Goal: Task Accomplishment & Management: Use online tool/utility

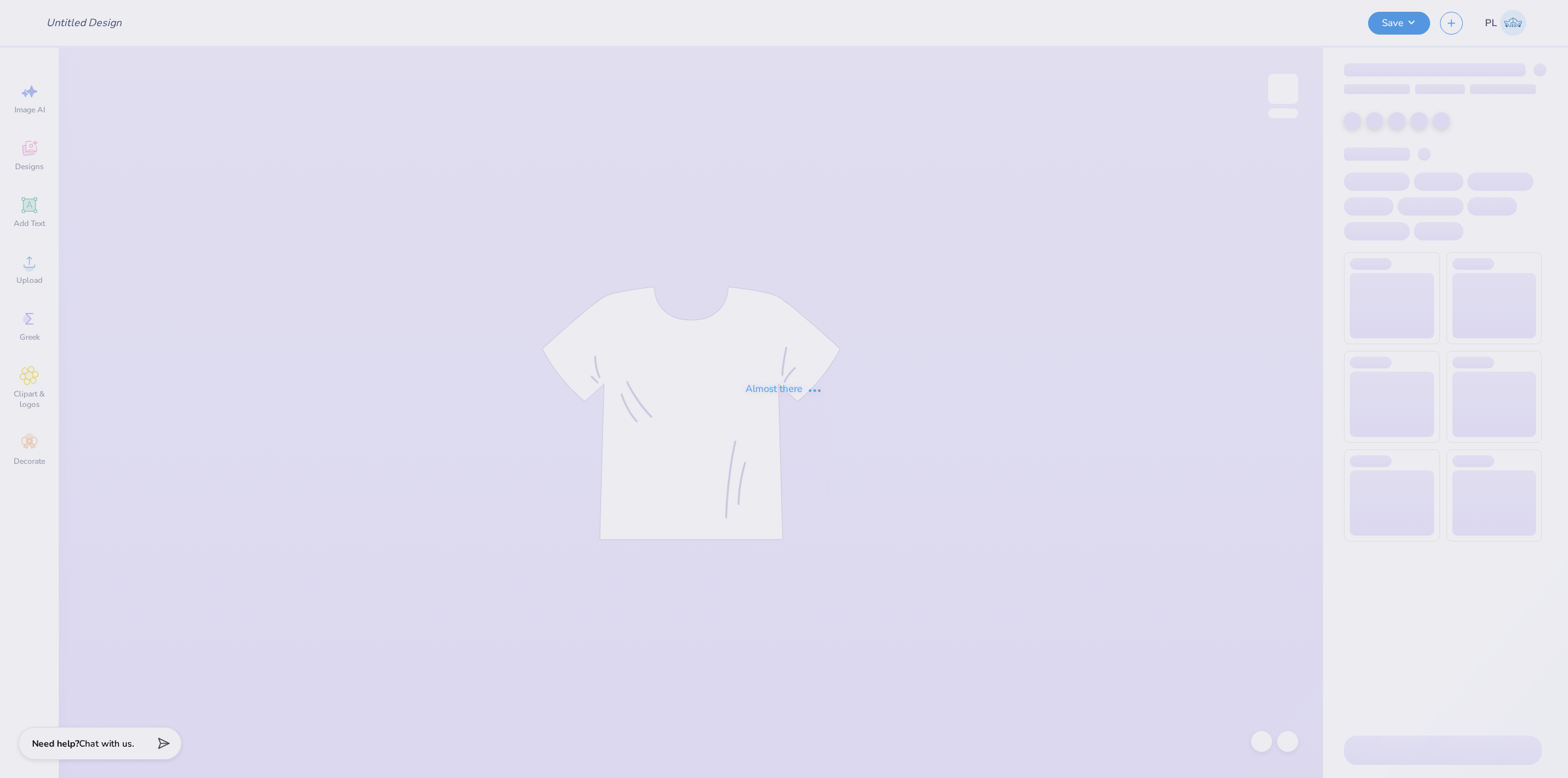
type input "[PERSON_NAME] [PERSON_NAME] : [GEOGRAPHIC_DATA][US_STATE]"
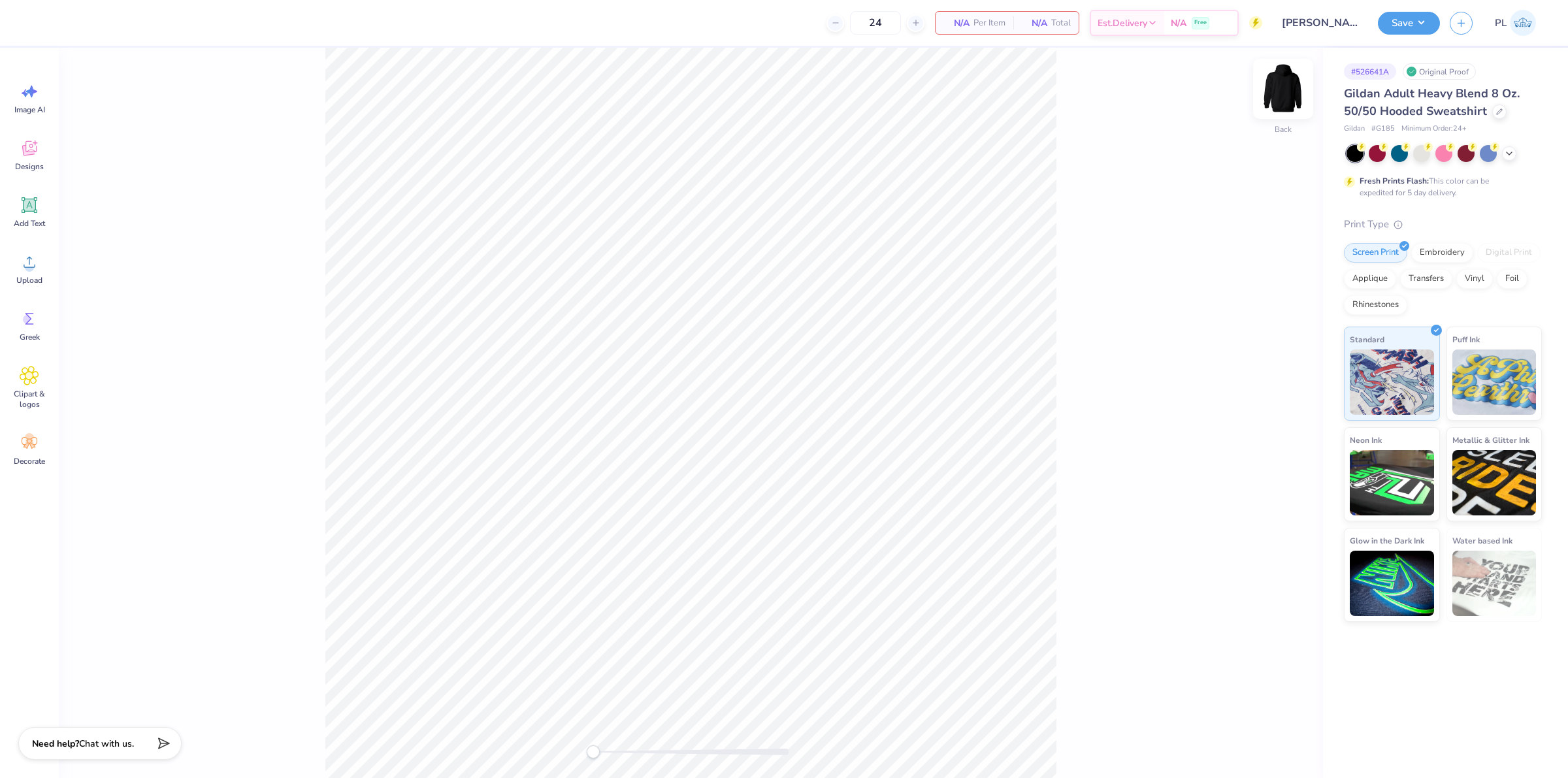
click at [1281, 83] on img at bounding box center [1284, 88] width 53 height 53
click at [41, 147] on div "Designs" at bounding box center [29, 155] width 47 height 49
click at [145, 70] on input "text" at bounding box center [174, 73] width 167 height 13
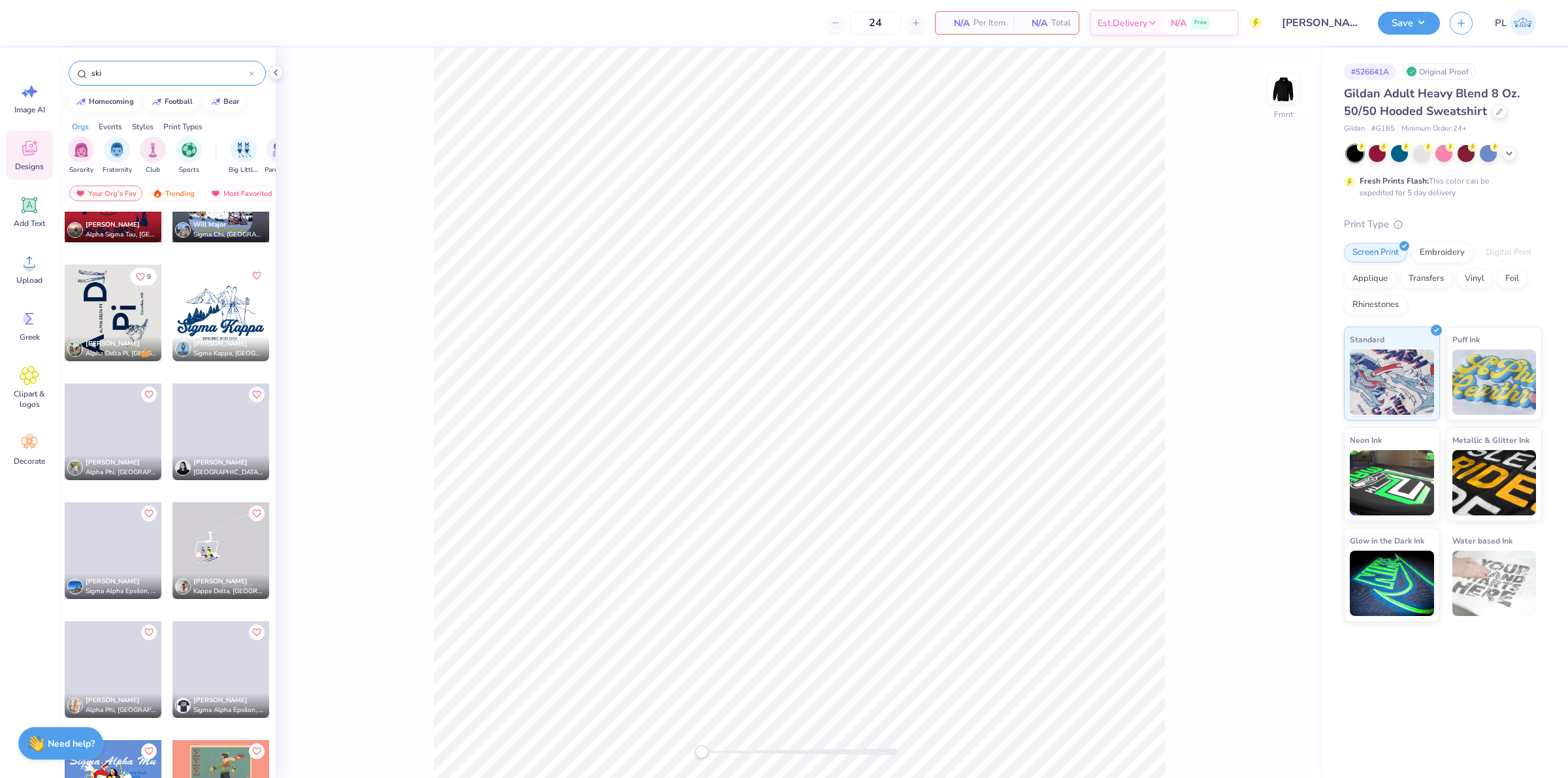
scroll to position [1700, 0]
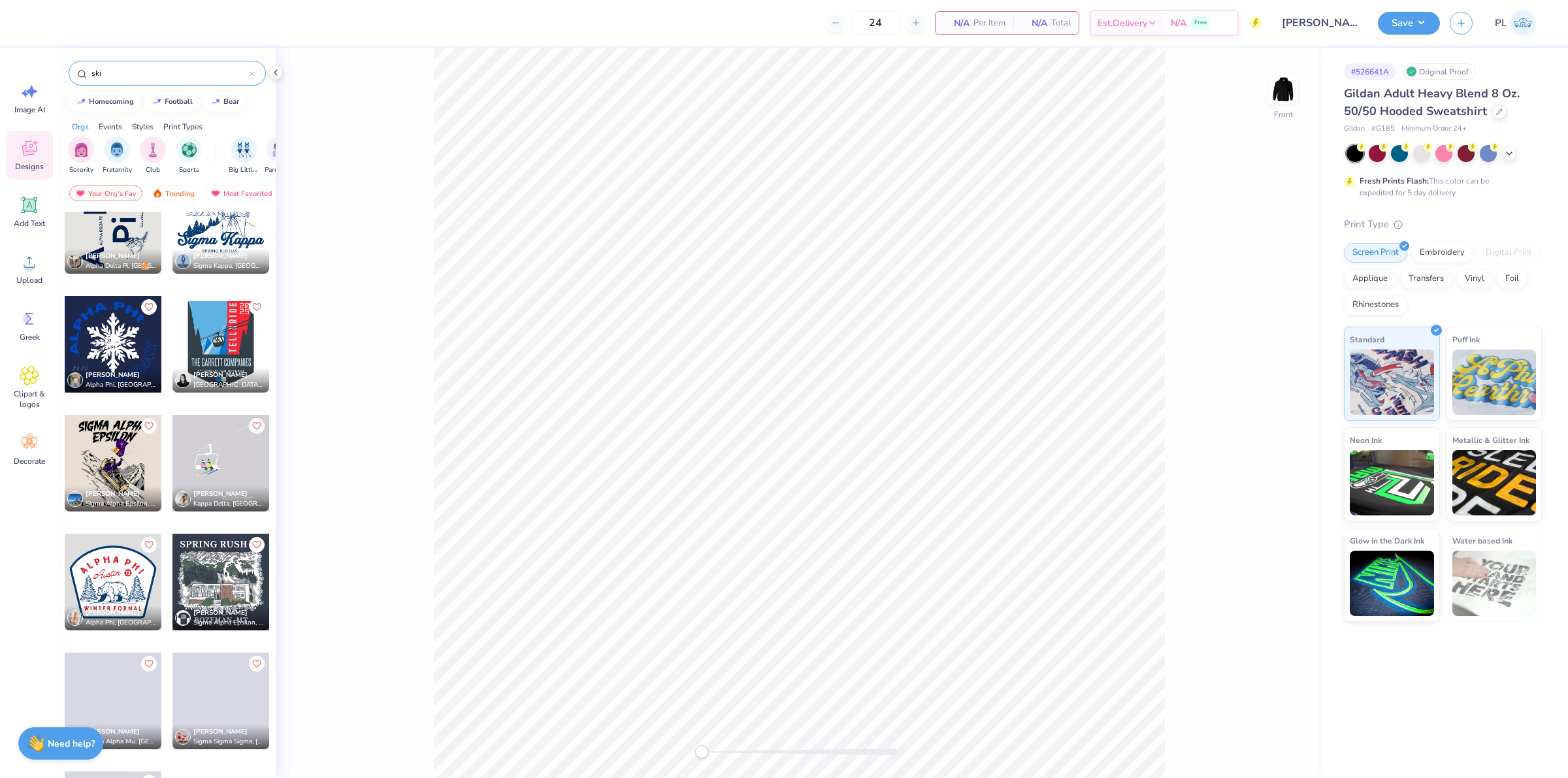
drag, startPoint x: 116, startPoint y: 70, endPoint x: 60, endPoint y: 64, distance: 56.3
click at [60, 64] on div "ski" at bounding box center [166, 70] width 217 height 45
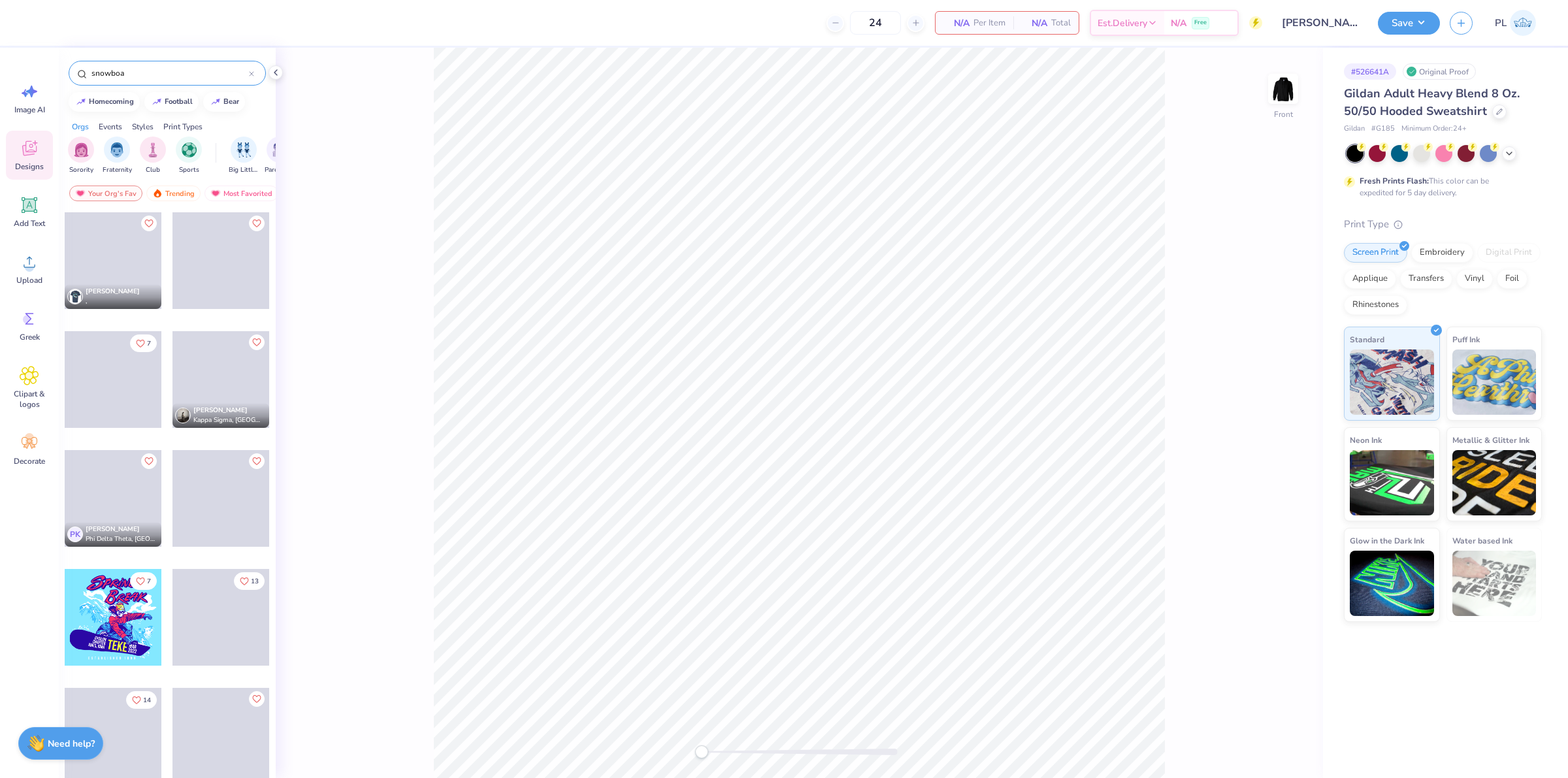
type input "snowboa"
click at [98, 616] on div at bounding box center [113, 617] width 96 height 96
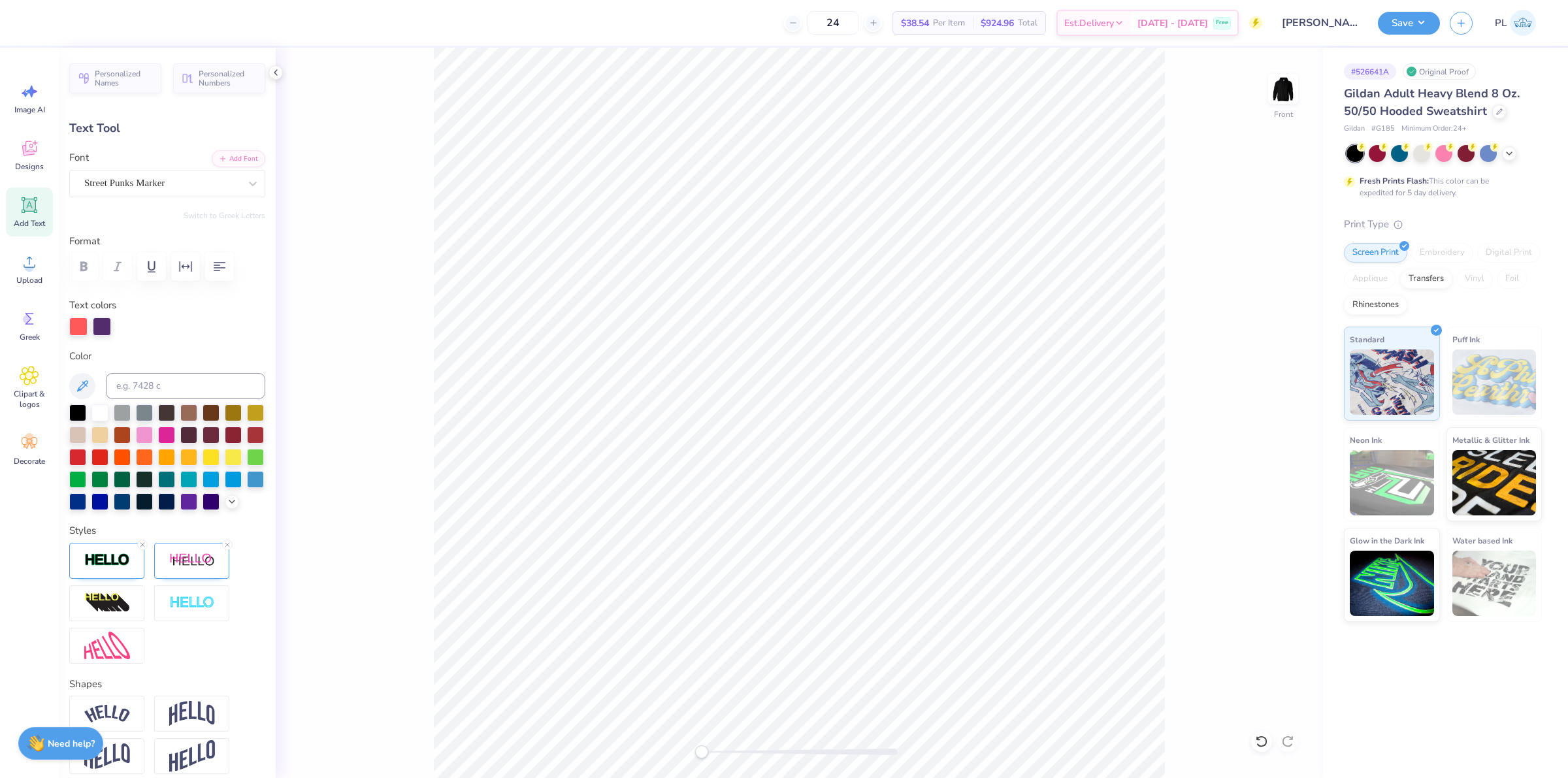
scroll to position [13, 2]
type textarea "Mountain"
type input "5.95"
type input "11.95"
type textarea "Weekend"
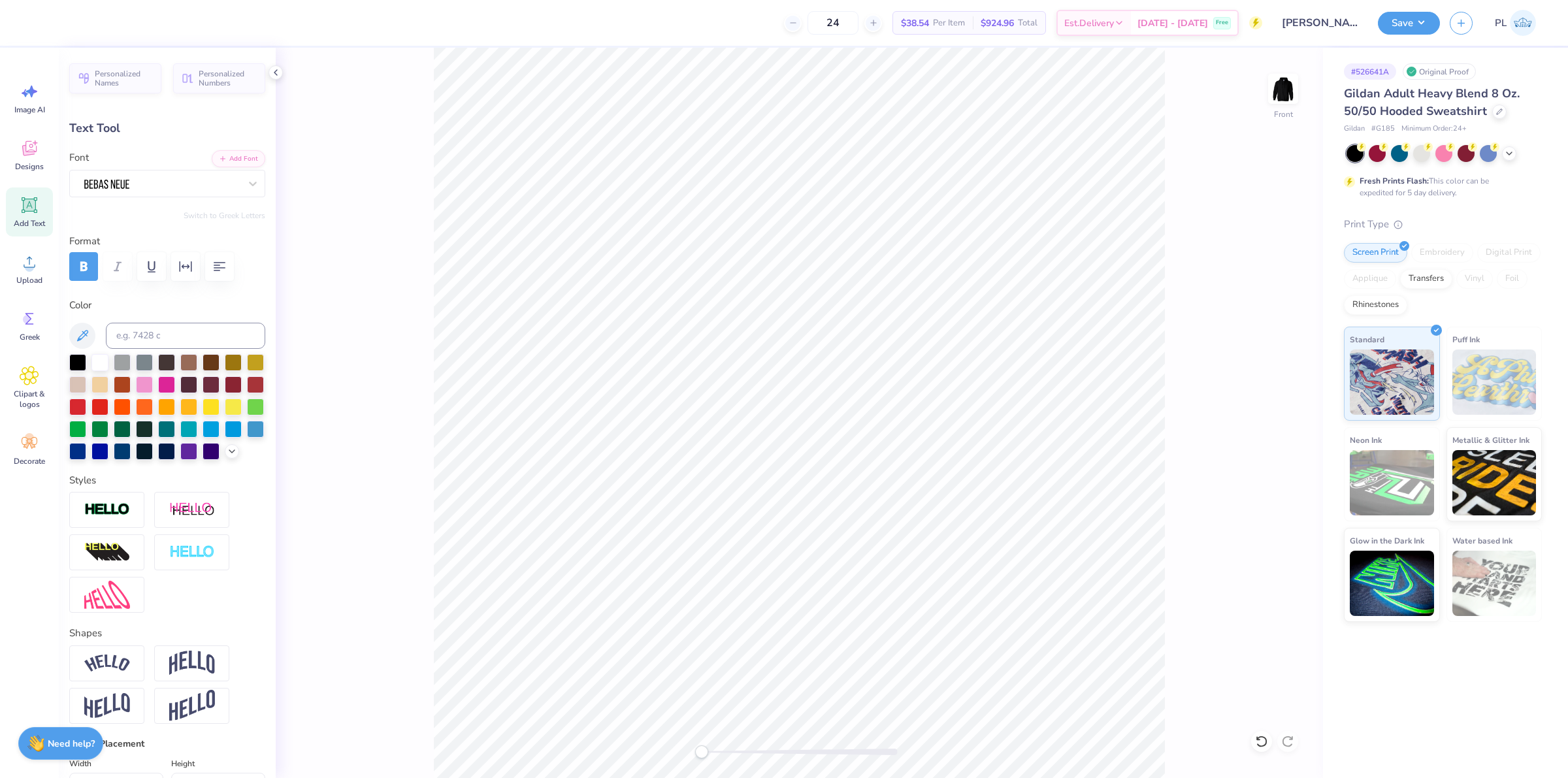
type input "1.69"
type input "0.75"
type input "18.77"
type input "9.5"
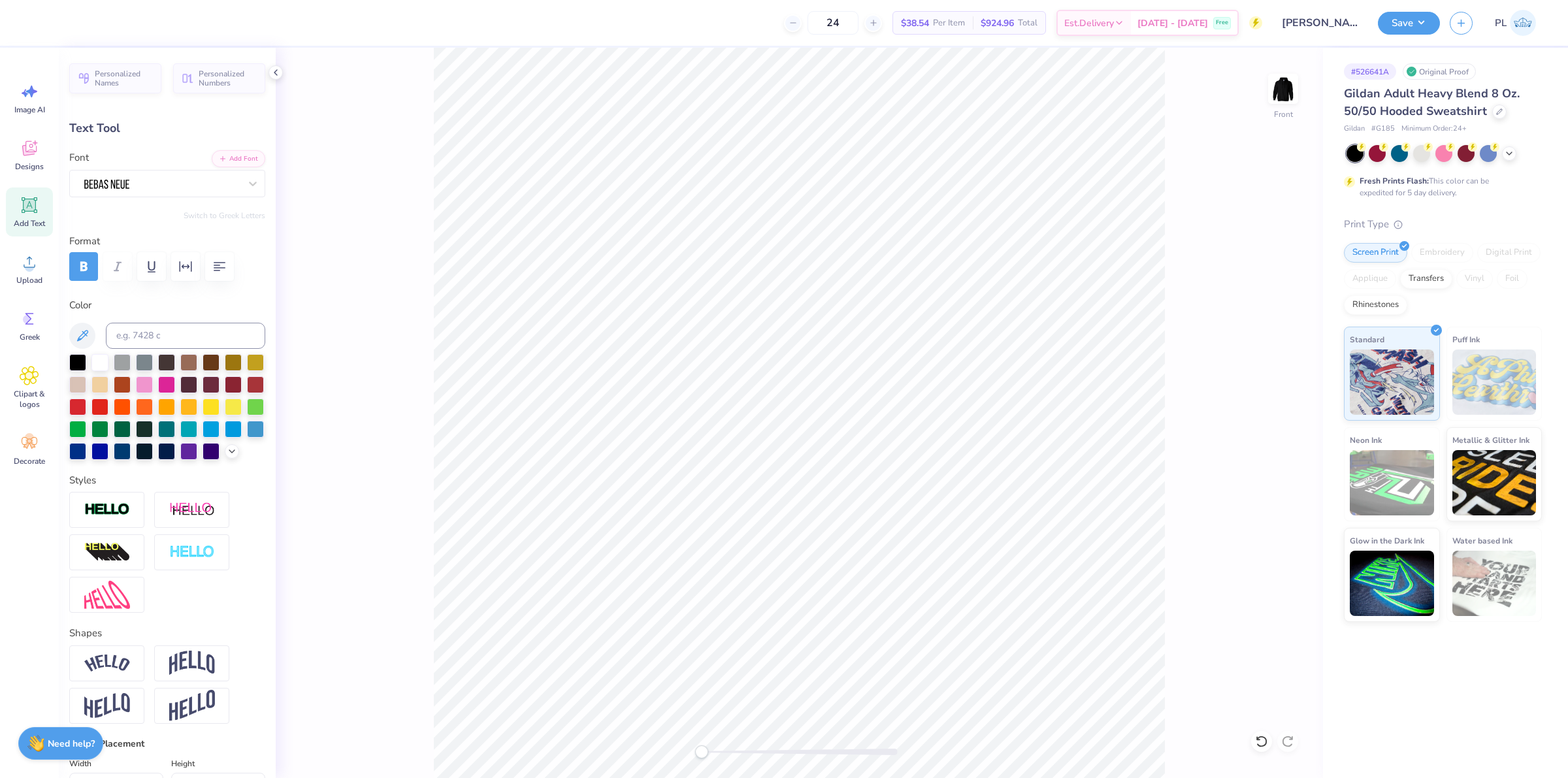
type textarea "alpha"
type input "1.86"
type input "0.78"
type input "19.29"
type textarea "gamma"
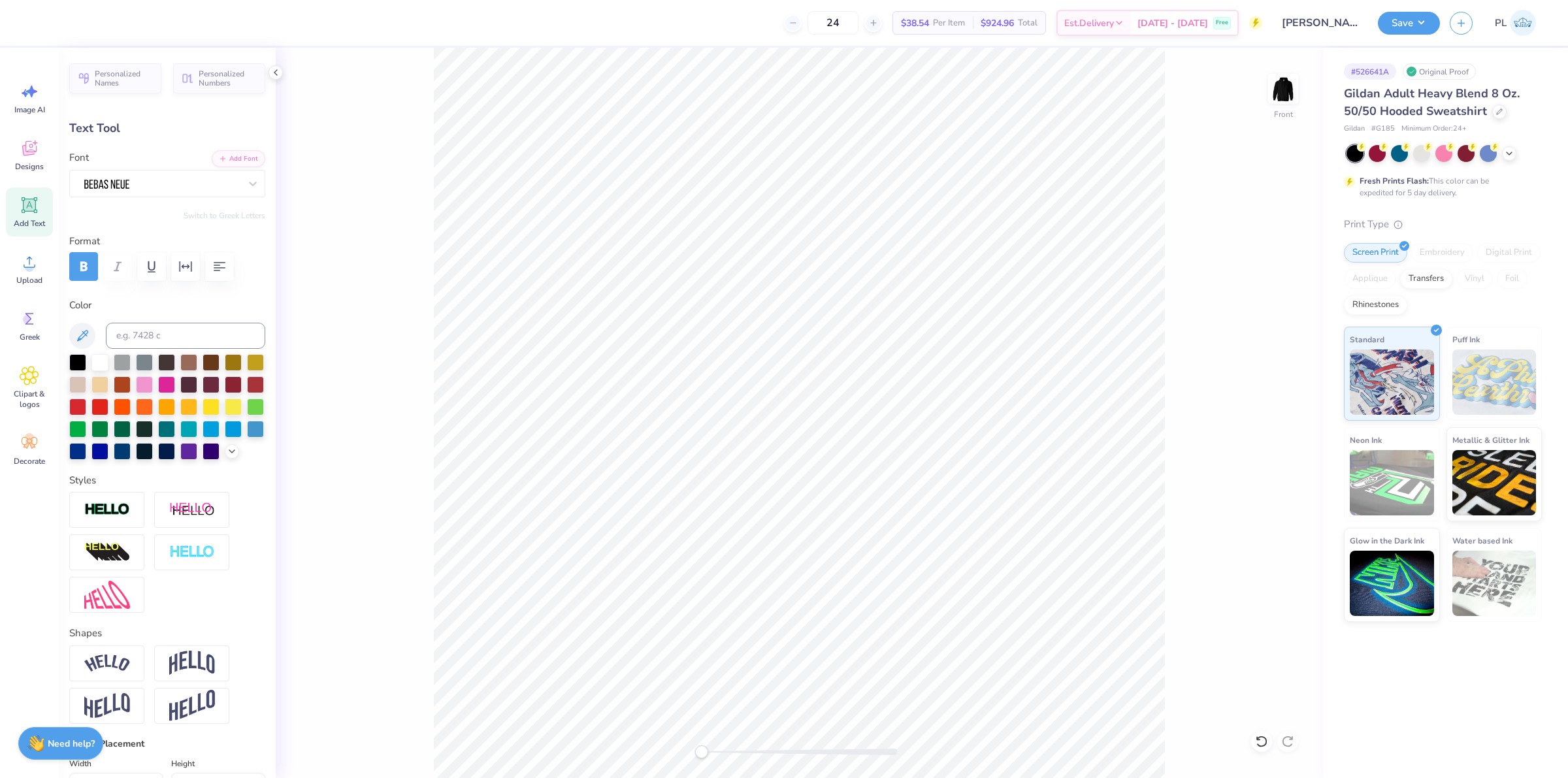
type input "2.41"
type input "0.87"
type input "19.74"
type textarea "poconos, pa"
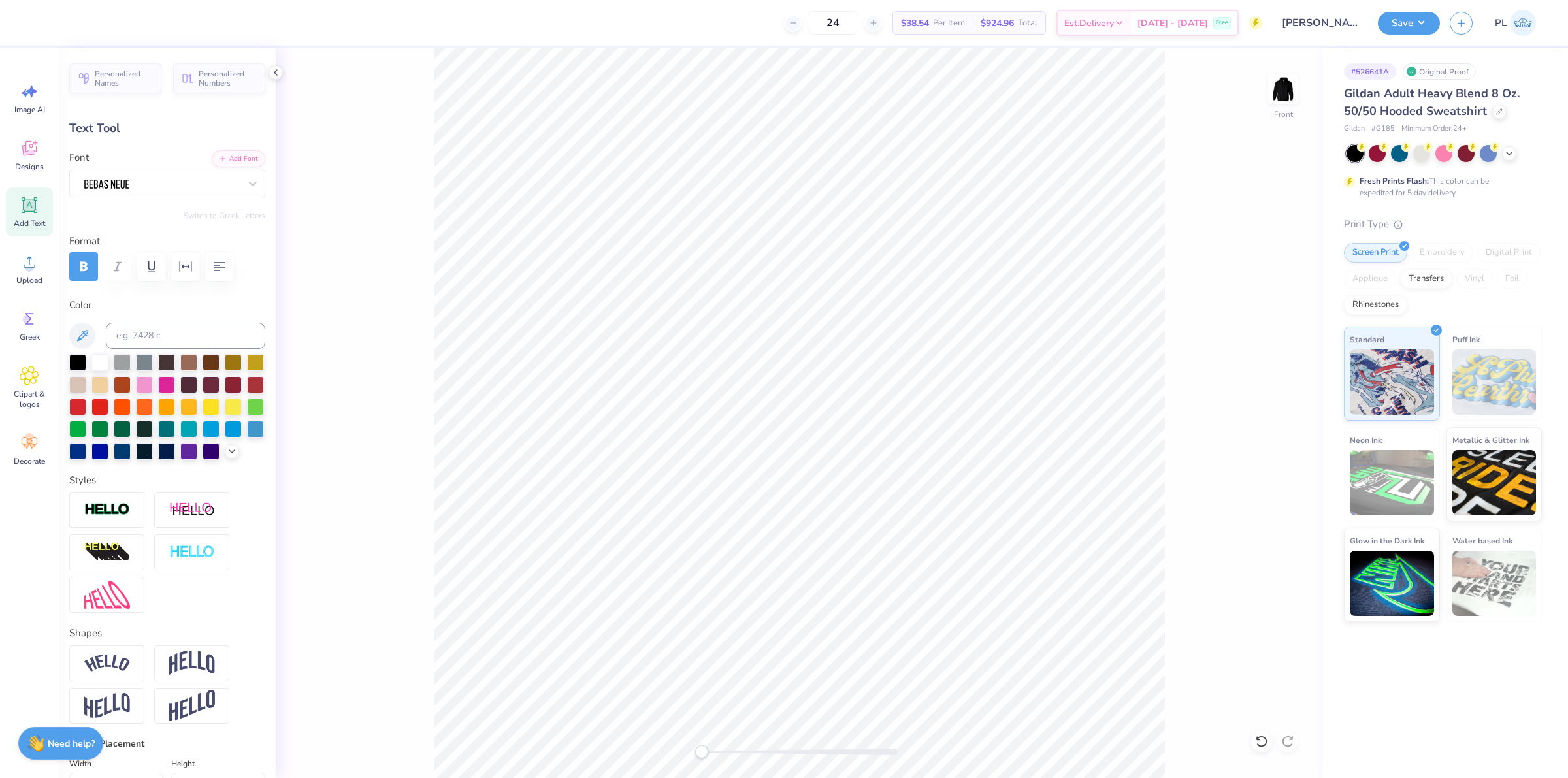
type input "1.10"
type input "0.74"
type input "19.88"
type input "0.0"
type input "1.28"
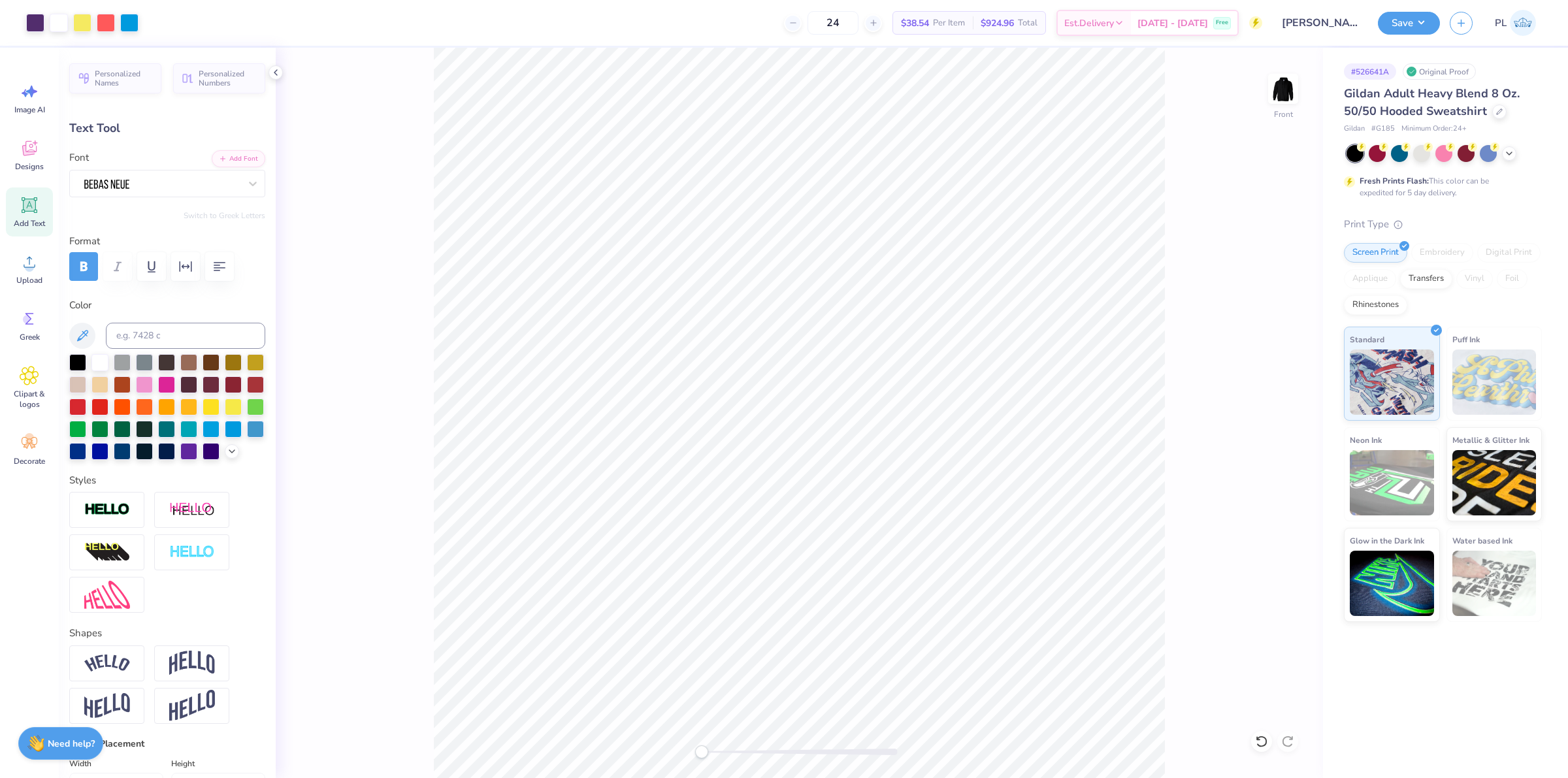
type input "0.75"
type input "20.53"
type input "9.5"
type textarea "2025"
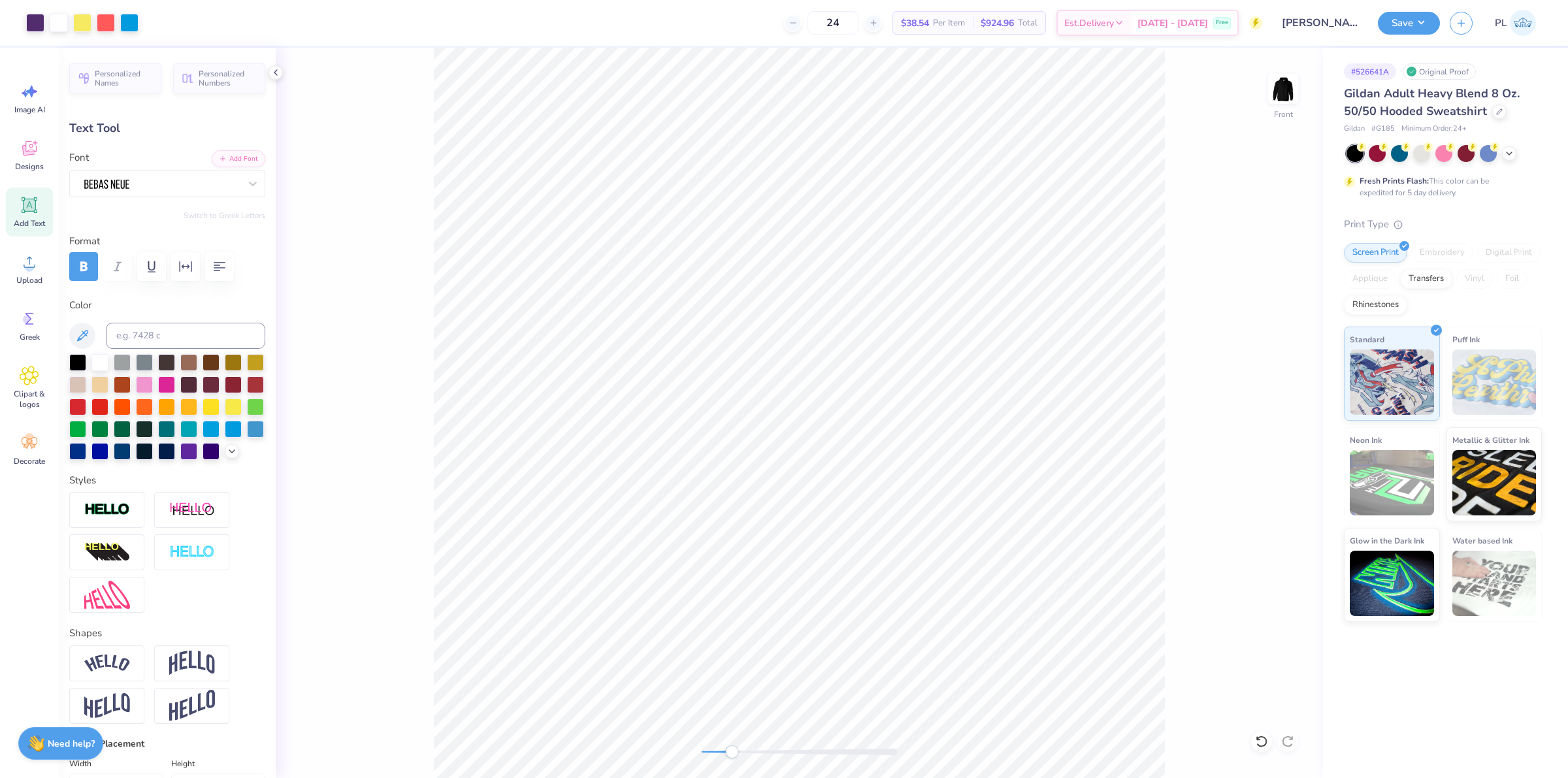
type input "0.0"
type input "0.54"
type input "0.51"
type input "15.28"
type input "27.3"
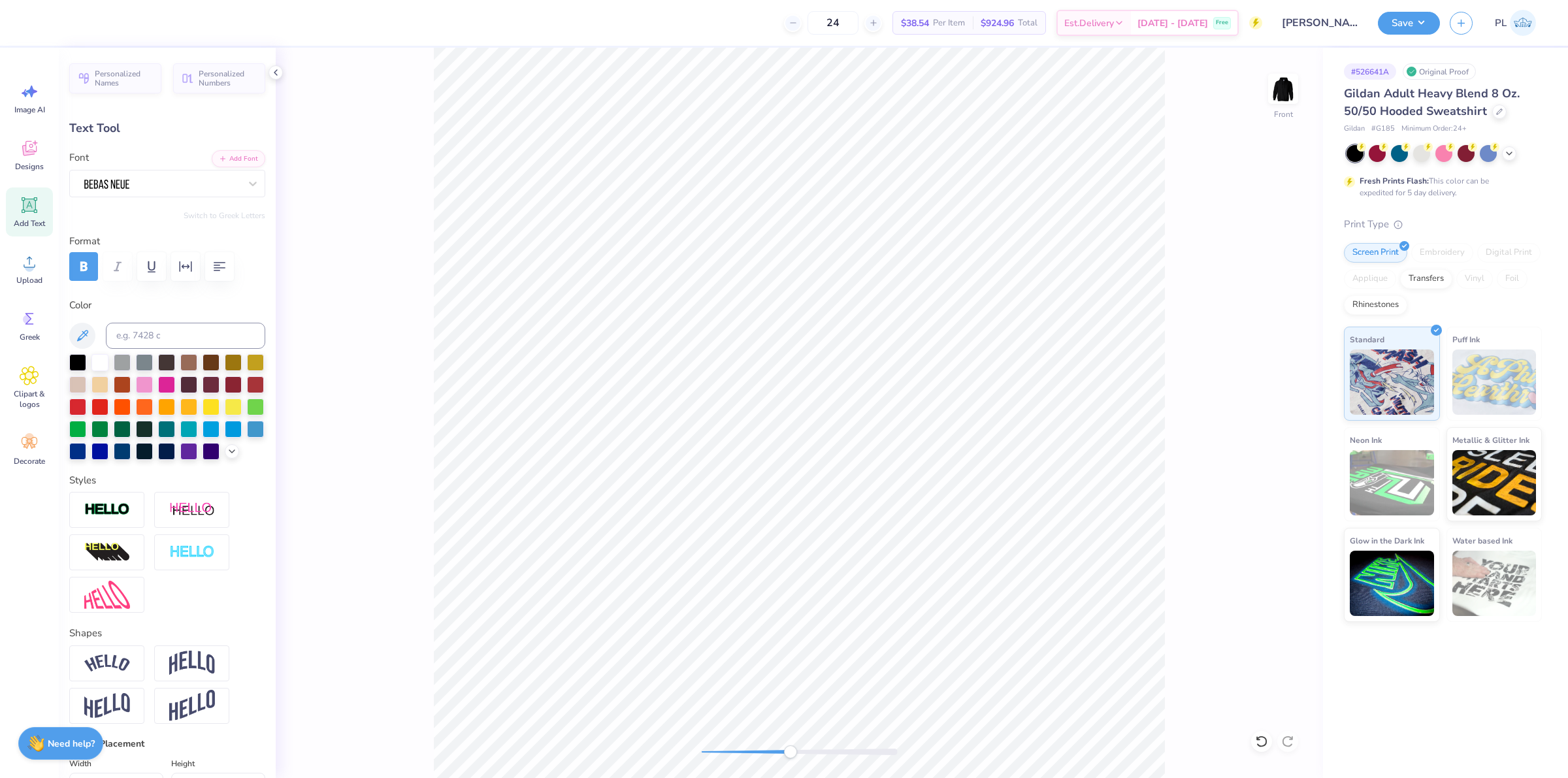
type textarea "pkt"
type input "6.79"
type input "0.40"
type input "21.74"
type input "0.0"
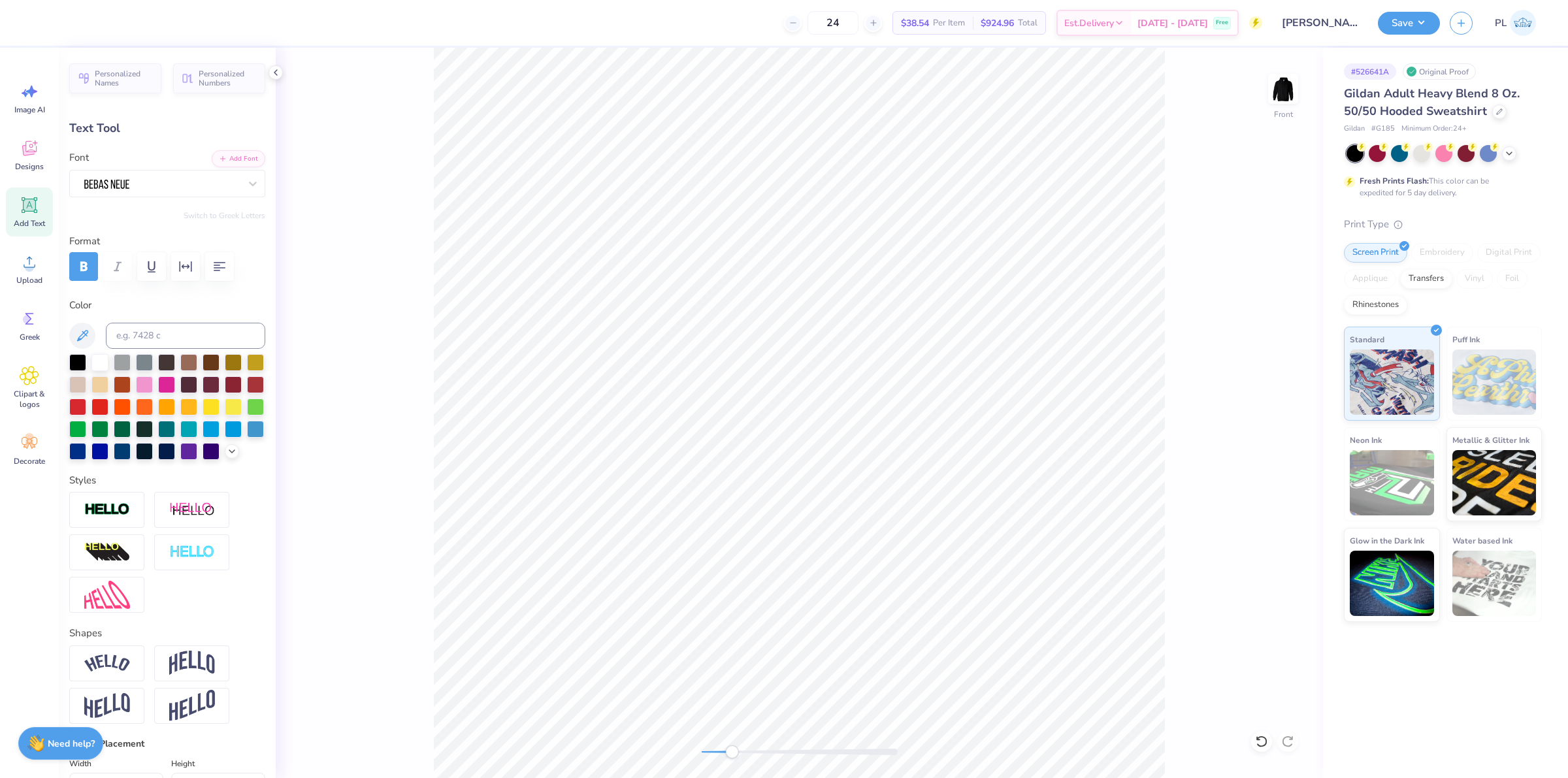
scroll to position [13, 7]
type input "9.43"
type input "2.30"
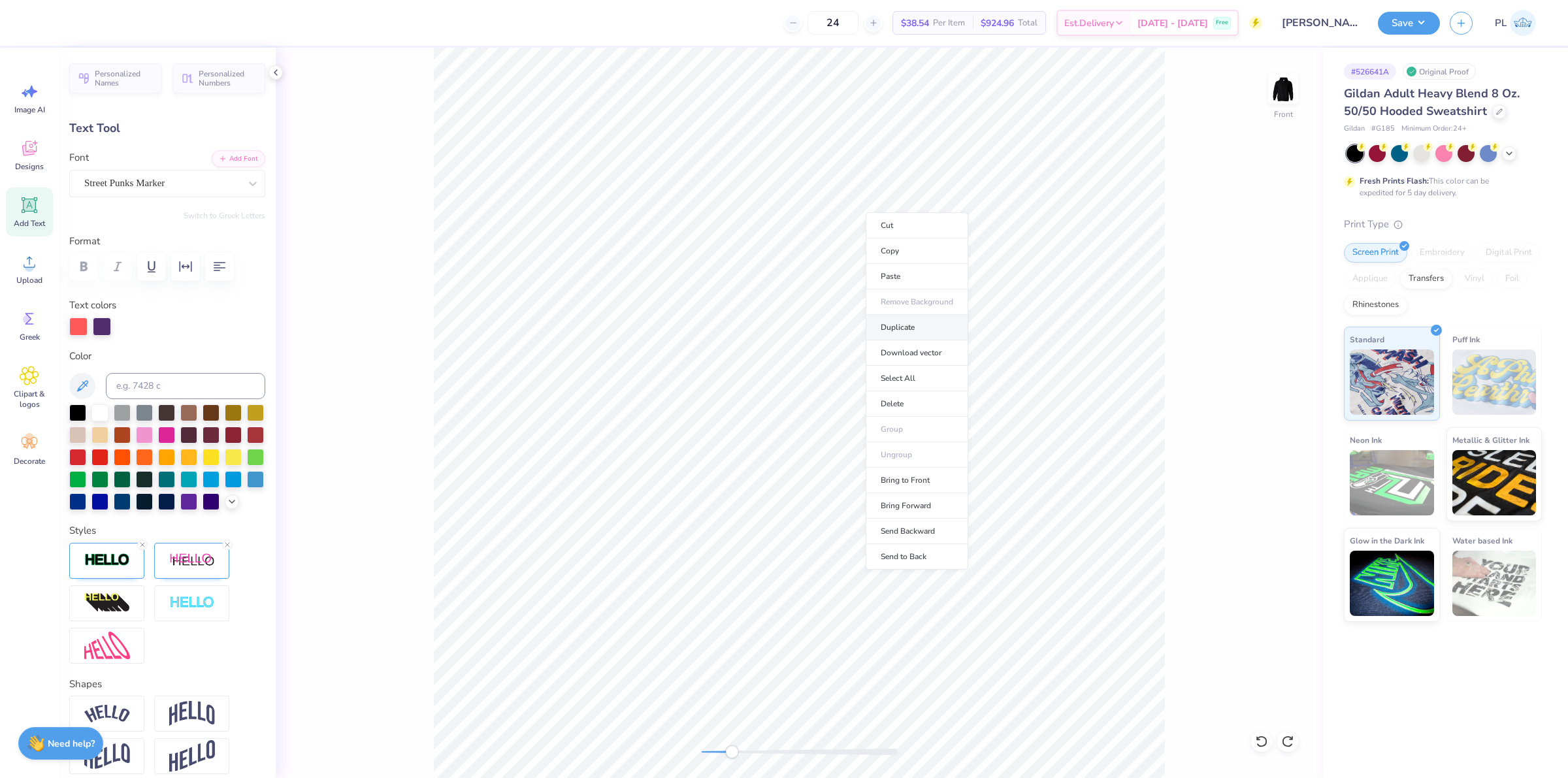
click at [910, 332] on li "Duplicate" at bounding box center [916, 328] width 102 height 25
type input "10.96"
type textarea "Mountain Weekend '25"
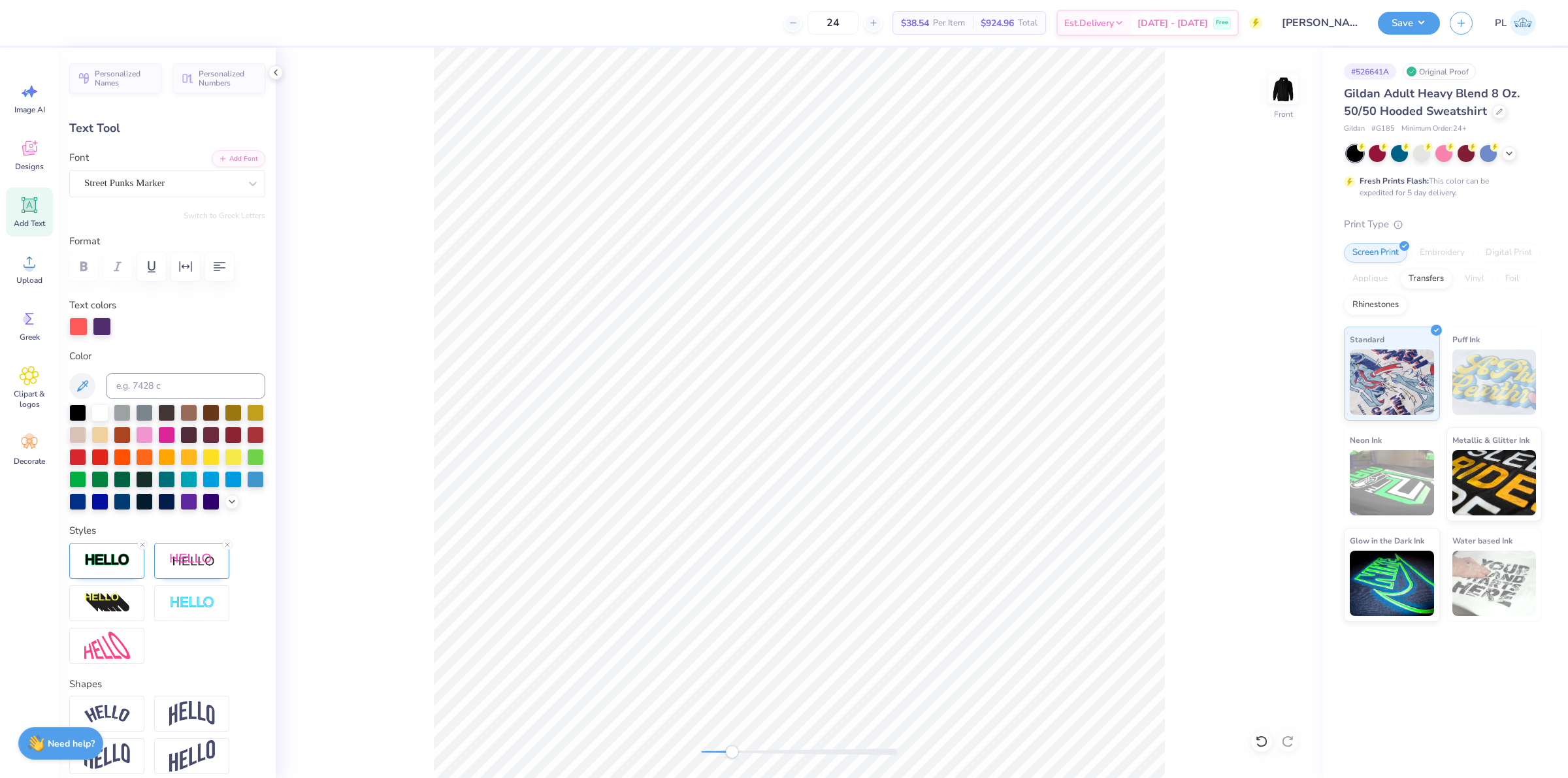
type input "8.66"
type input "0.86"
type input "21.01"
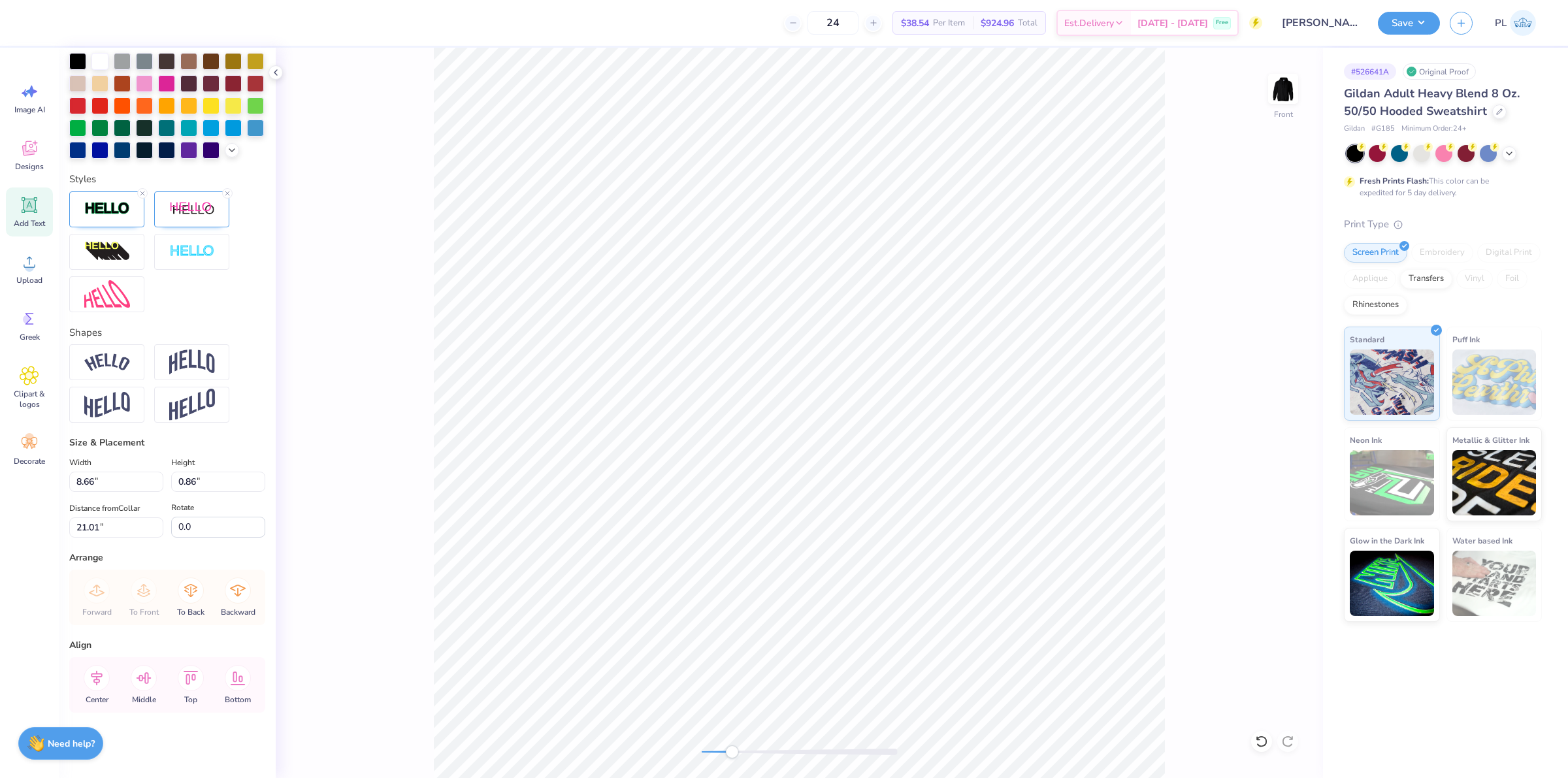
scroll to position [373, 0]
click at [187, 199] on div at bounding box center [192, 209] width 75 height 36
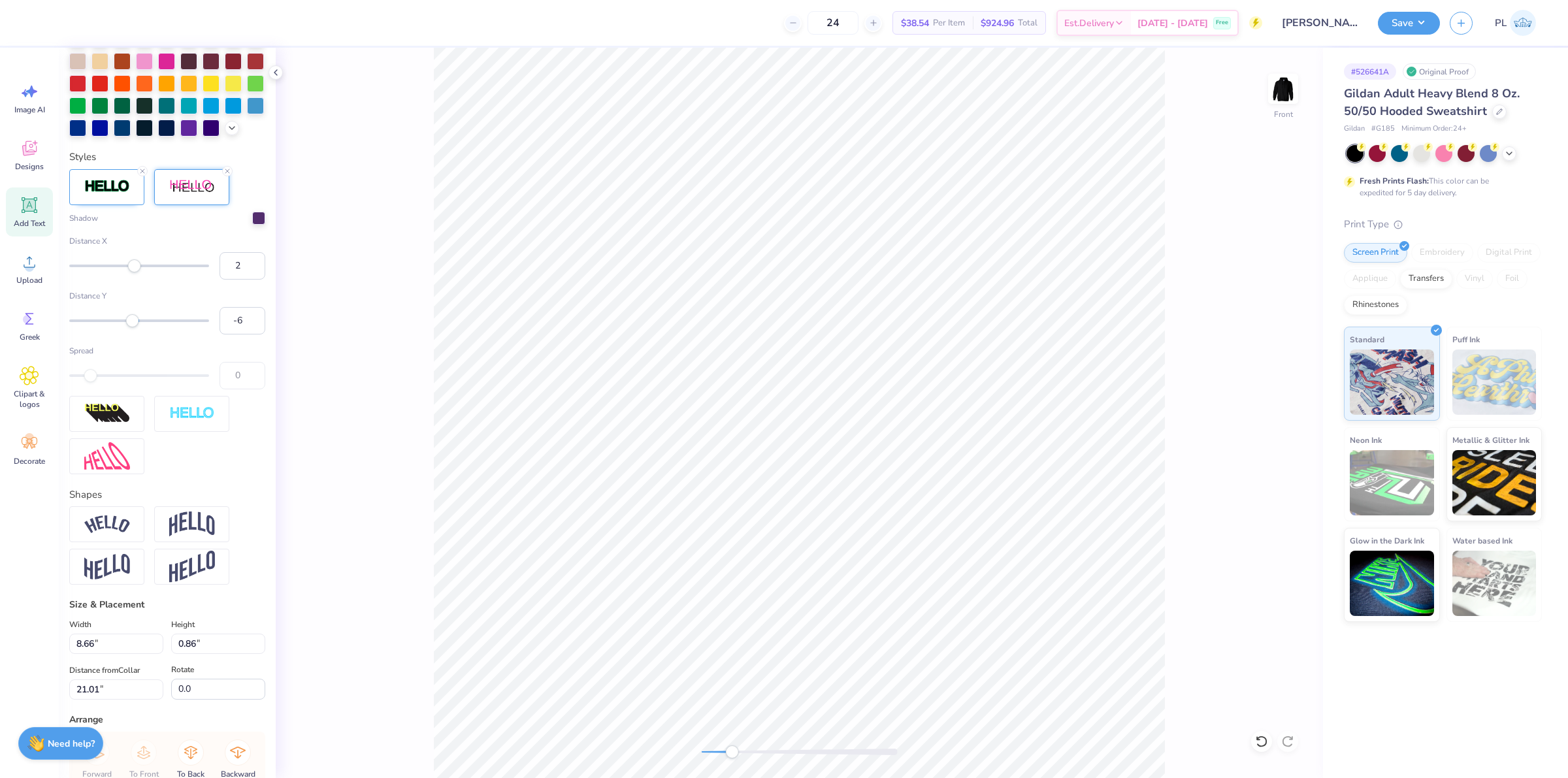
type input "-7"
click at [128, 327] on div "Accessibility label" at bounding box center [132, 319] width 13 height 13
type input "-17"
drag, startPoint x: 128, startPoint y: 341, endPoint x: 123, endPoint y: 340, distance: 5.1
click at [123, 327] on div "Accessibility label" at bounding box center [122, 319] width 13 height 13
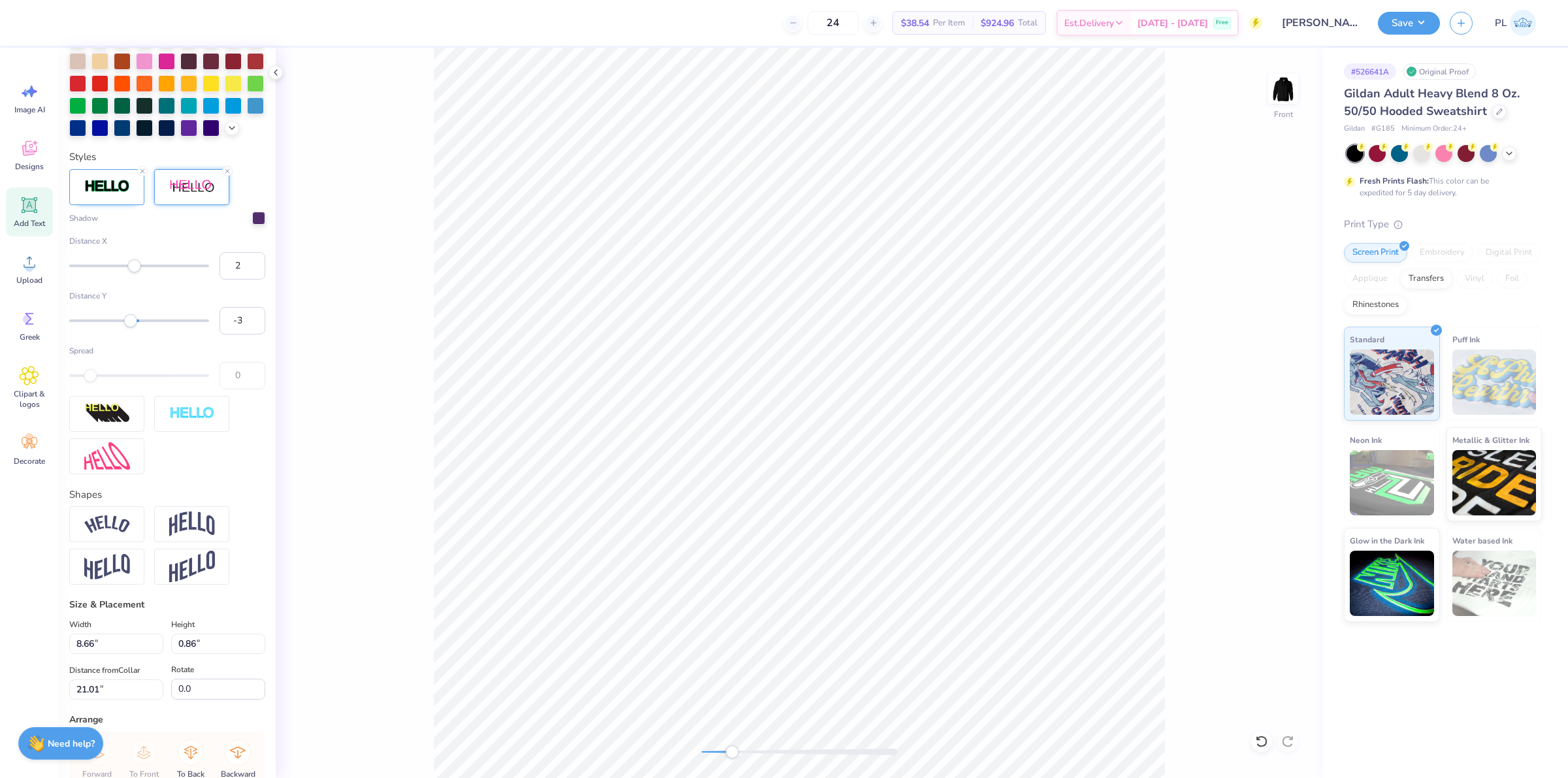
type input "-2"
drag, startPoint x: 123, startPoint y: 340, endPoint x: 132, endPoint y: 340, distance: 9.0
click at [132, 327] on div "Accessibility label" at bounding box center [131, 319] width 13 height 13
type input "9.43"
type input "2.30"
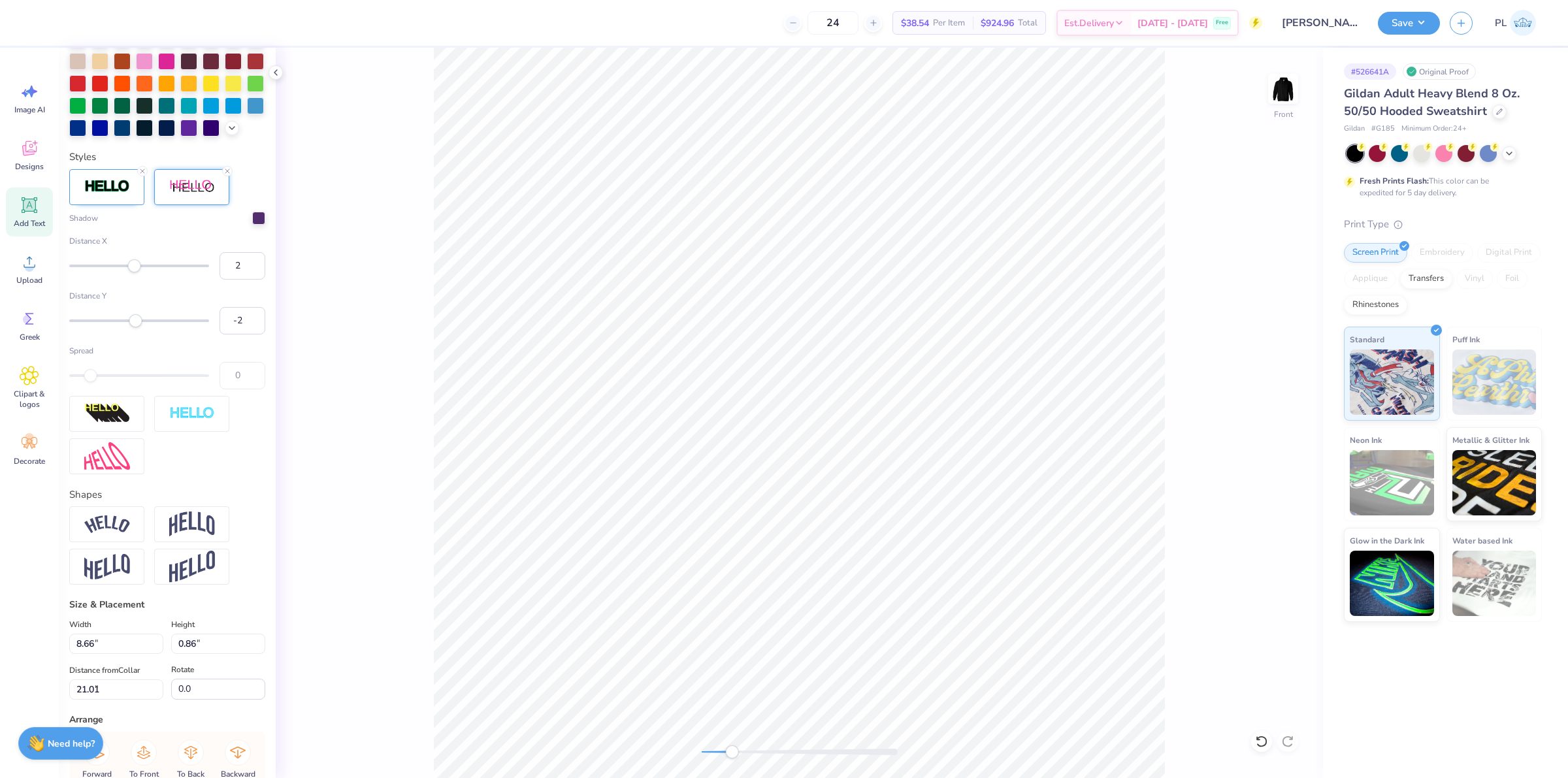
type input "9.96"
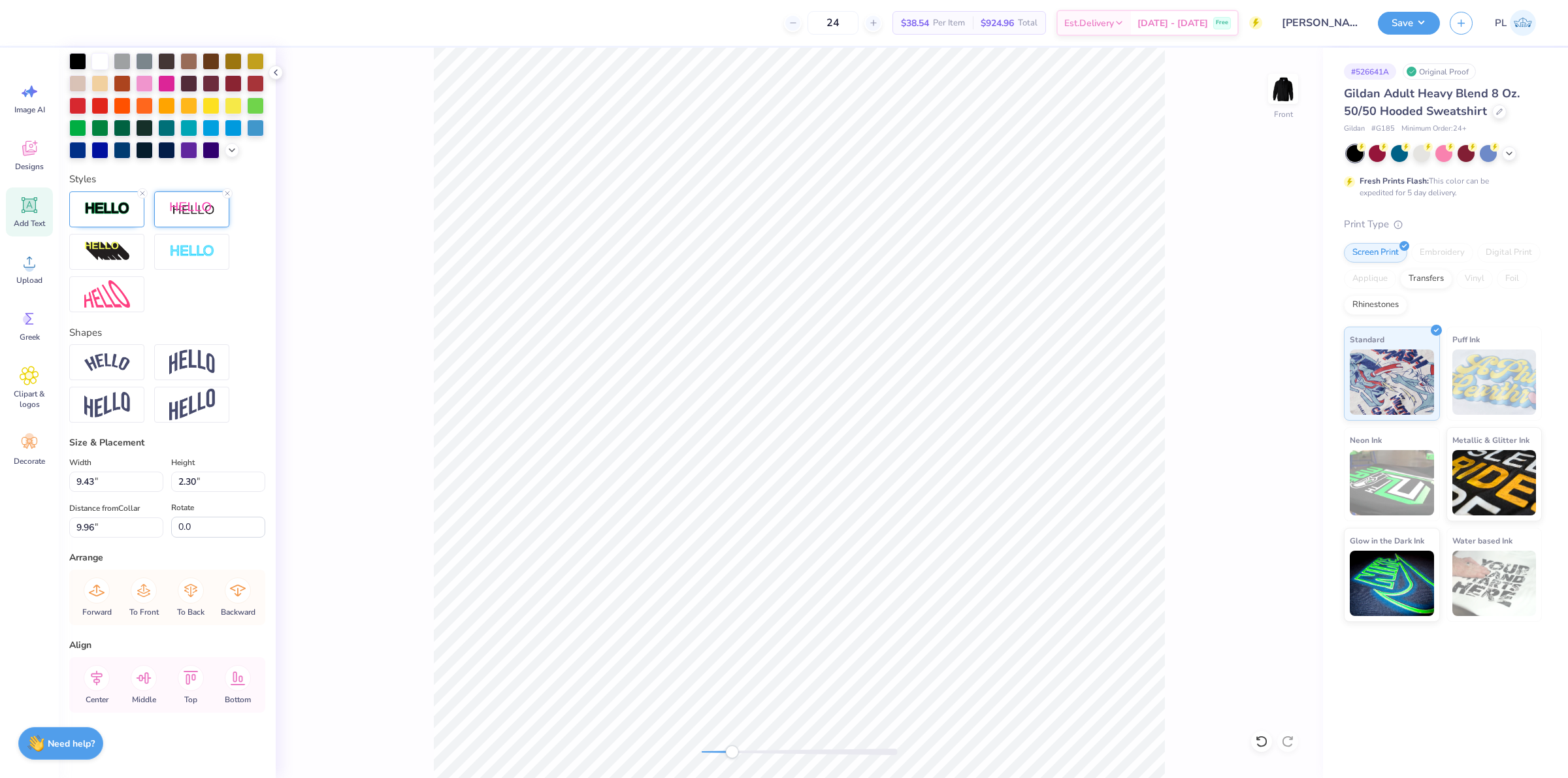
click at [193, 212] on img at bounding box center [192, 209] width 46 height 17
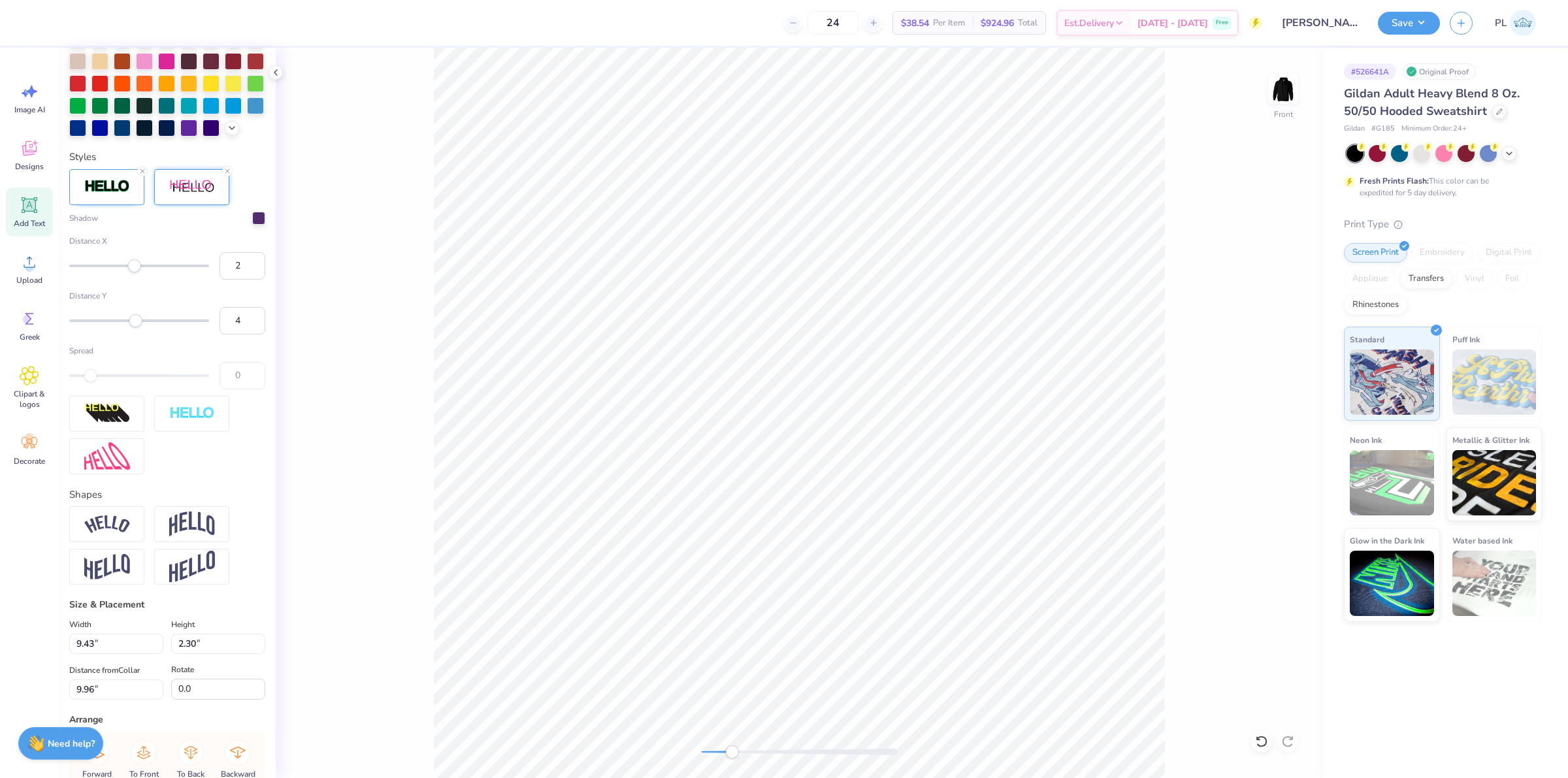
type input "8.66"
type input "0.85"
type input "21.51"
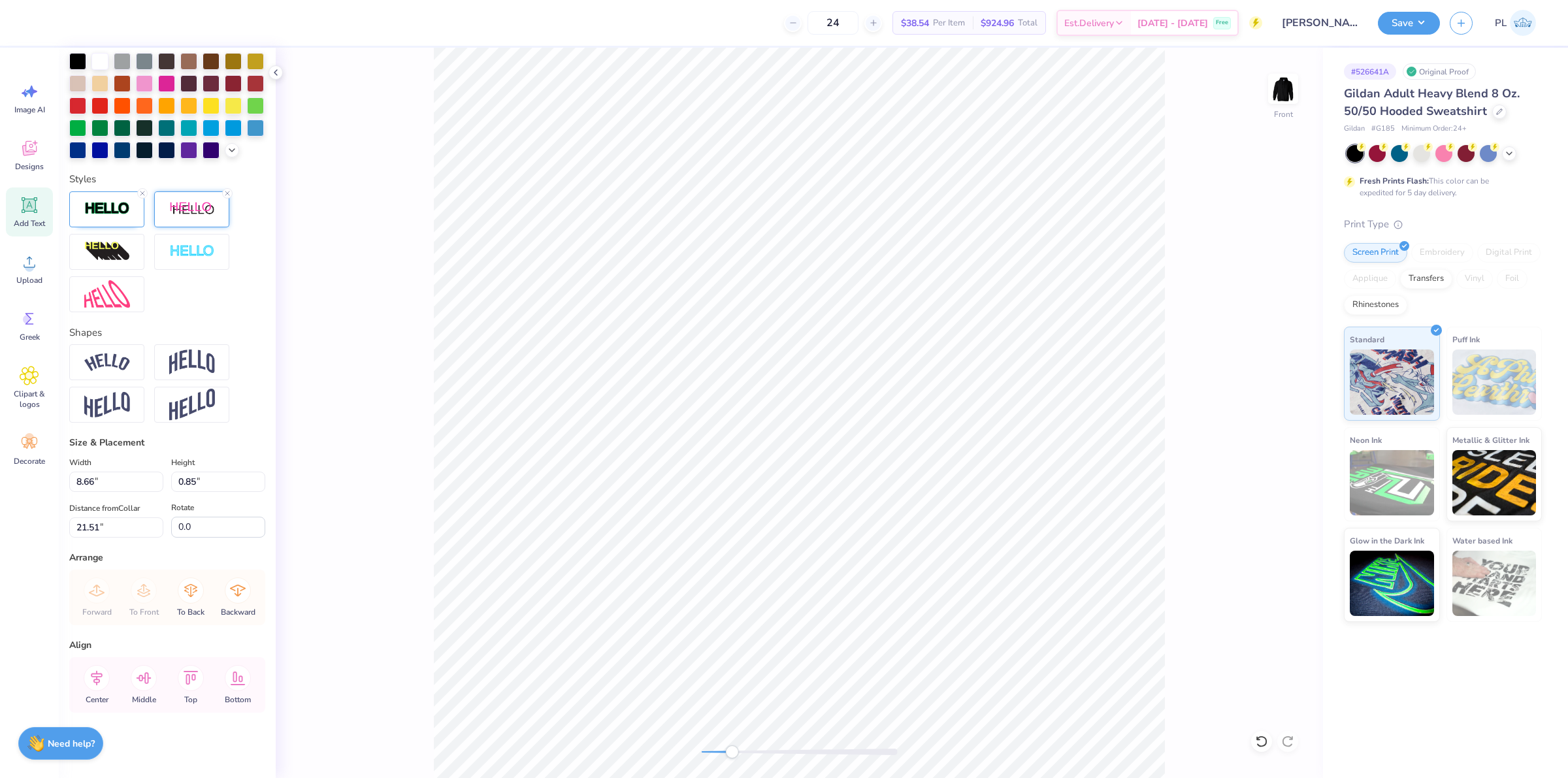
click at [192, 210] on img at bounding box center [192, 209] width 46 height 17
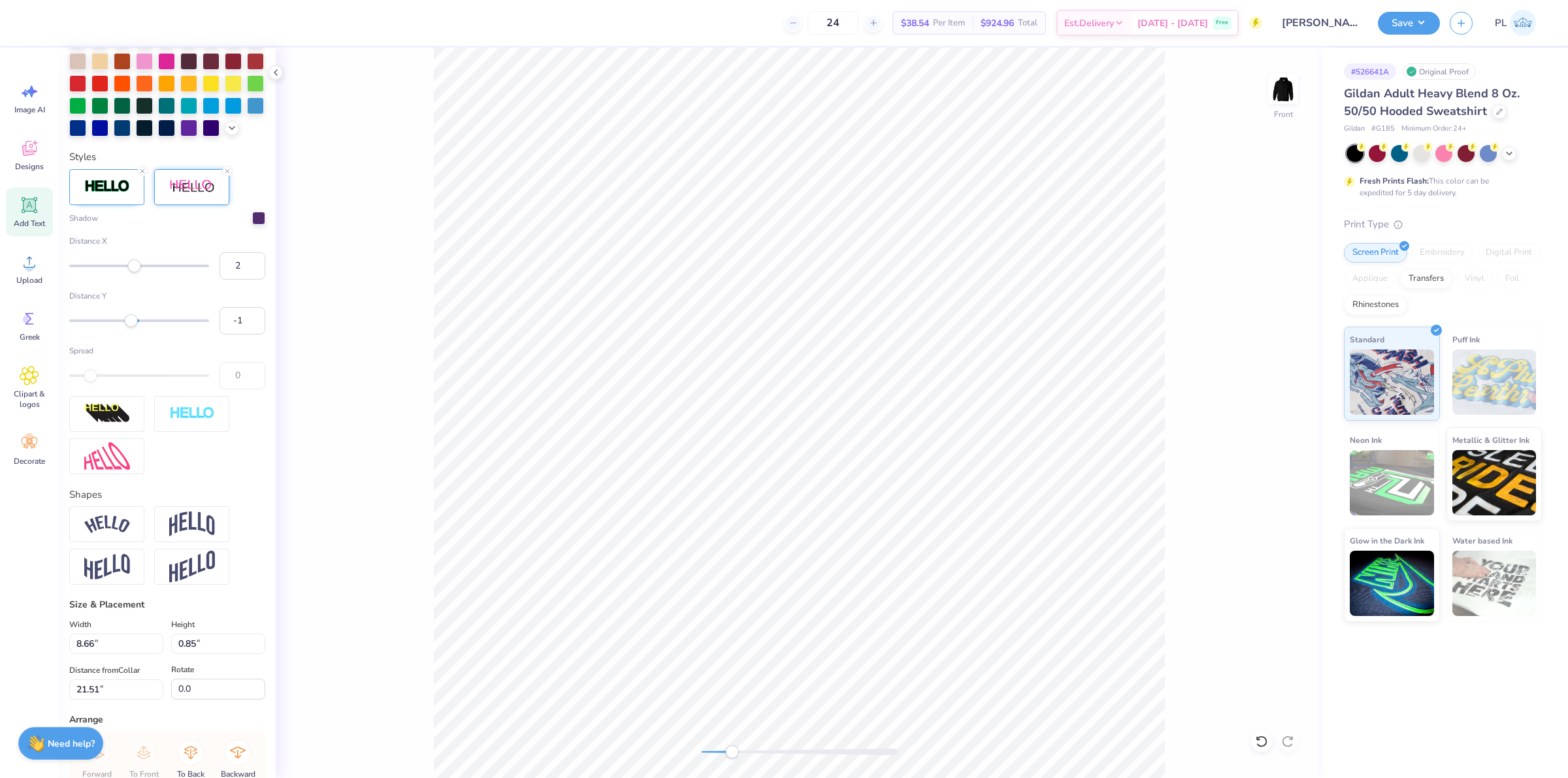
type input "1"
click at [134, 327] on div "Accessibility label" at bounding box center [133, 319] width 13 height 13
type input "13"
click at [141, 327] on div "Accessibility label" at bounding box center [138, 319] width 13 height 13
type input "4"
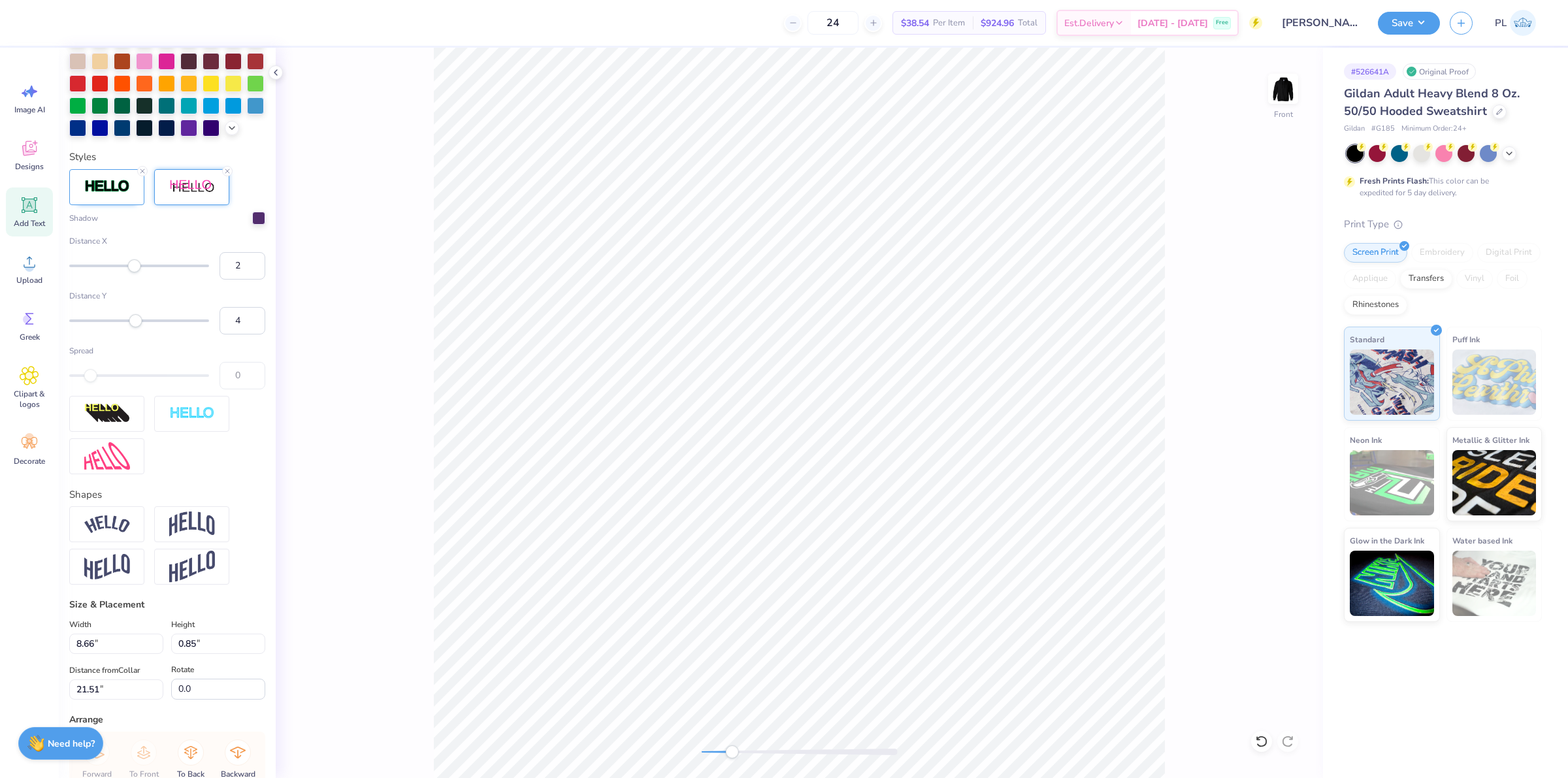
click at [136, 327] on div "Accessibility label" at bounding box center [135, 319] width 13 height 13
type input "-1"
click at [132, 271] on div "Accessibility label" at bounding box center [132, 265] width 13 height 13
type input "1"
click at [134, 271] on div "Accessibility label" at bounding box center [133, 265] width 13 height 13
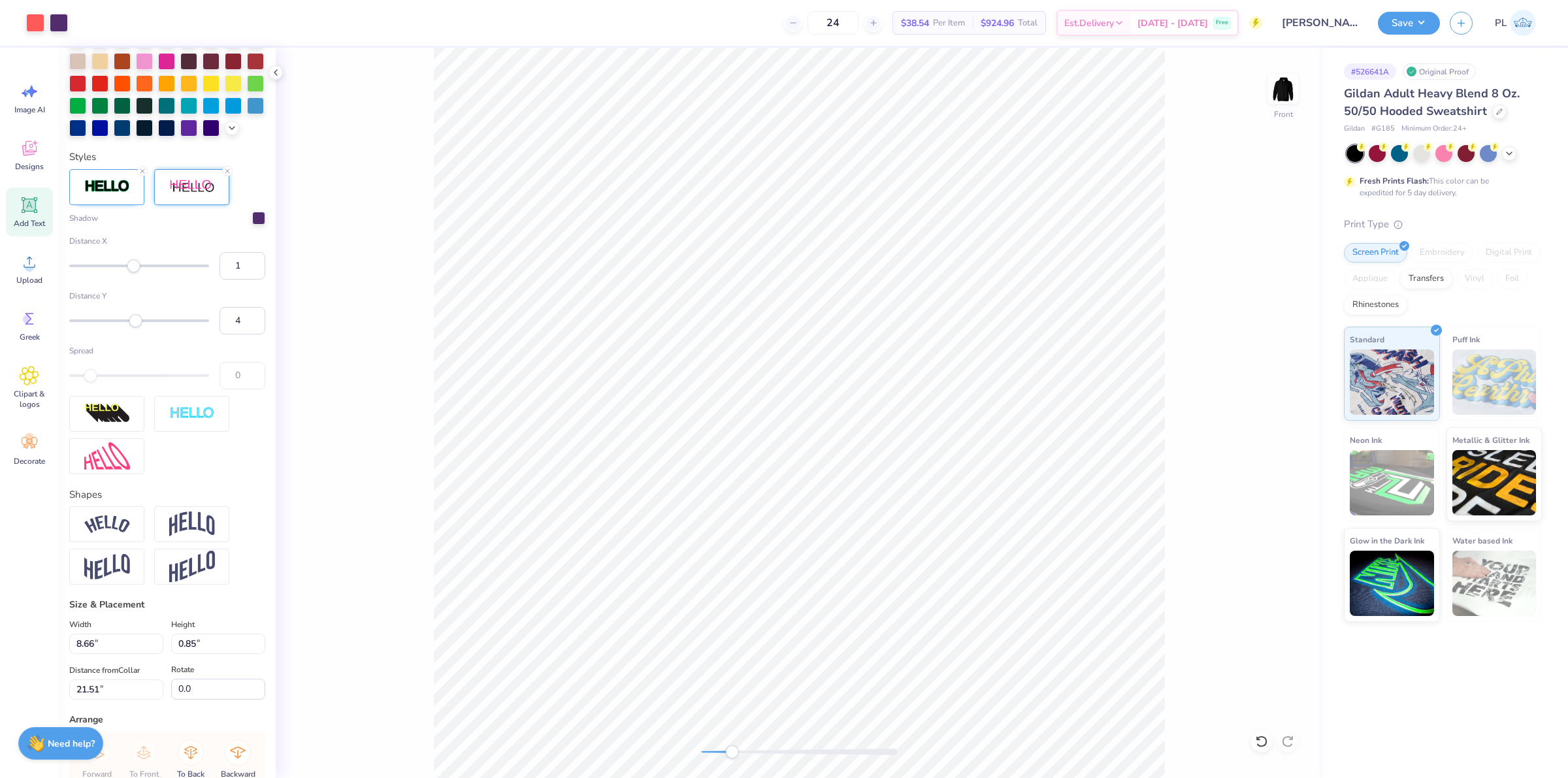
type input "8.58"
type input "0.86"
click at [184, 537] on img at bounding box center [192, 524] width 46 height 25
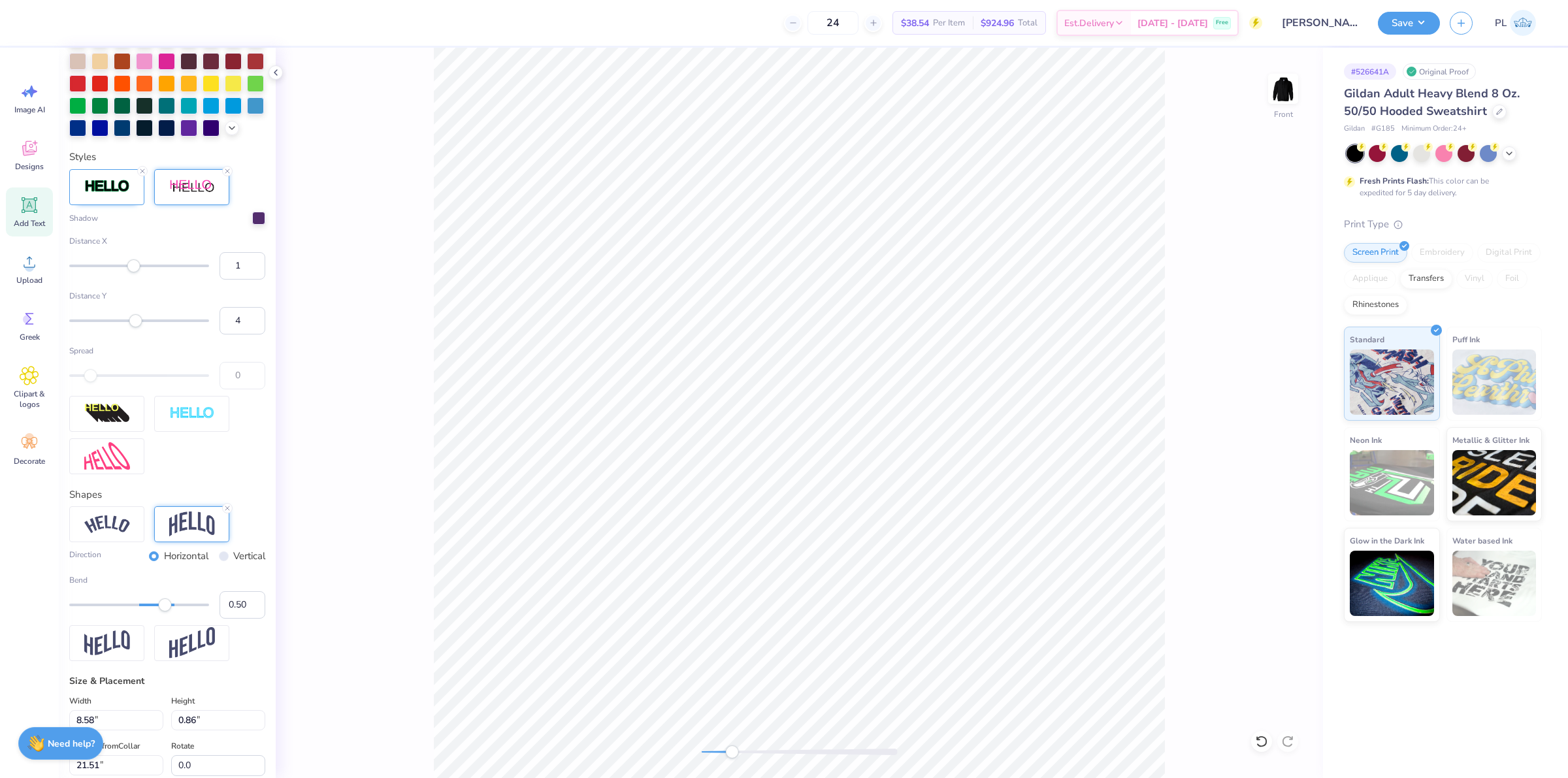
type input "-0.28"
click at [115, 606] on div at bounding box center [139, 605] width 140 height 3
type input "-0.24"
click at [118, 611] on div "Accessibility label" at bounding box center [117, 604] width 13 height 13
type input "-0.02"
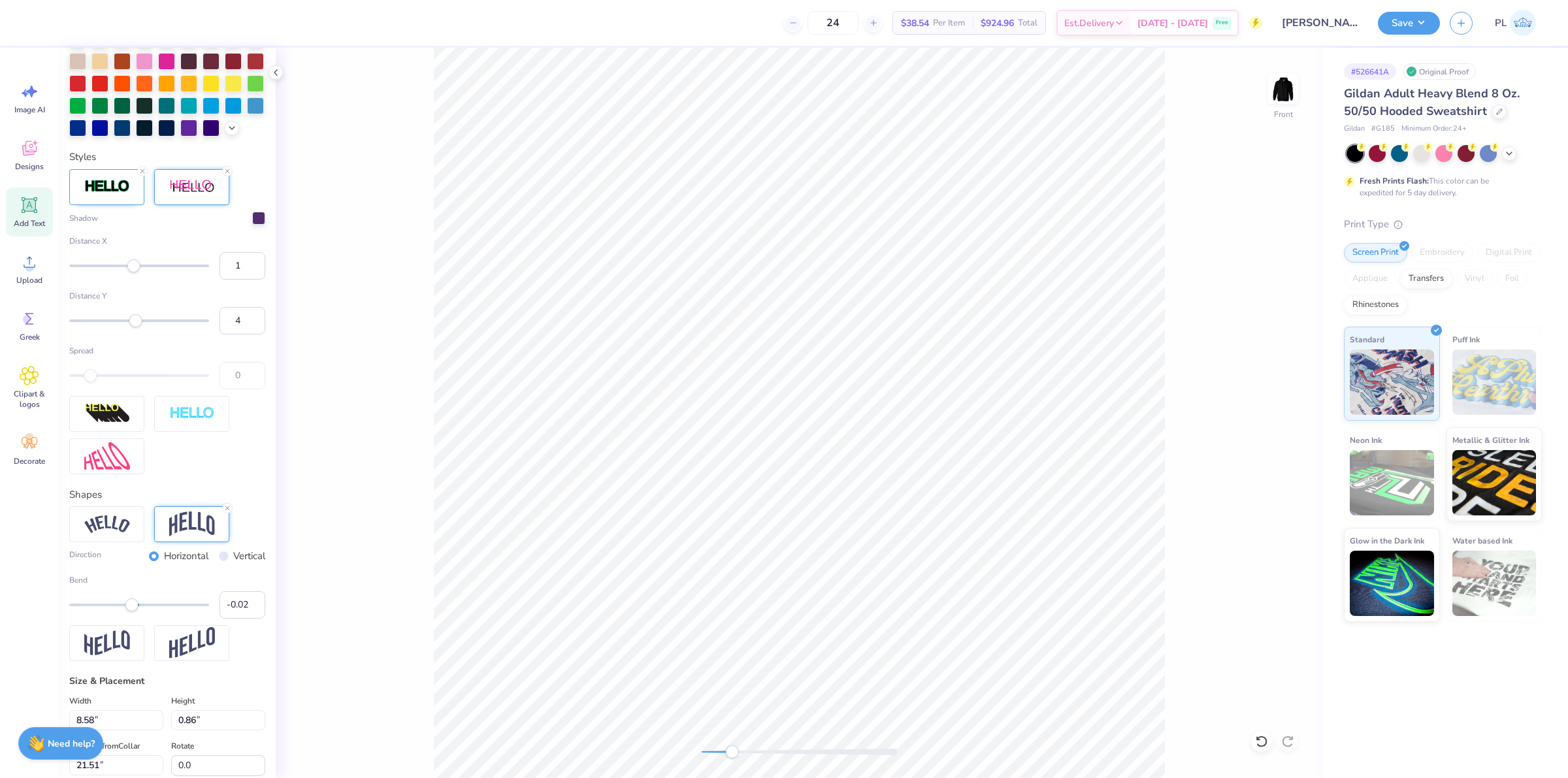
click at [132, 606] on div at bounding box center [139, 605] width 140 height 3
type input "-0.09"
drag, startPoint x: 134, startPoint y: 632, endPoint x: 127, endPoint y: 632, distance: 7.0
click at [127, 611] on div "Accessibility label" at bounding box center [126, 604] width 13 height 13
type input "-0.16"
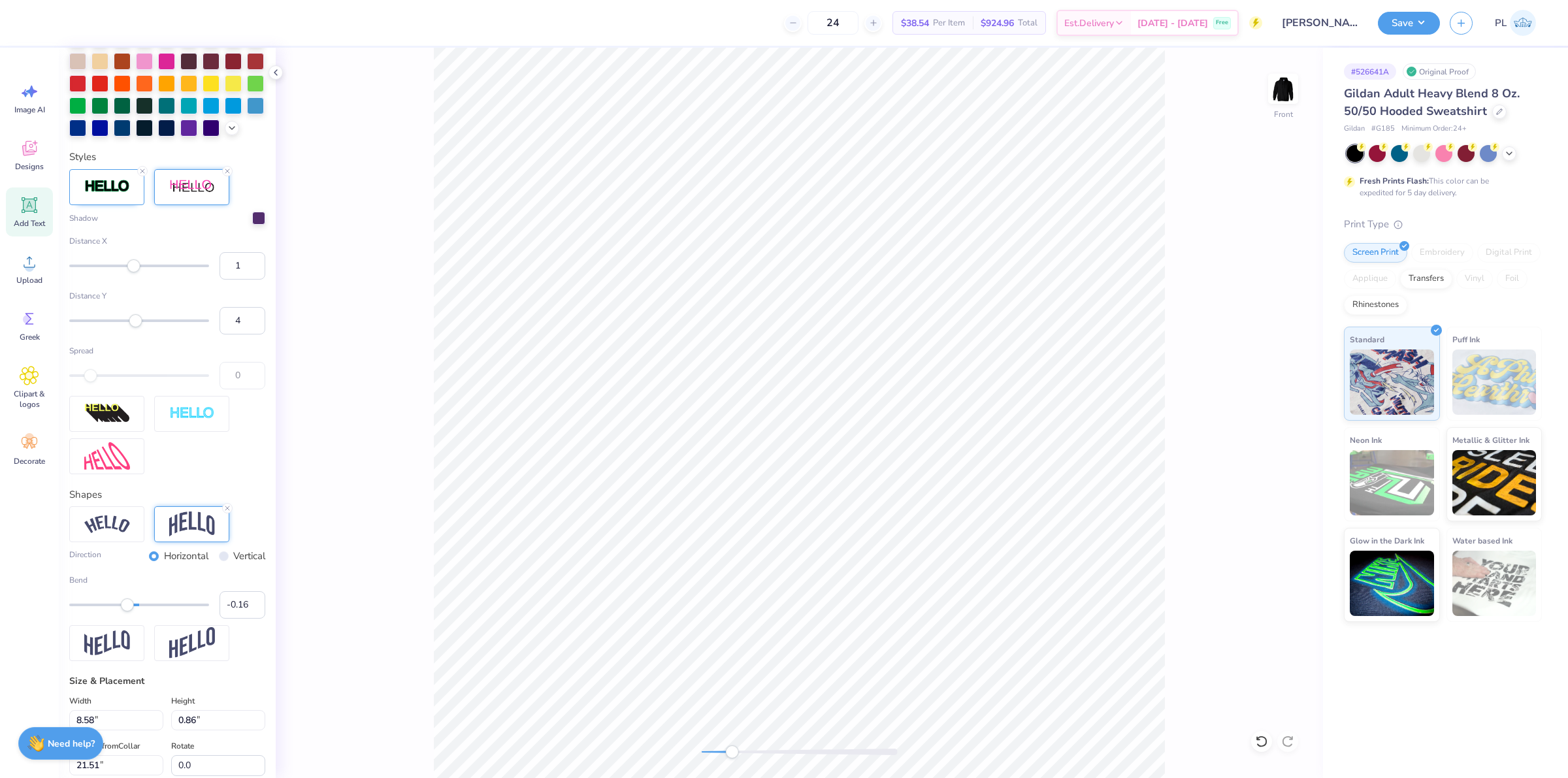
click at [123, 612] on div at bounding box center [139, 604] width 140 height 13
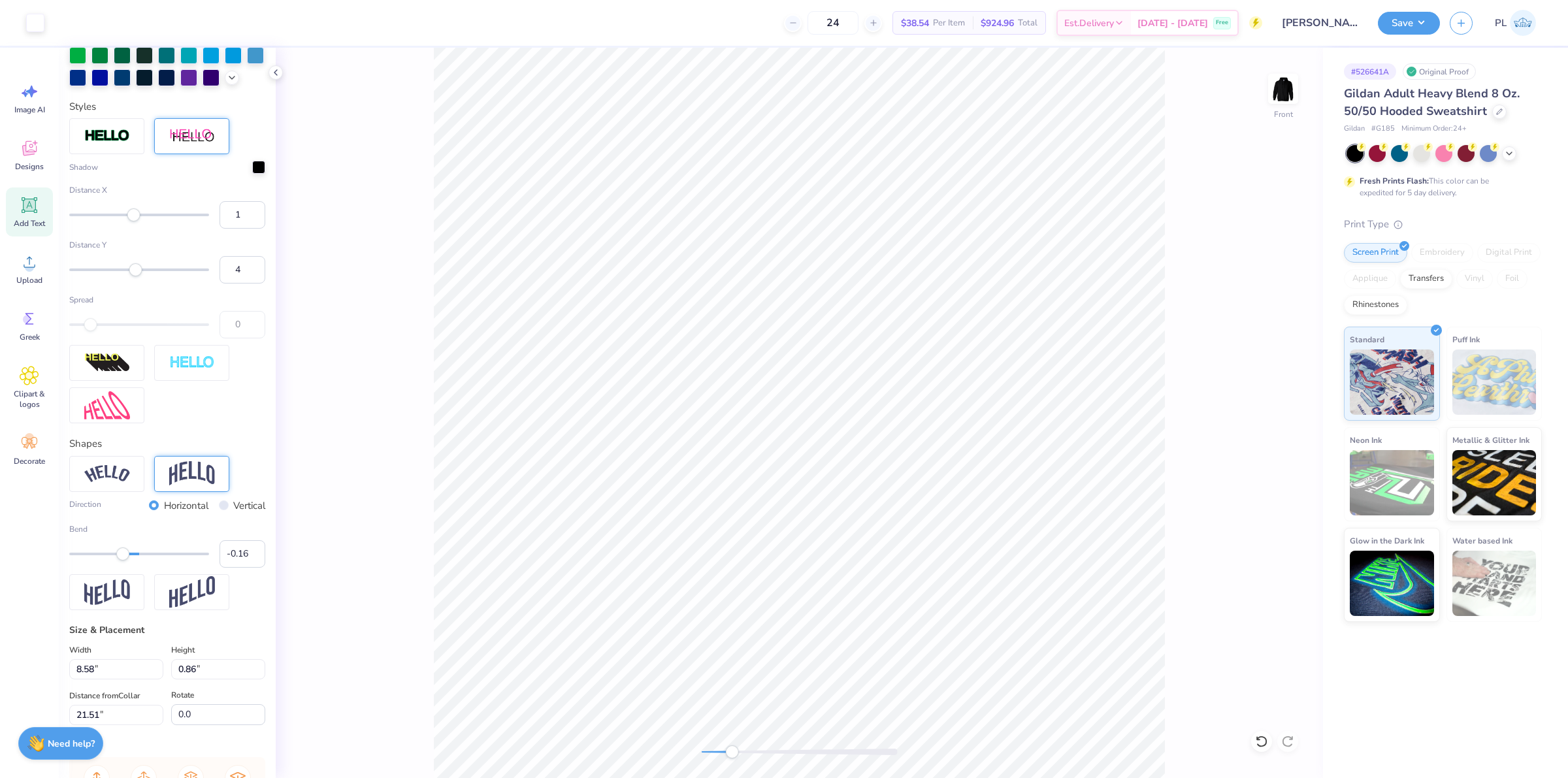
type input "1.30"
type input "0.67"
type input "18.86"
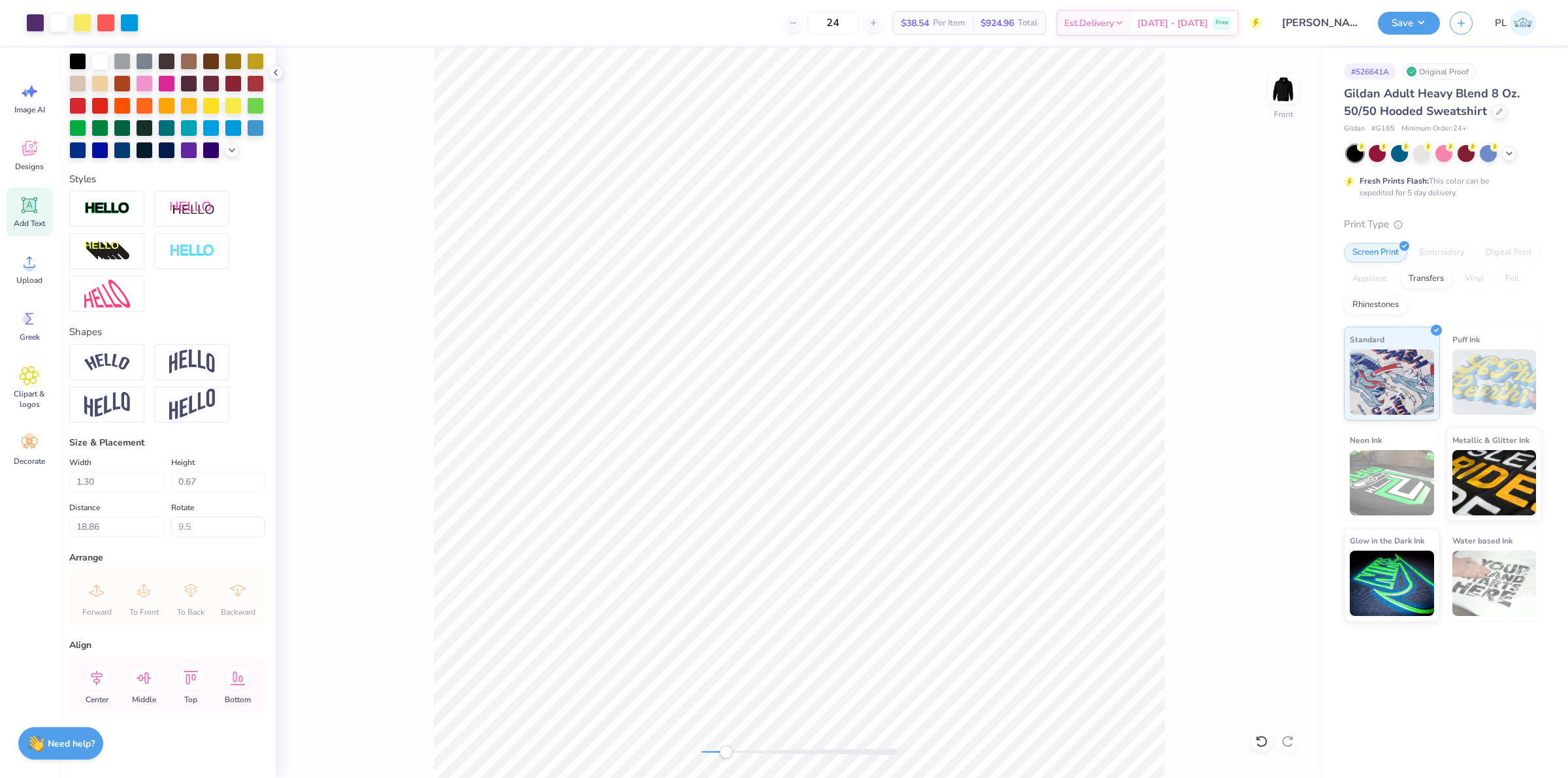
type input "0.0"
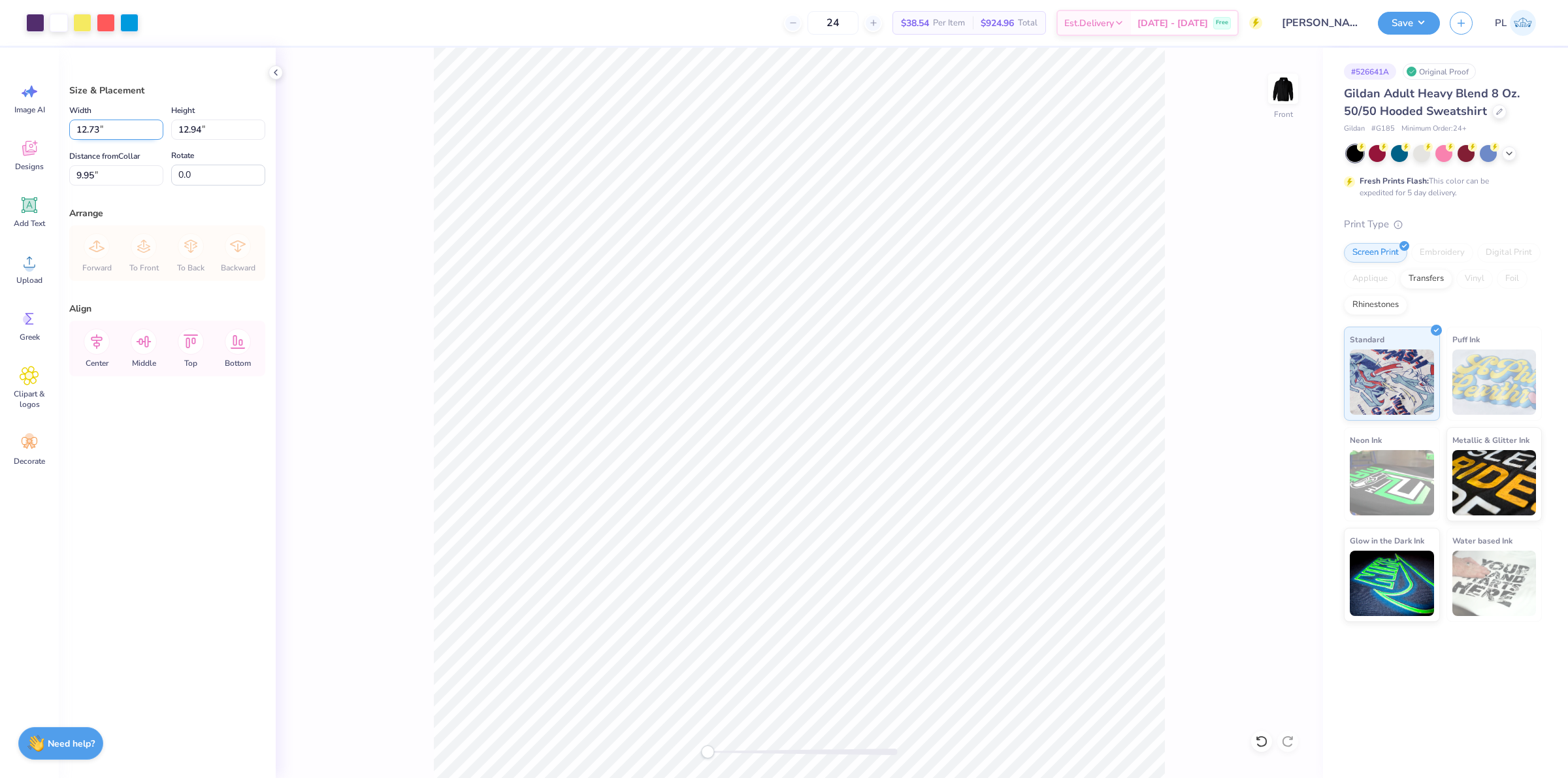
drag, startPoint x: 127, startPoint y: 131, endPoint x: 77, endPoint y: 127, distance: 50.2
click at [77, 127] on input "12.73" at bounding box center [116, 129] width 94 height 20
type input "12.50"
type input "12.71"
drag, startPoint x: 106, startPoint y: 174, endPoint x: 55, endPoint y: 174, distance: 51.0
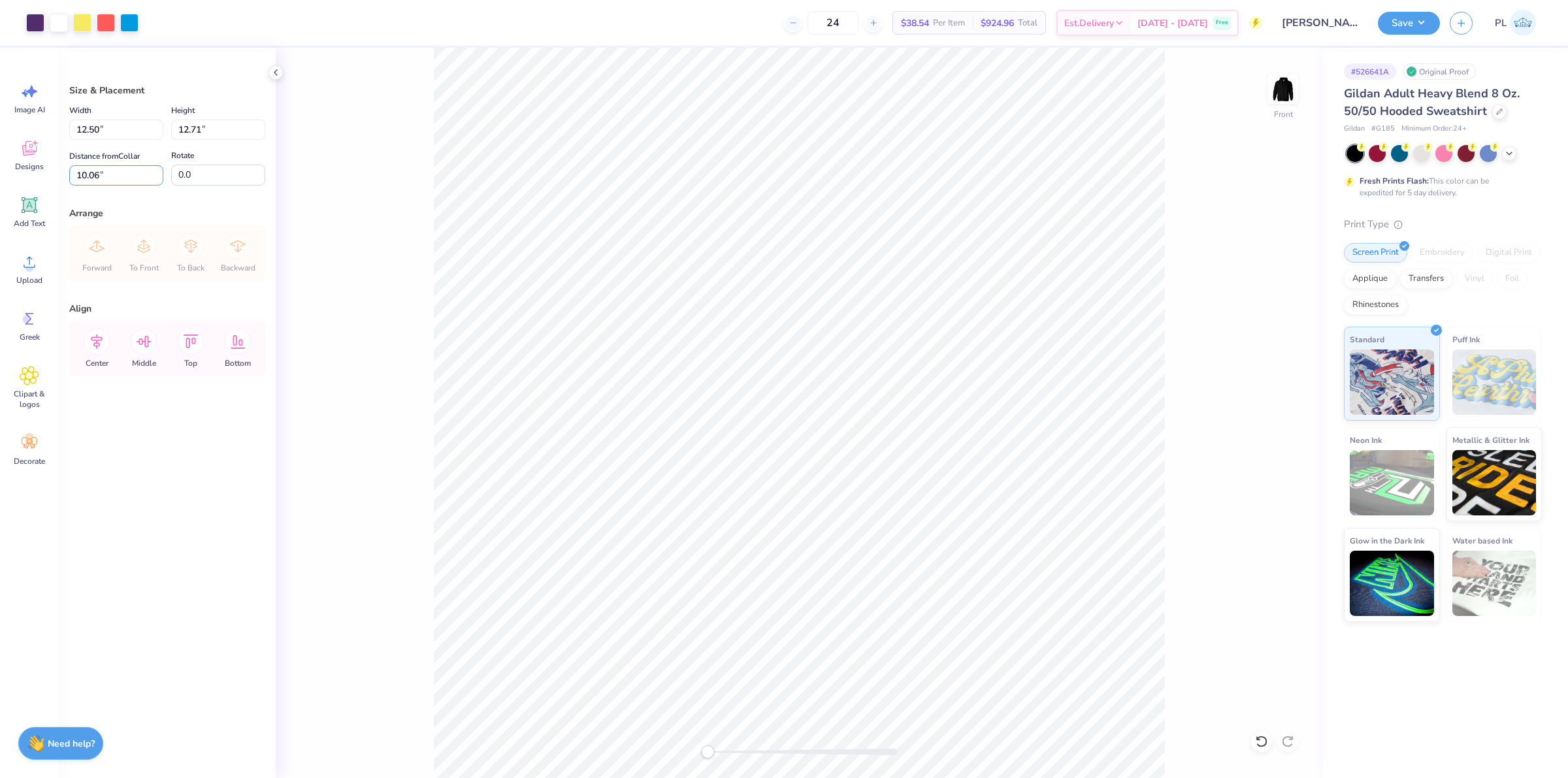
click at [55, 174] on div "Art colors 24 $38.54 Per Item $924.96 Total Est. Delivery Oct 11 - 14 Free Desi…" at bounding box center [784, 389] width 1568 height 778
type input "6.00"
click at [811, 509] on li "Download vector" at bounding box center [809, 509] width 102 height 25
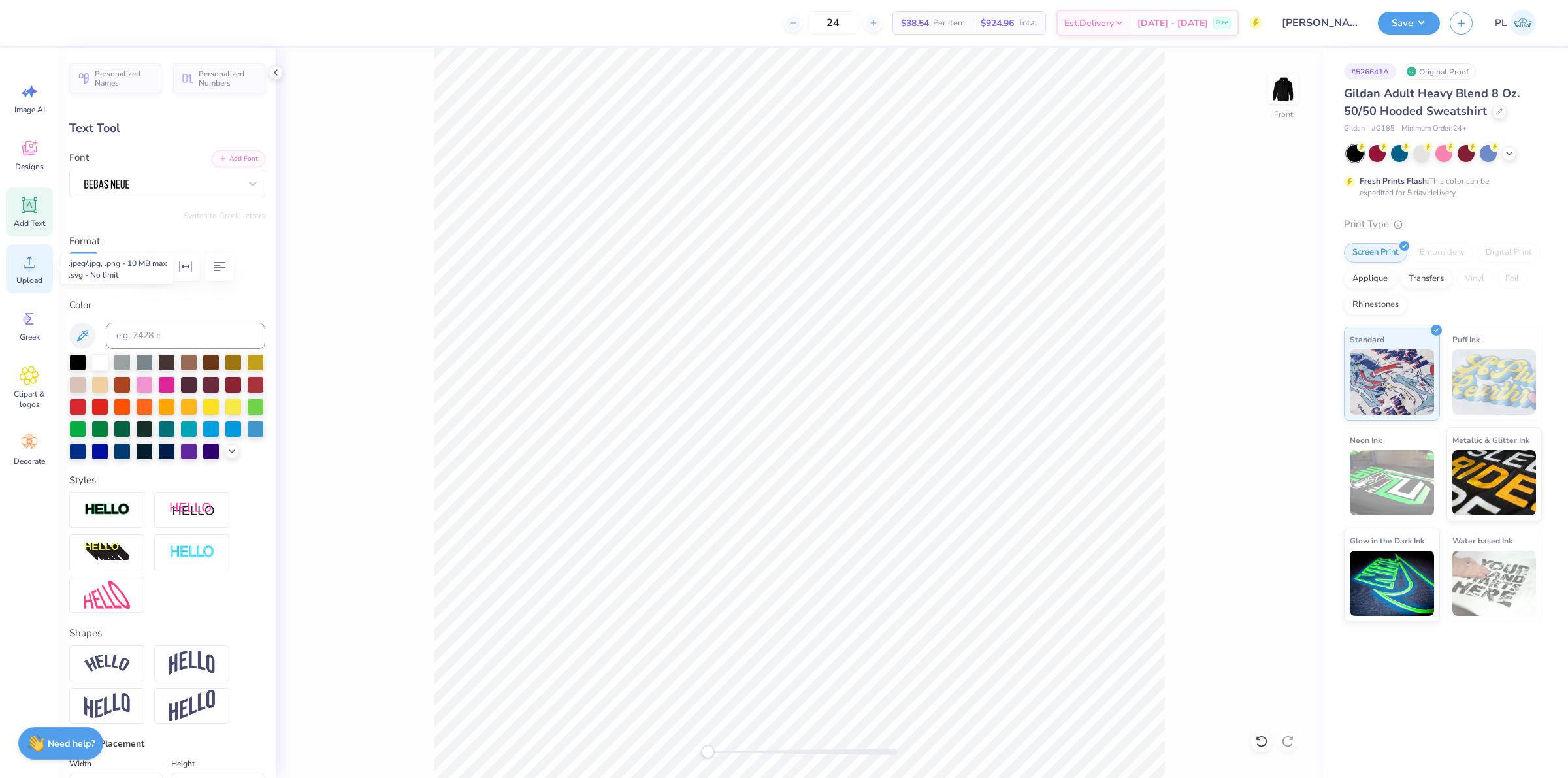
click at [30, 271] on div "Upload" at bounding box center [29, 268] width 47 height 49
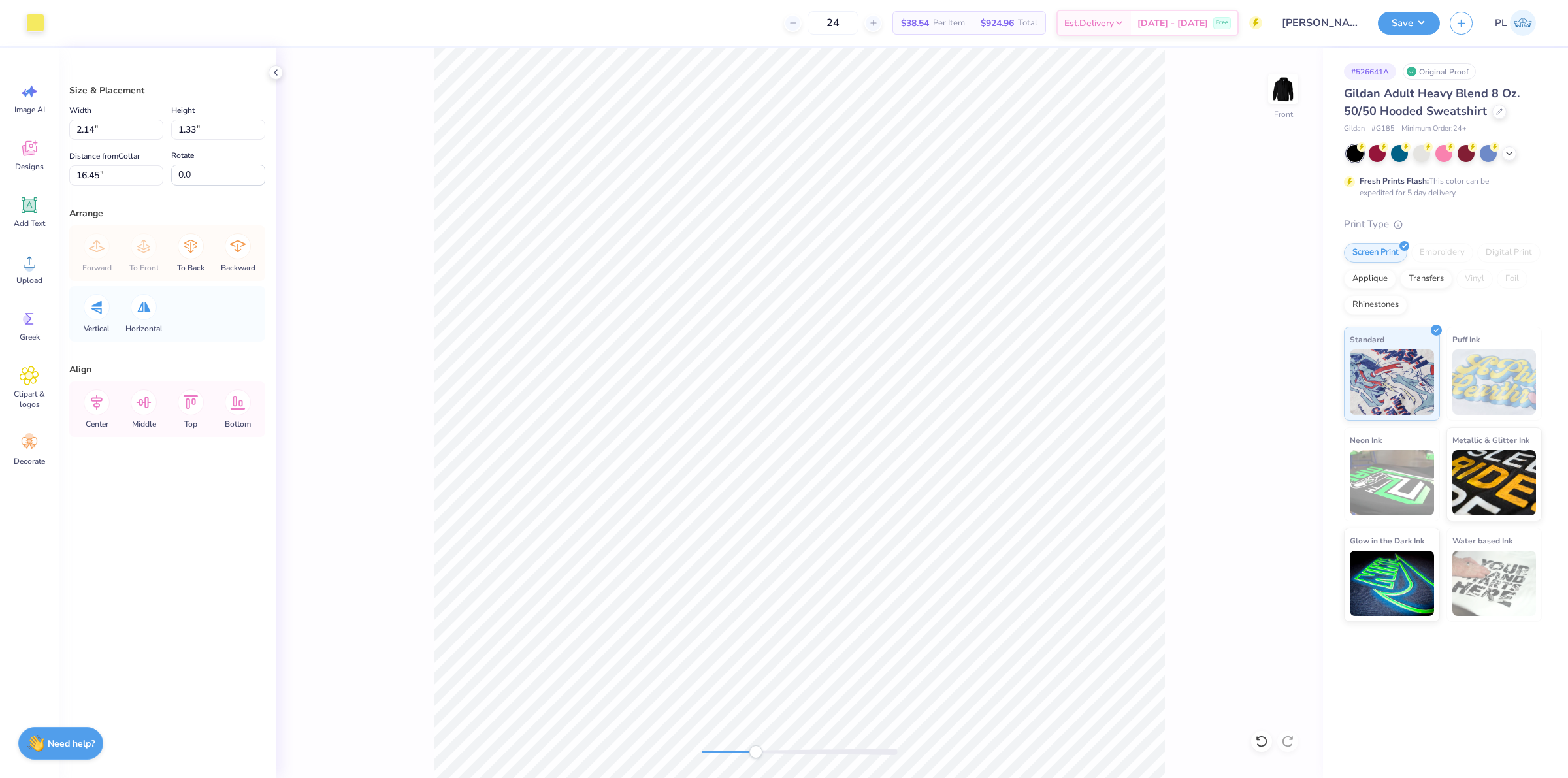
type input "2.14"
type input "1.33"
type input "16.45"
type input "2.32"
type input "1.44"
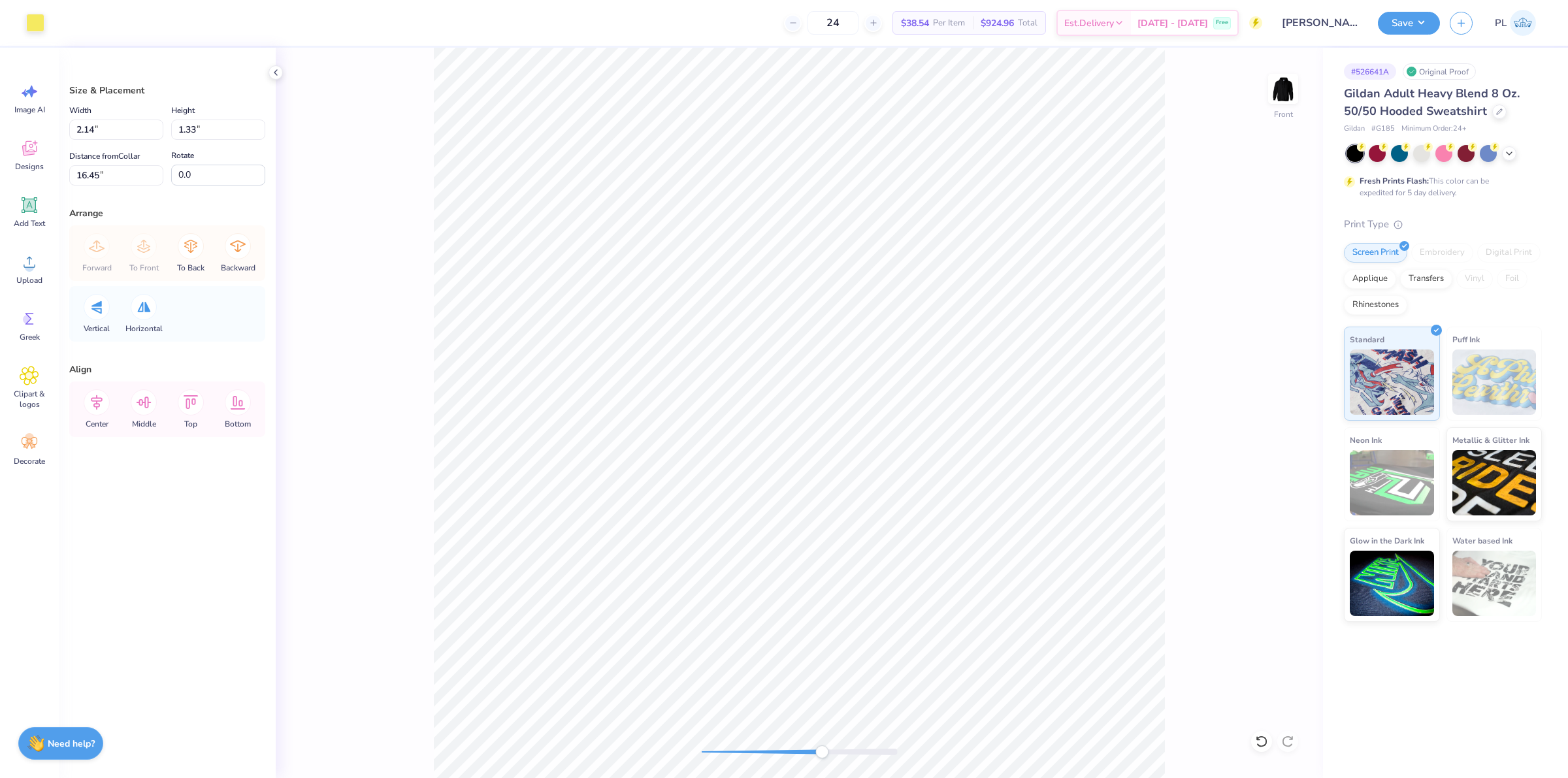
type input "15.39"
type input "2.57"
type input "1.60"
type input "15.24"
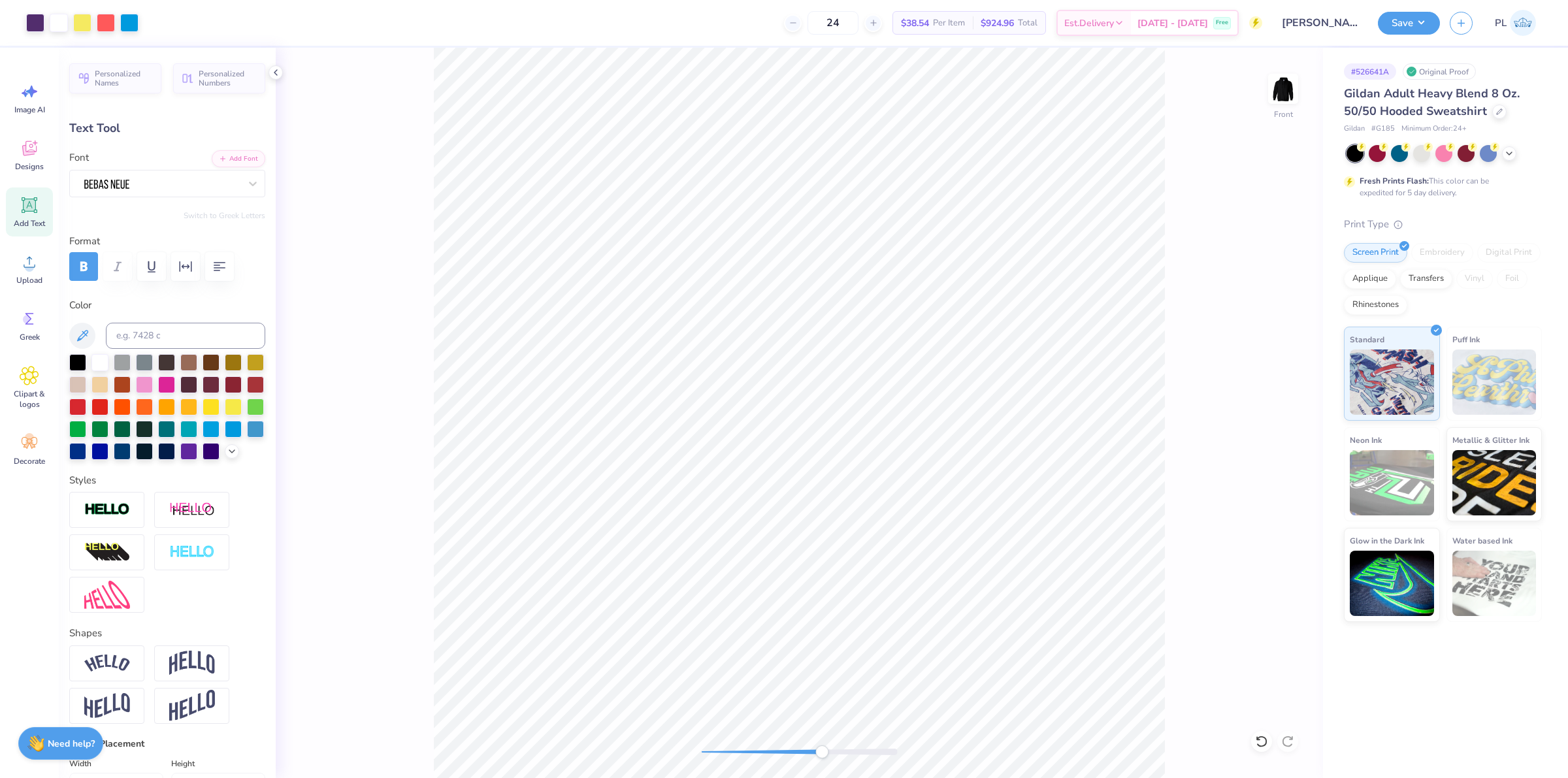
type input "0.0"
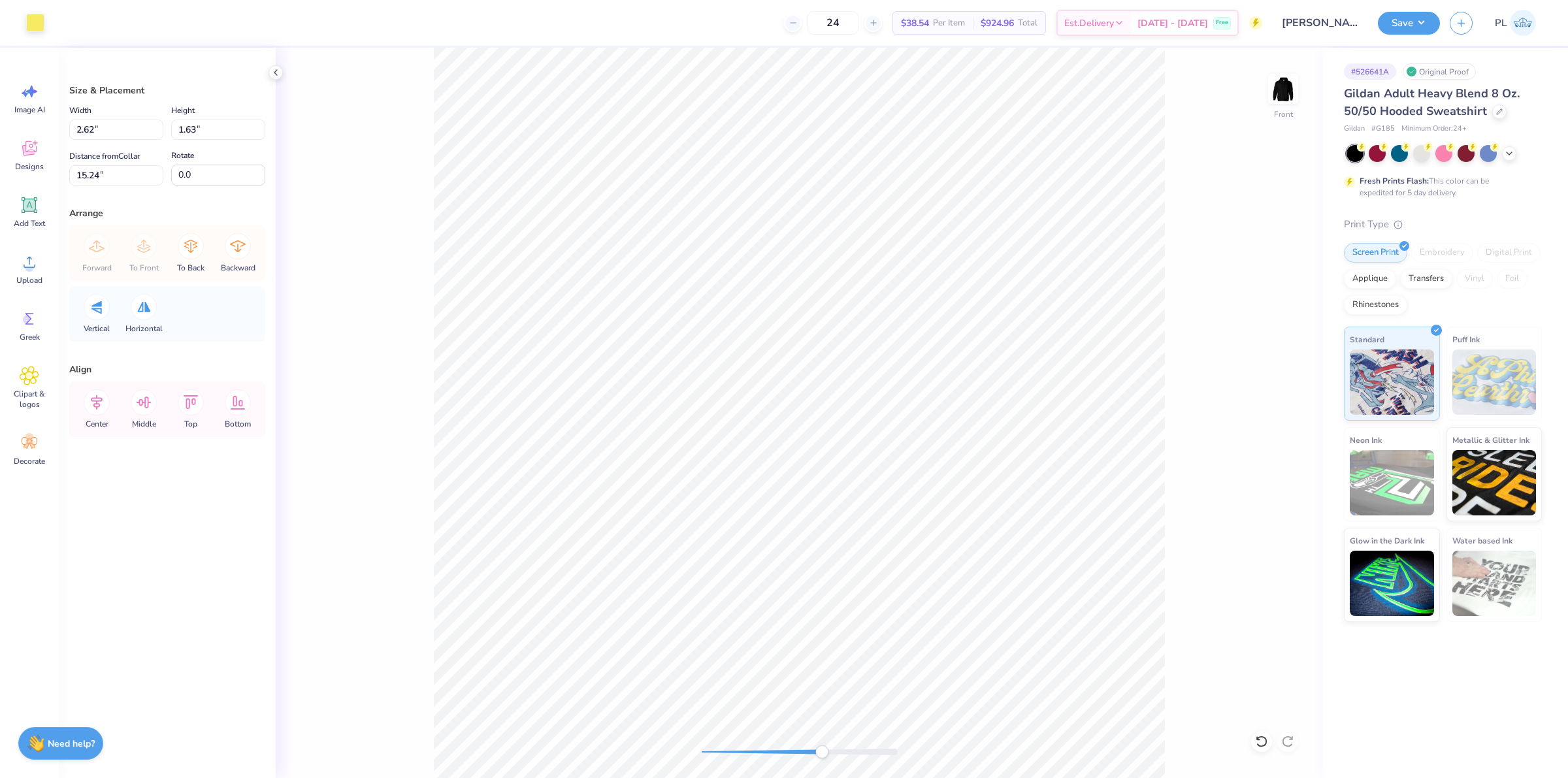
type input "11.76"
type input "7.73"
type input "9.73"
type input "11.76"
type input "7.73"
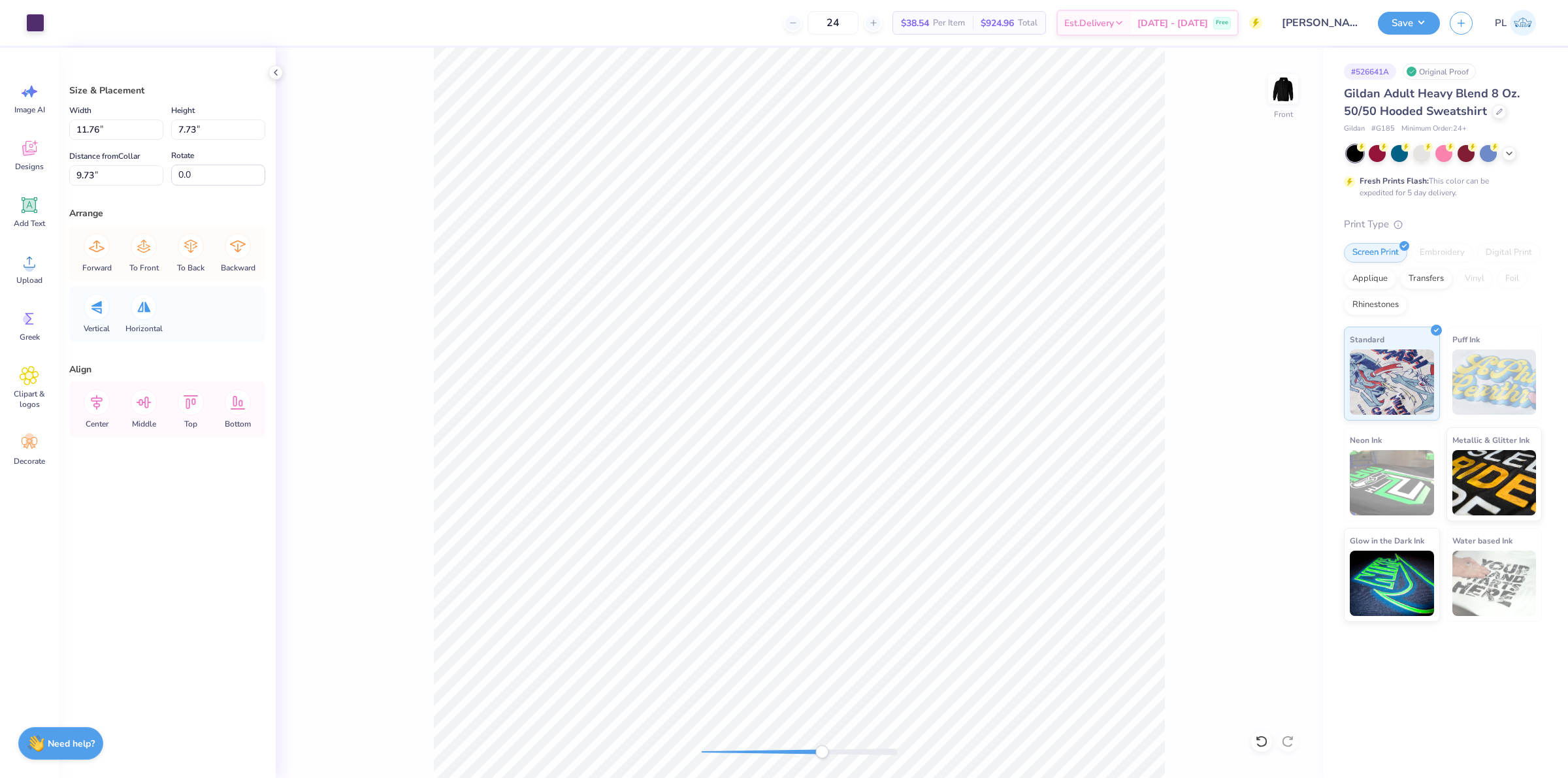
type input "9.73"
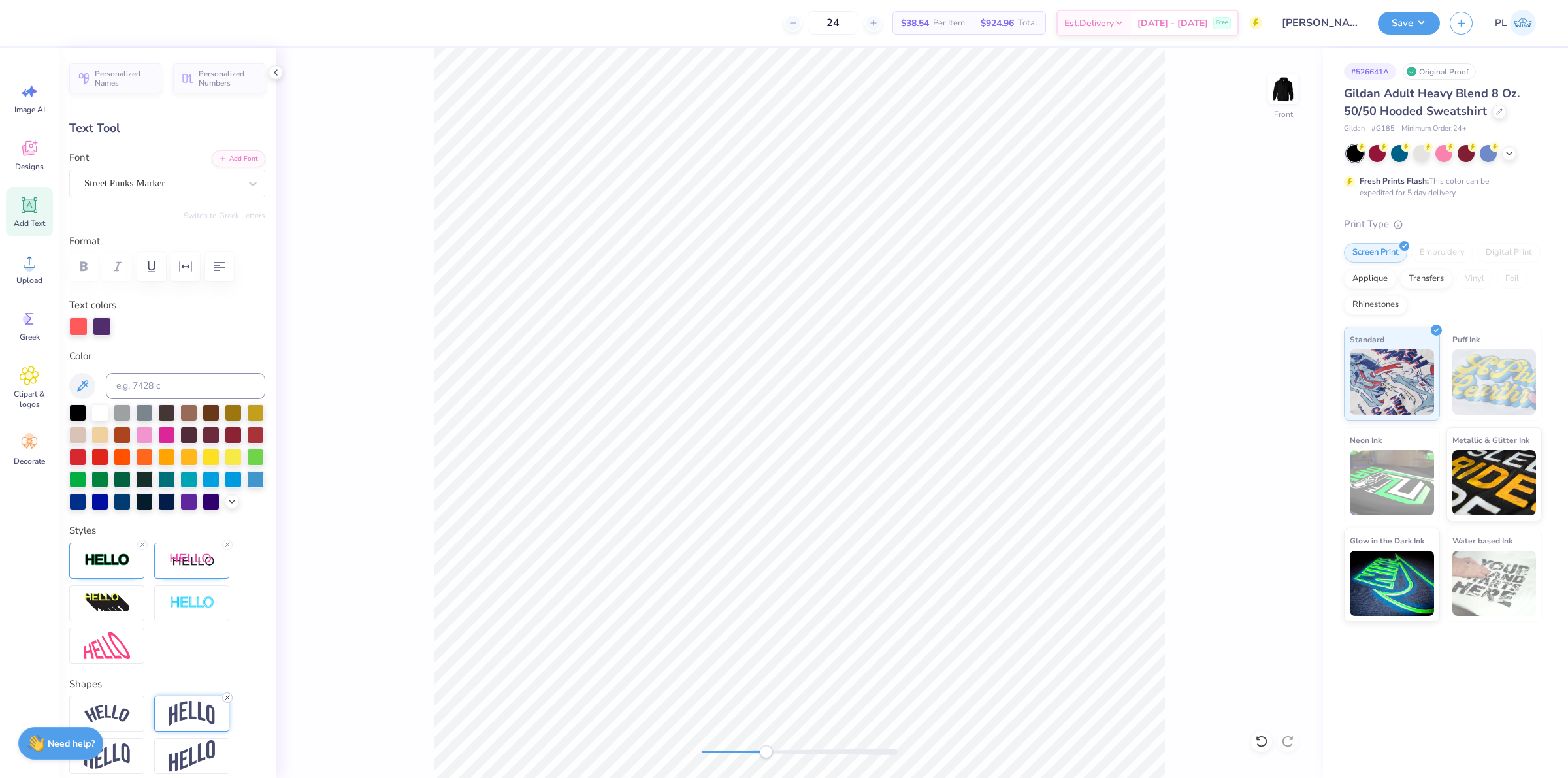
click at [224, 701] on icon at bounding box center [228, 697] width 8 height 8
click at [193, 569] on img at bounding box center [192, 560] width 46 height 17
type input "-2"
click at [132, 646] on div "Accessibility label" at bounding box center [131, 638] width 13 height 13
type input "2"
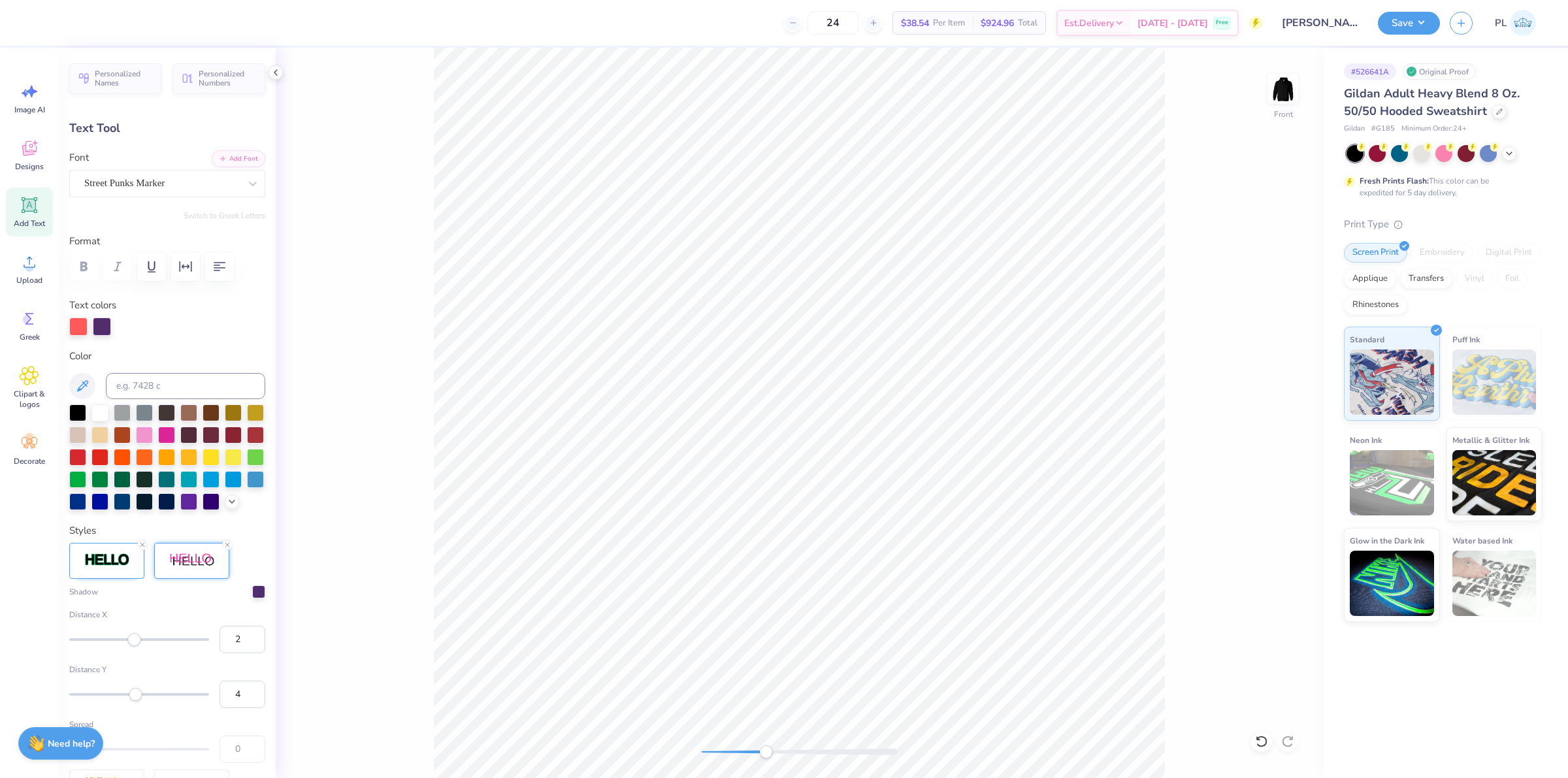
click at [134, 646] on div "Accessibility label" at bounding box center [134, 638] width 13 height 13
type input "1"
click at [134, 646] on div "Accessibility label" at bounding box center [133, 638] width 13 height 13
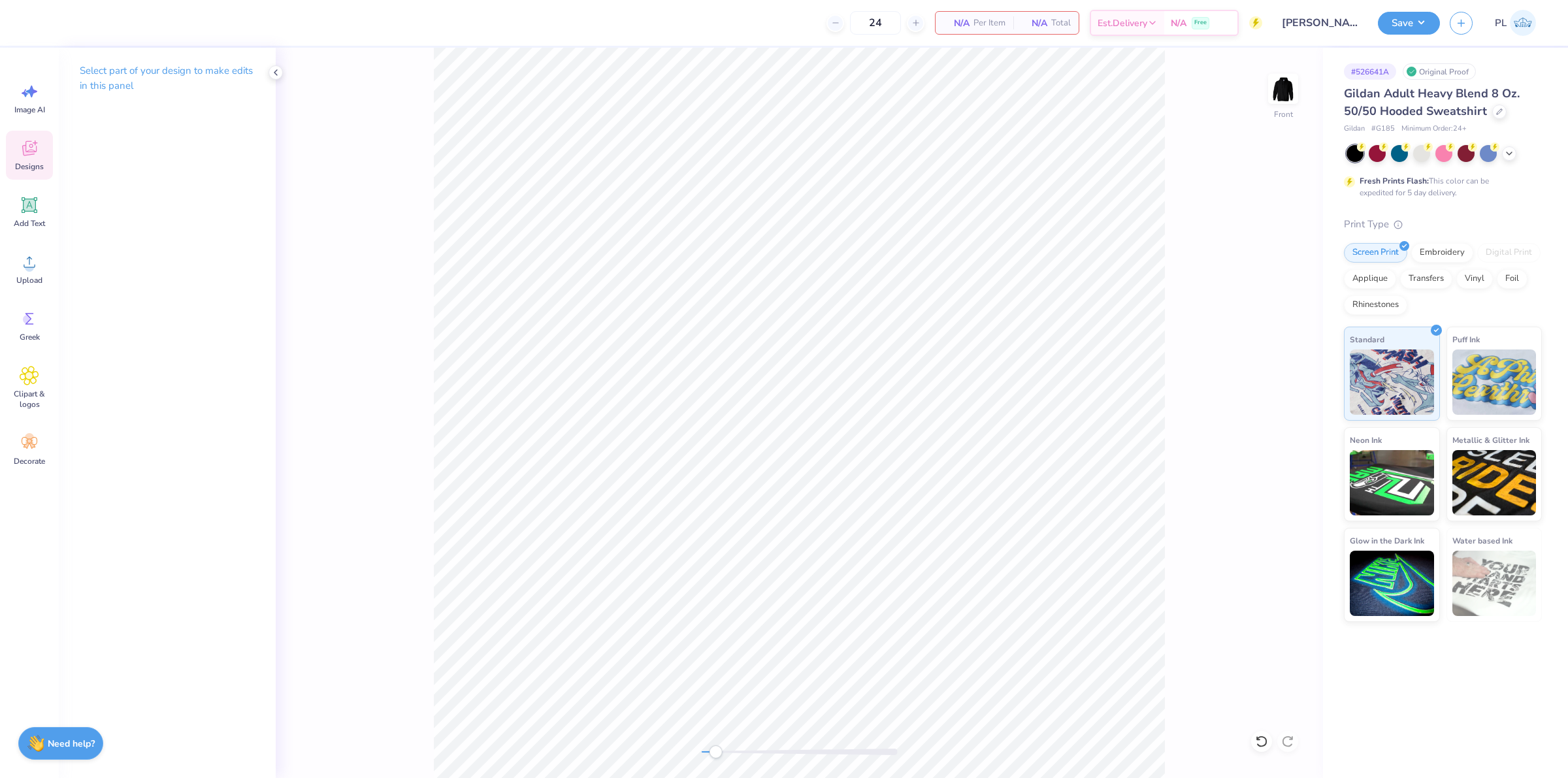
click at [25, 144] on icon at bounding box center [29, 148] width 19 height 19
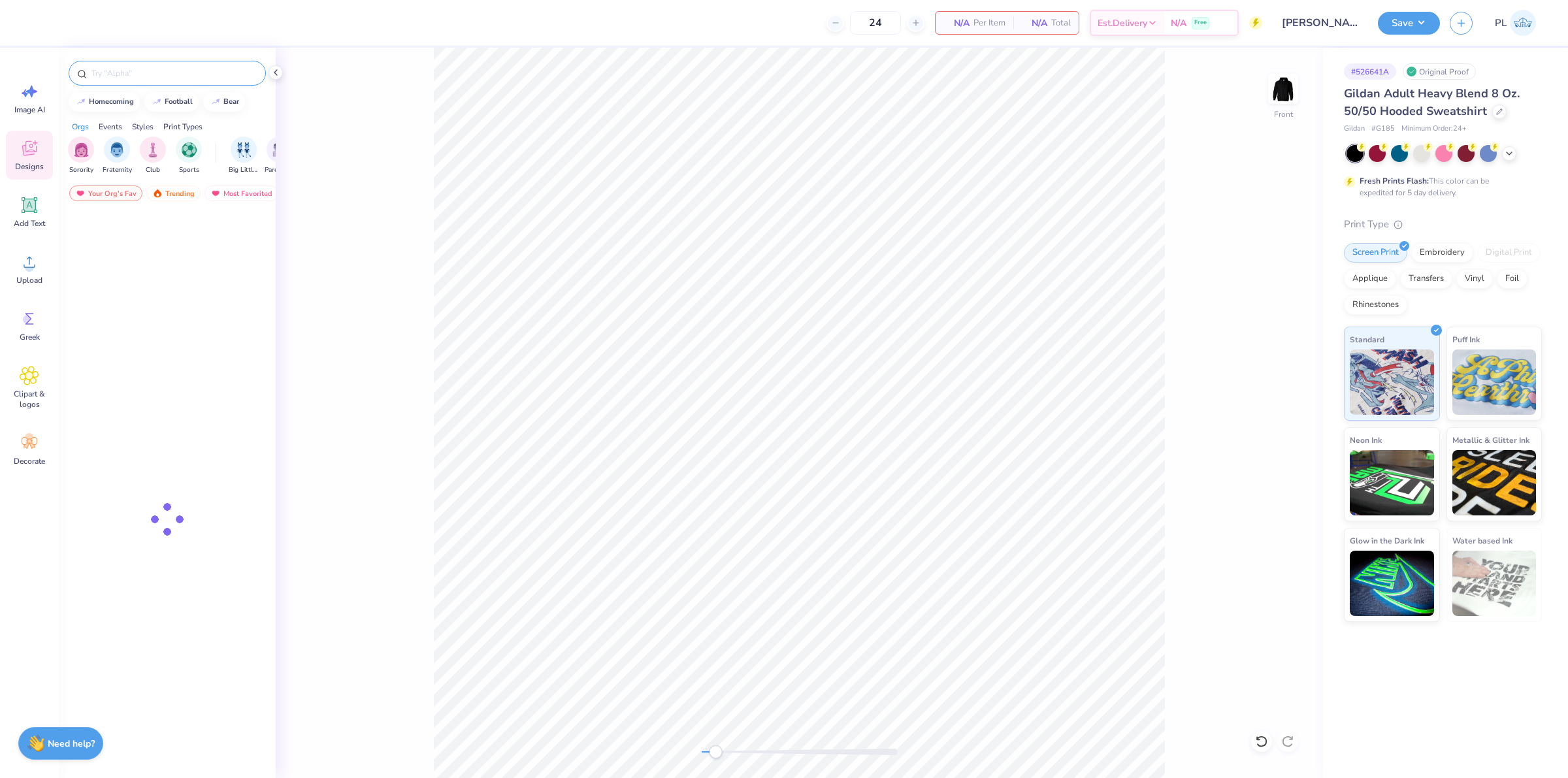
click at [125, 67] on input "text" at bounding box center [174, 73] width 167 height 13
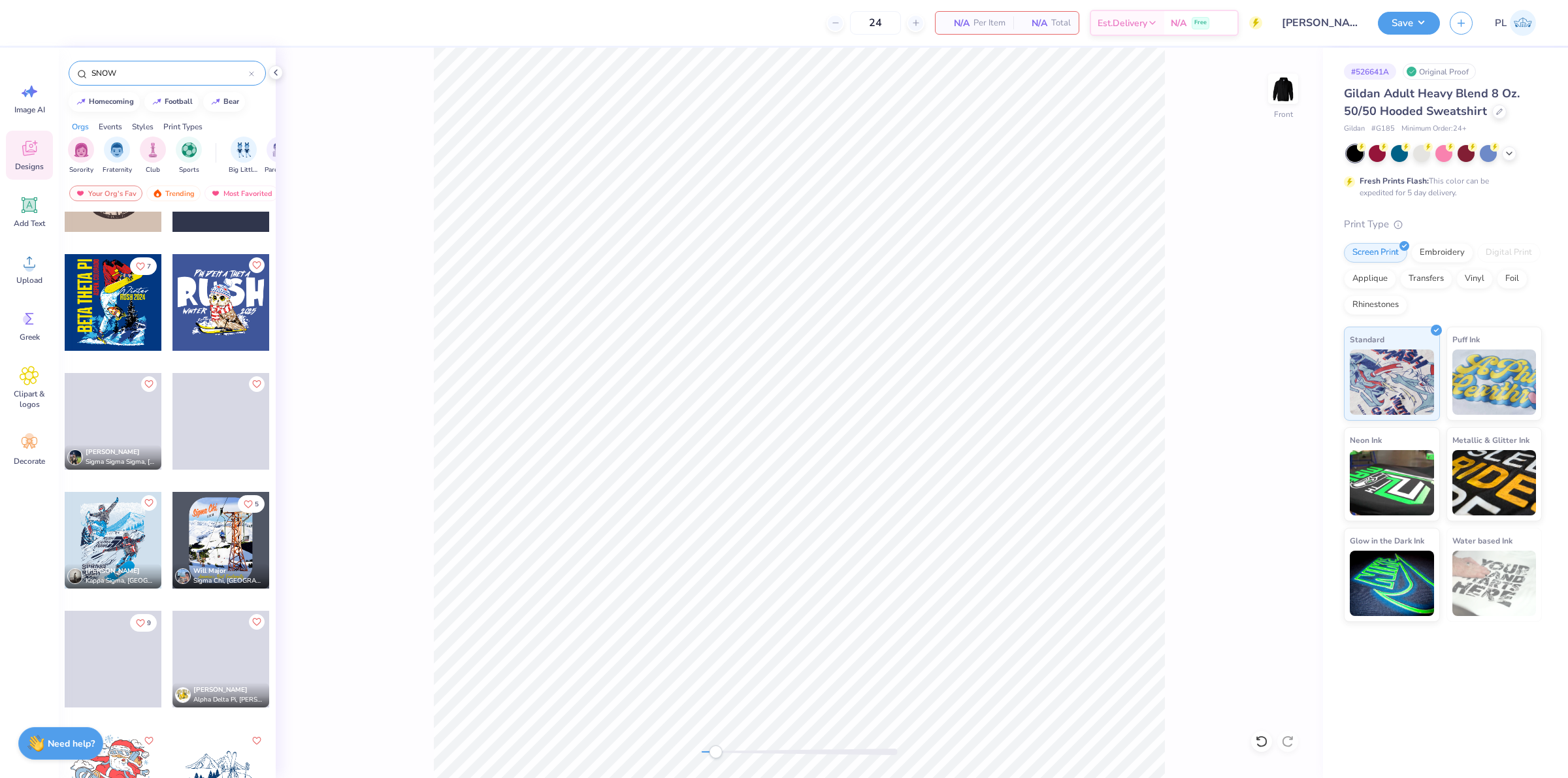
scroll to position [735, 0]
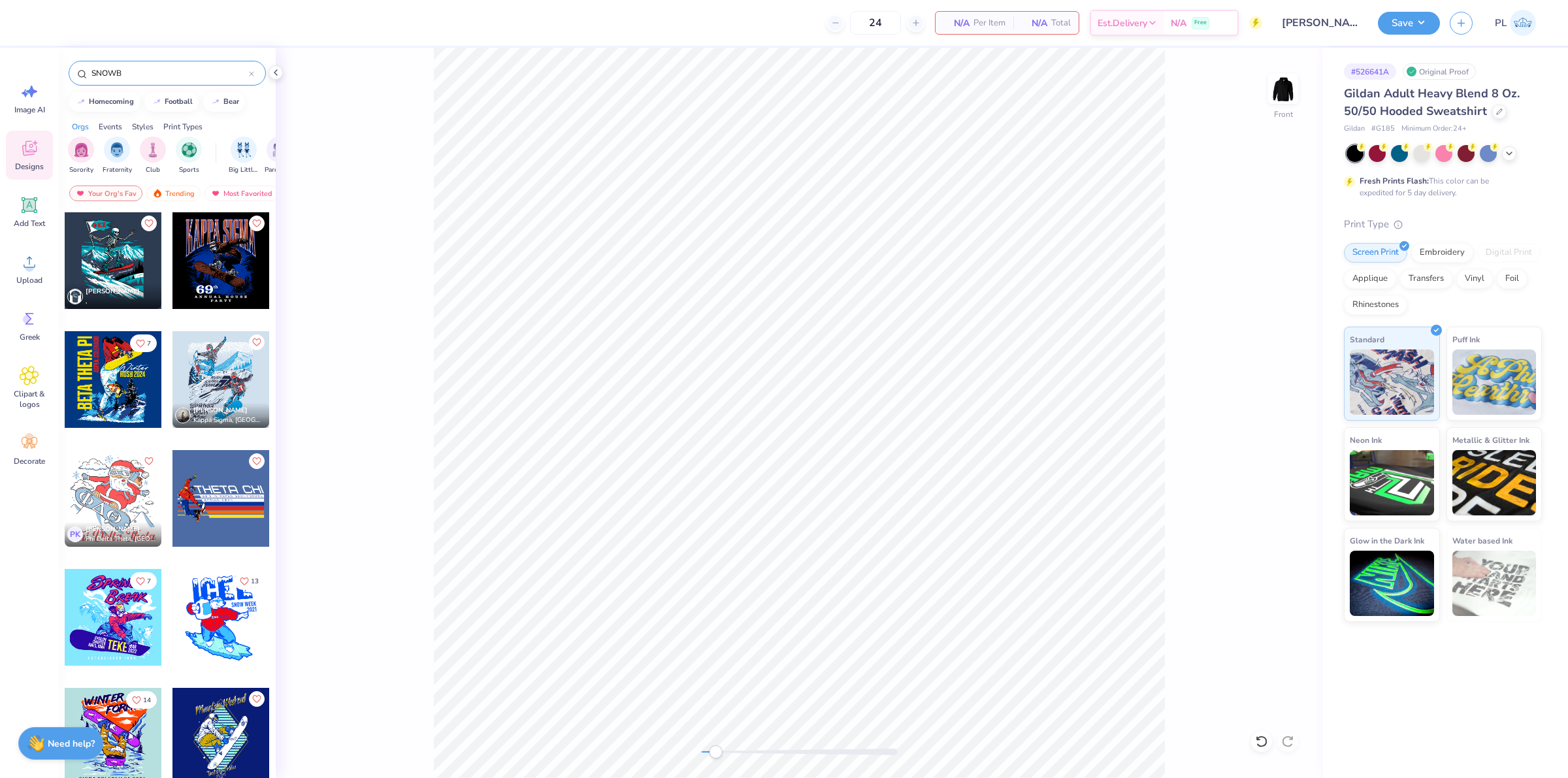
type input "SNOWB"
click at [106, 615] on div at bounding box center [113, 617] width 96 height 96
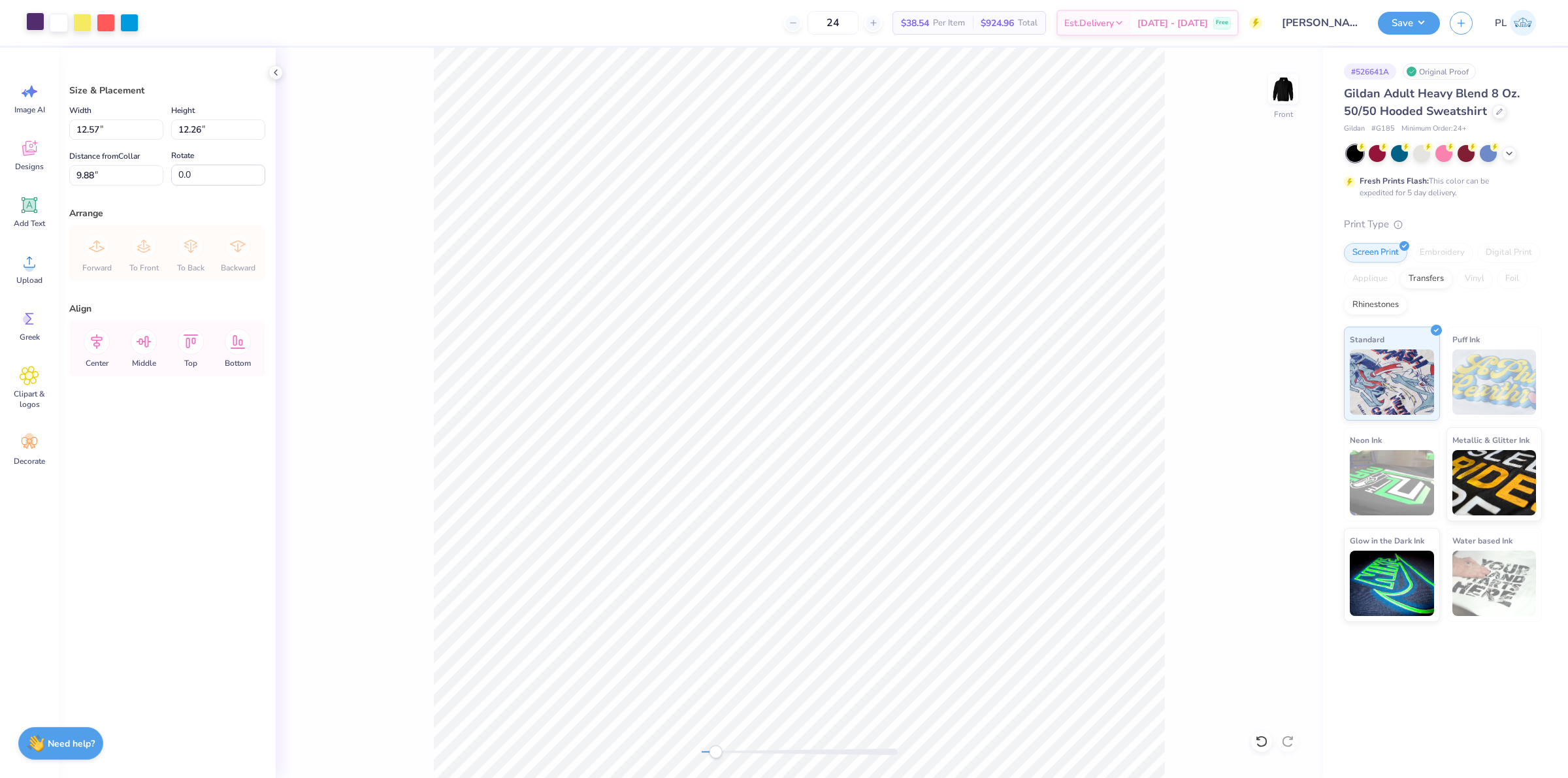
click at [31, 23] on div at bounding box center [35, 21] width 18 height 18
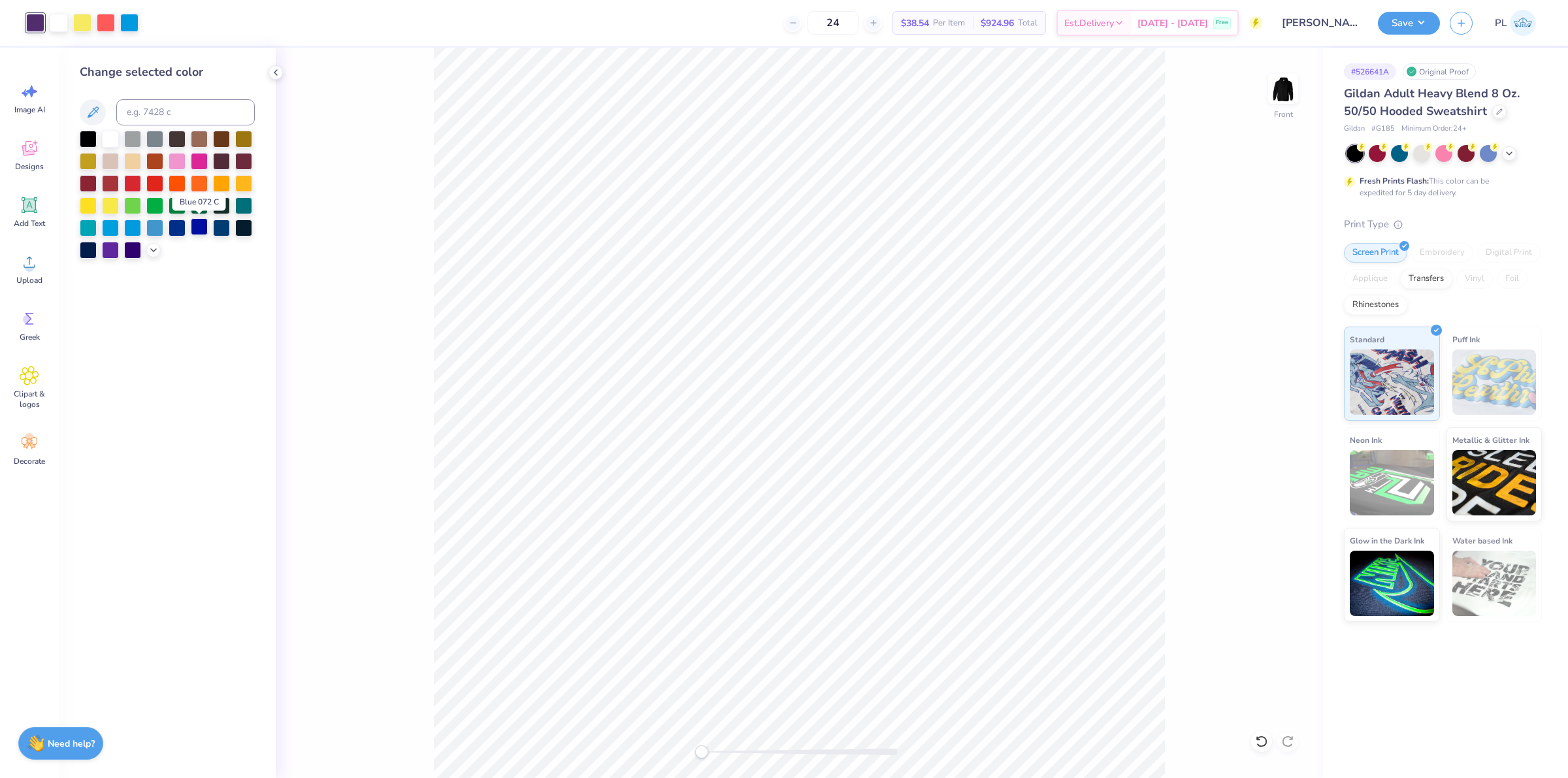
click at [204, 226] on div at bounding box center [198, 226] width 17 height 17
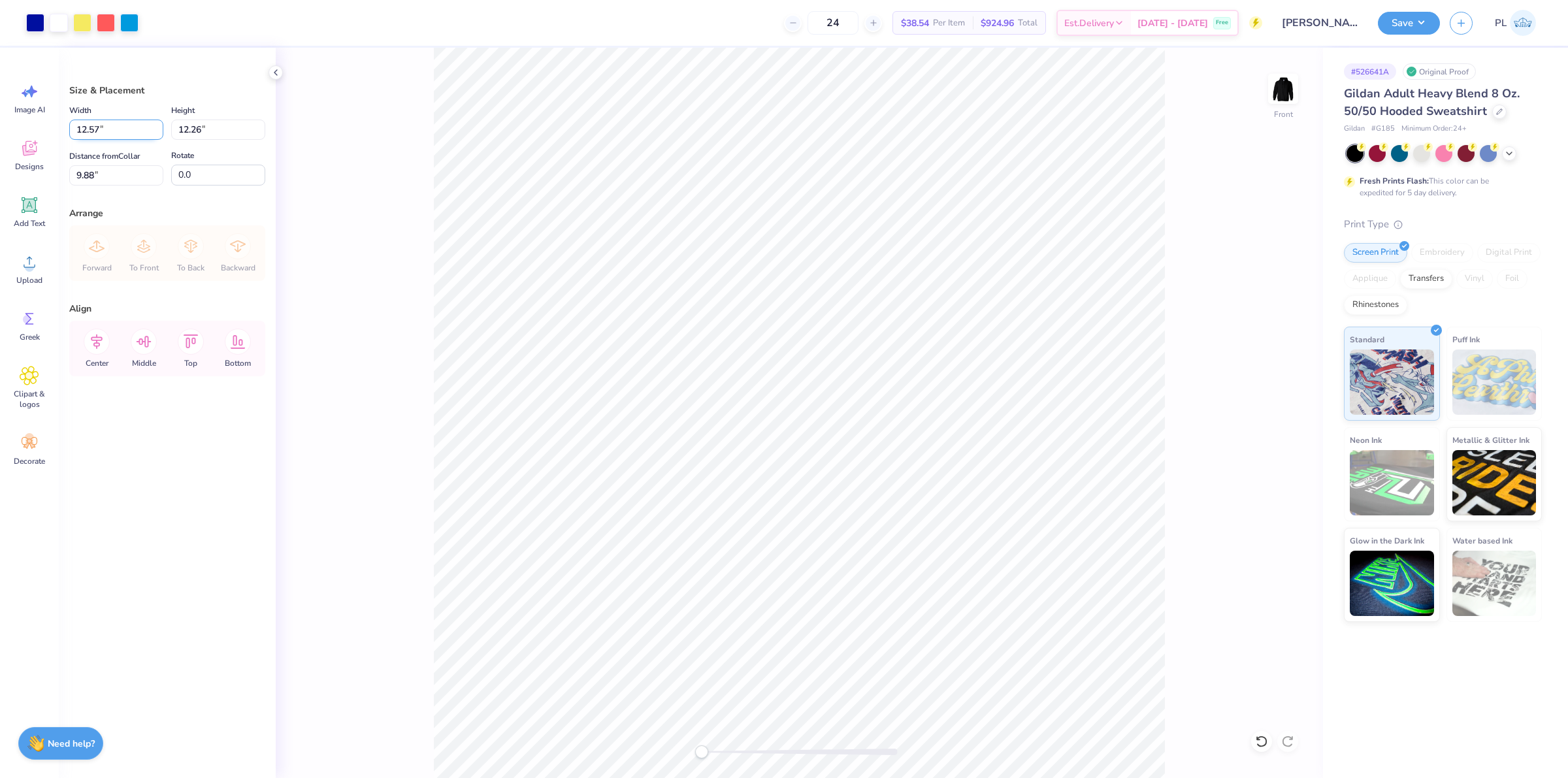
drag, startPoint x: 107, startPoint y: 129, endPoint x: 76, endPoint y: 128, distance: 31.0
click at [76, 128] on input "12.57" at bounding box center [116, 129] width 94 height 20
type input "12.00"
type input "11.70"
type input "10.16"
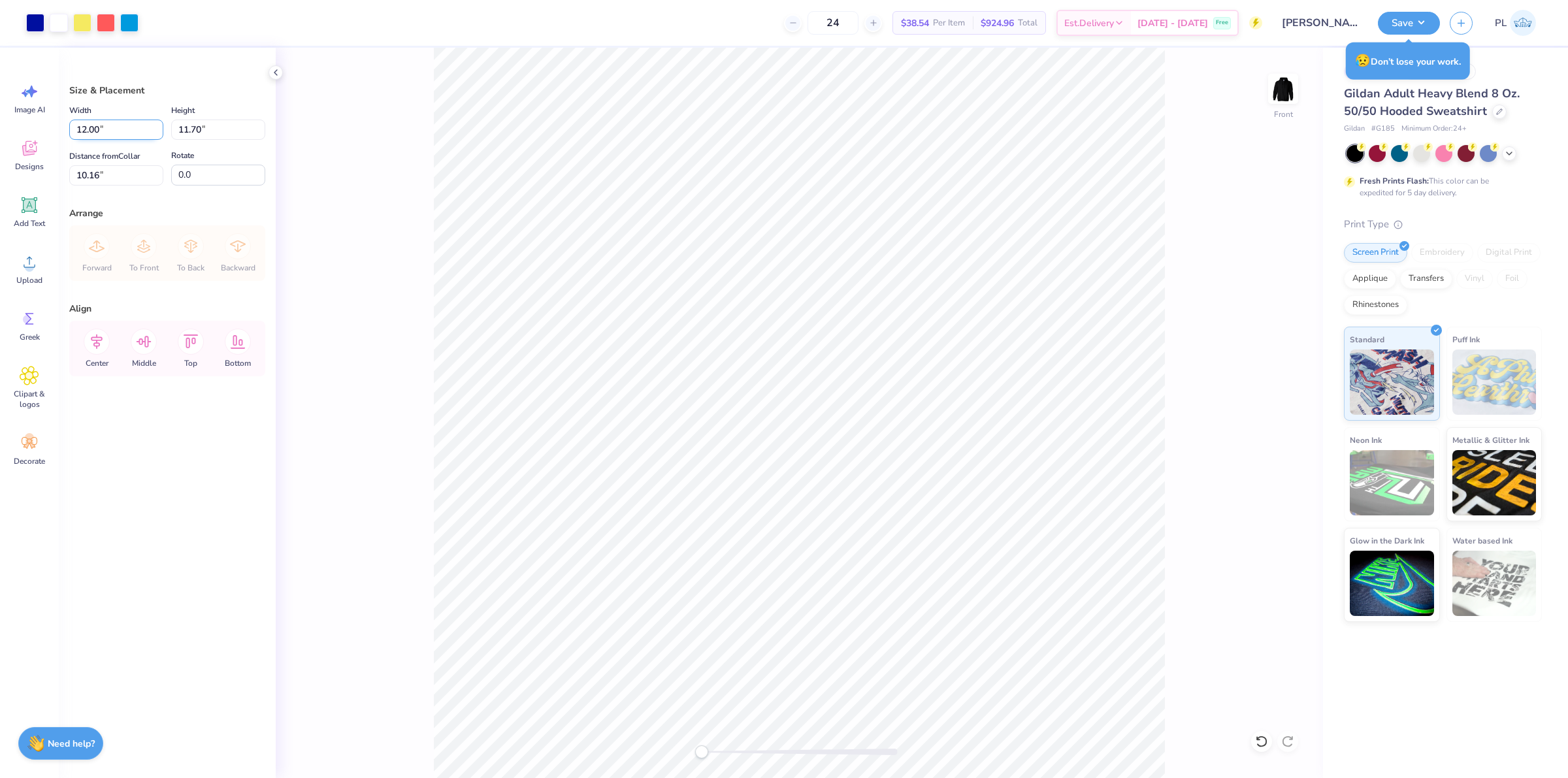
click at [92, 132] on input "12.00" at bounding box center [116, 129] width 94 height 20
type input "12.50"
type input "12.19"
type input "9.92"
drag, startPoint x: 123, startPoint y: 174, endPoint x: 46, endPoint y: 163, distance: 77.8
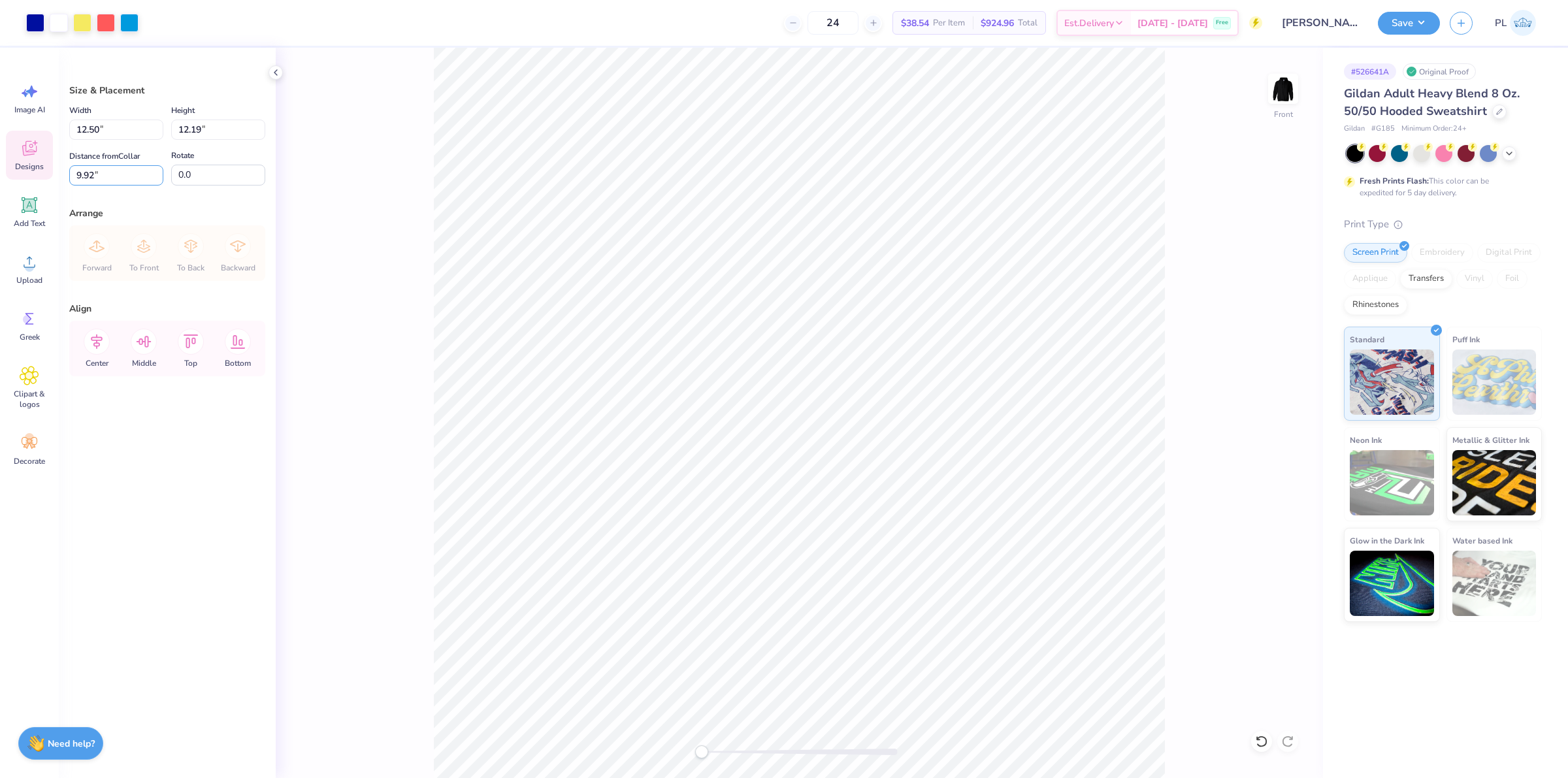
click at [46, 163] on div "Art colors 24 $38.54 Per Item $924.96 Total Est. Delivery Oct 11 - 14 Free Desi…" at bounding box center [784, 389] width 1568 height 778
type input "6"
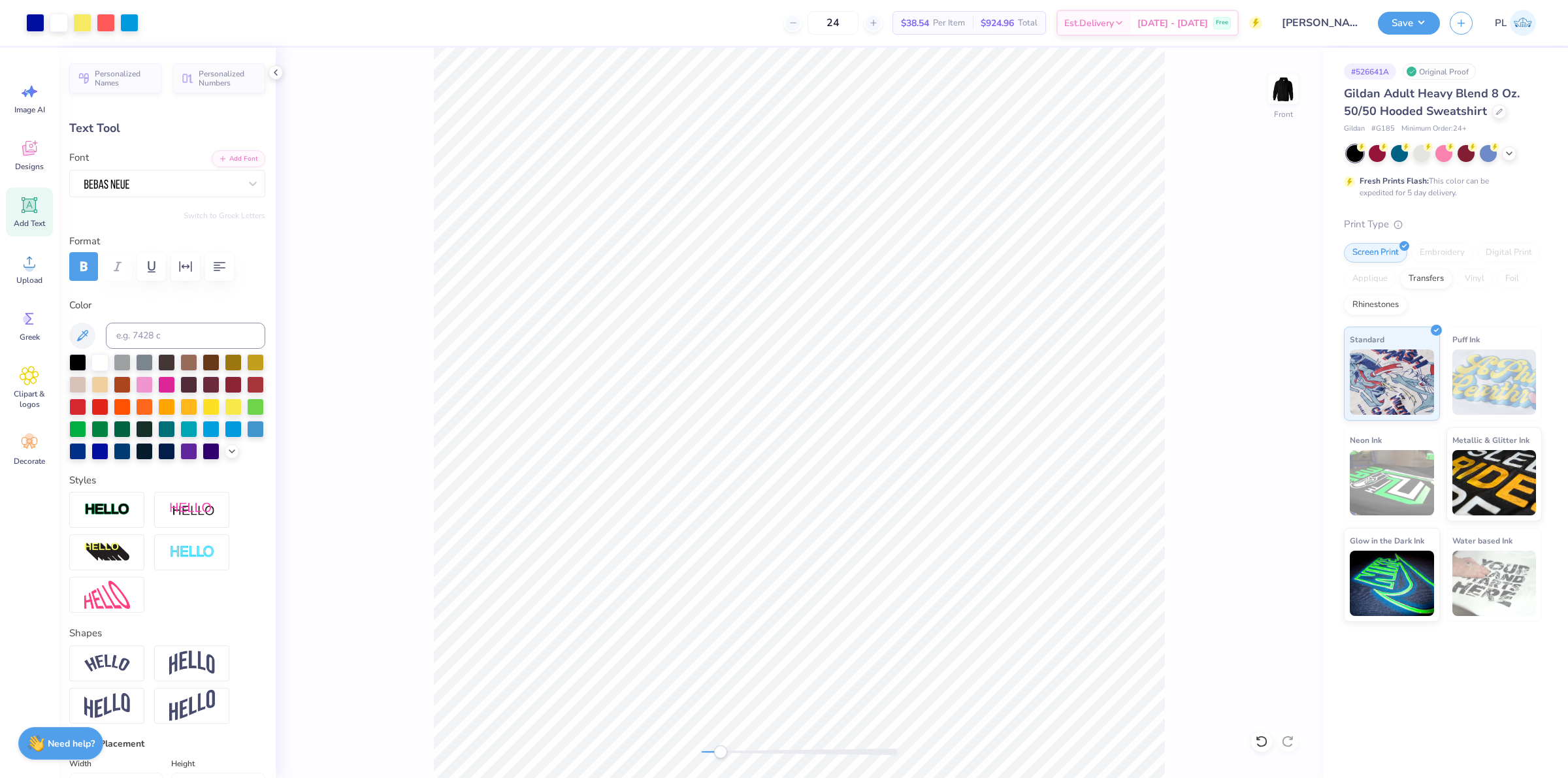
type input "7.00"
type input "2.30"
type input "6.04"
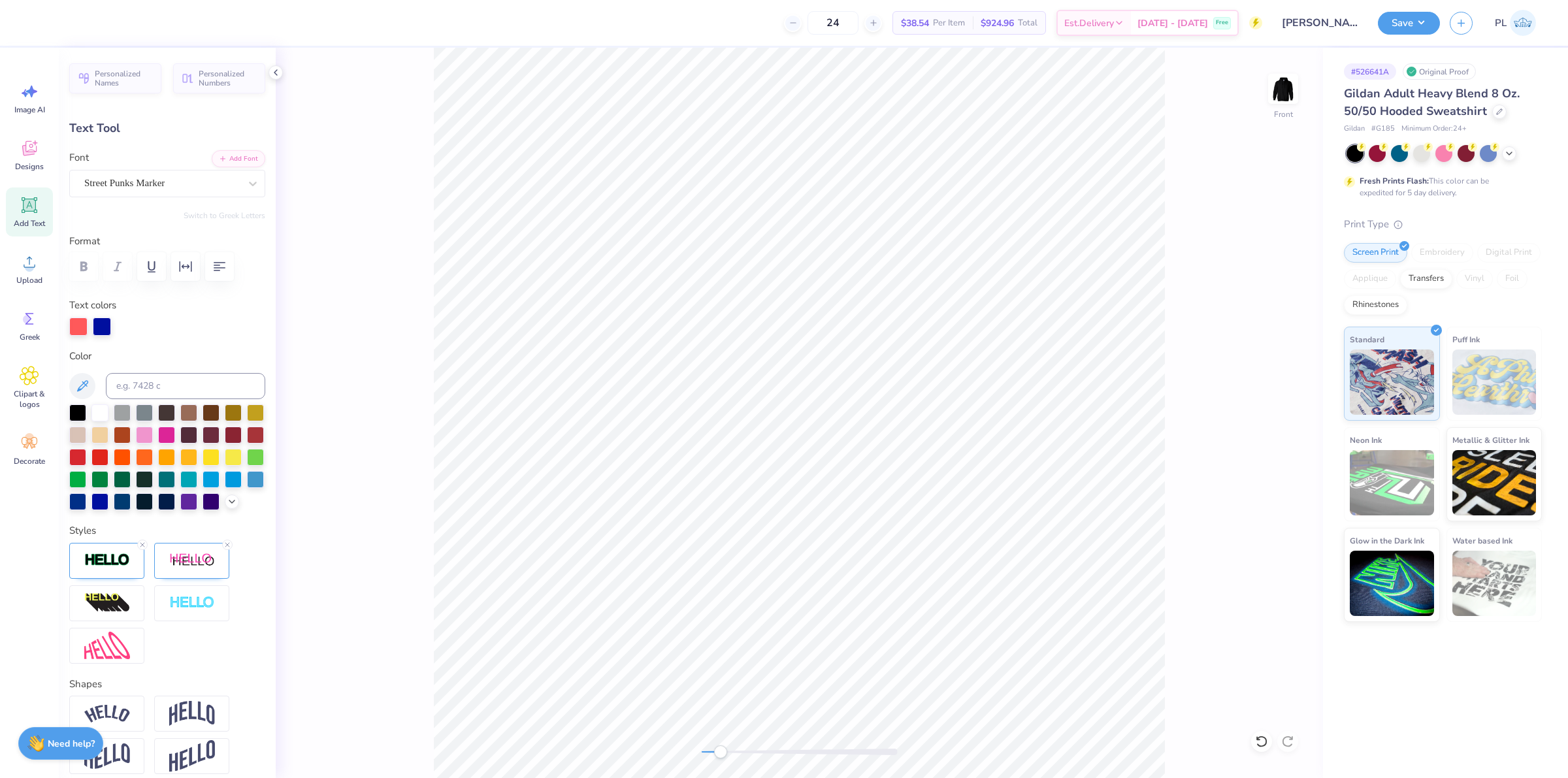
scroll to position [13, 1]
type textarea "Mountain"
type input "5.92"
type input "2.29"
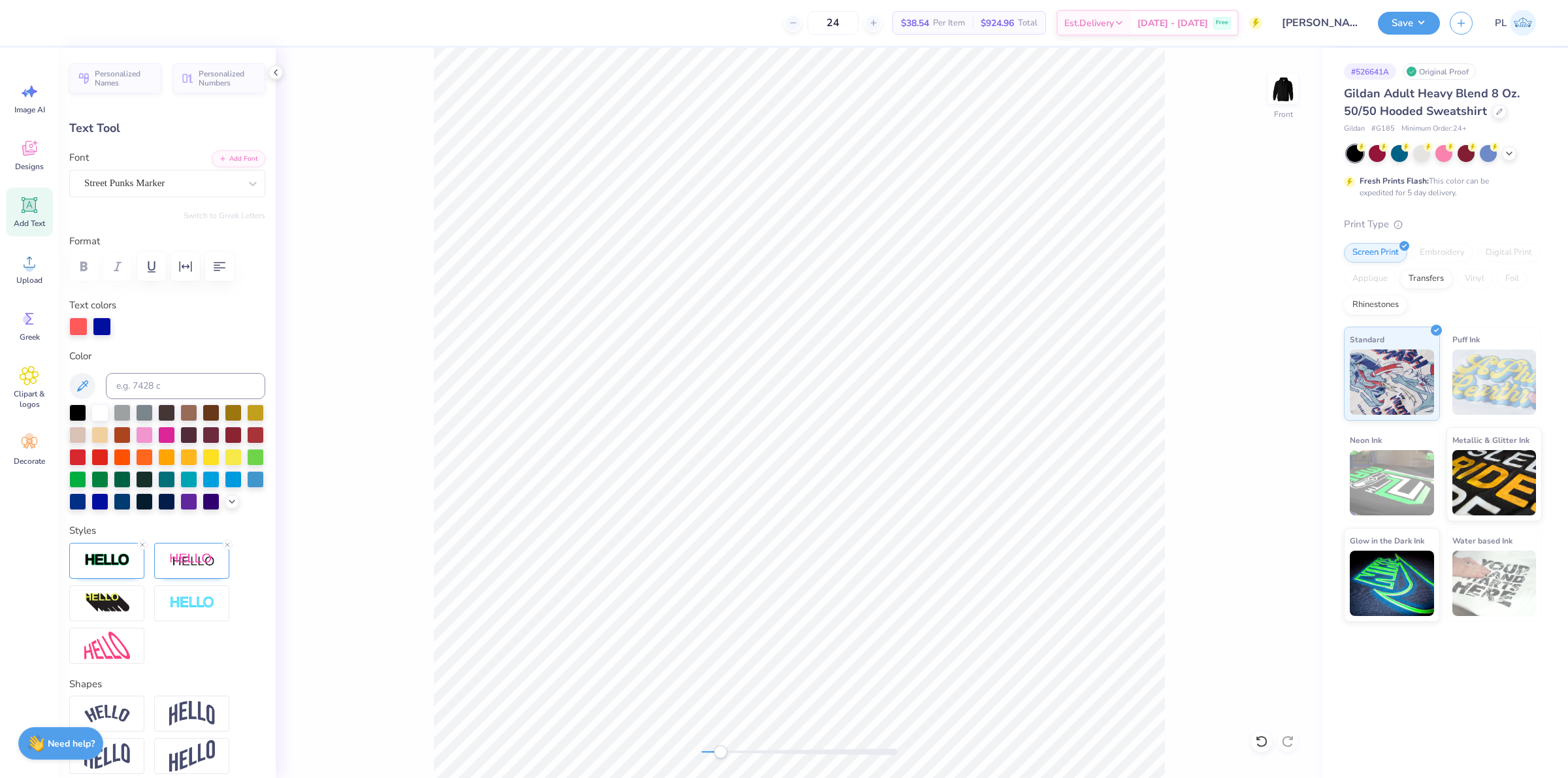
type input "8.07"
type textarea "w"
type textarea "Weekend"
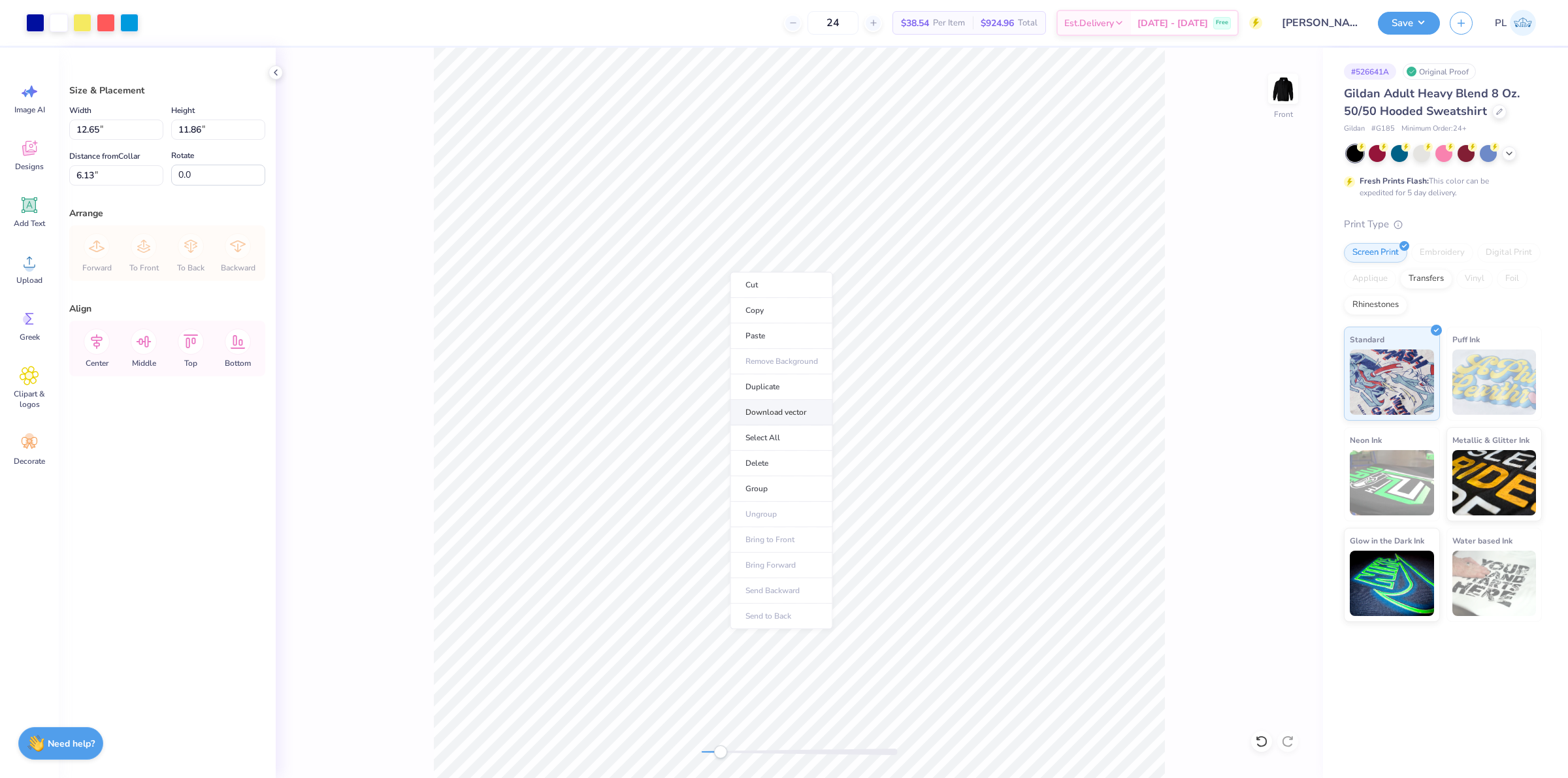
click at [785, 411] on li "Download vector" at bounding box center [781, 412] width 102 height 25
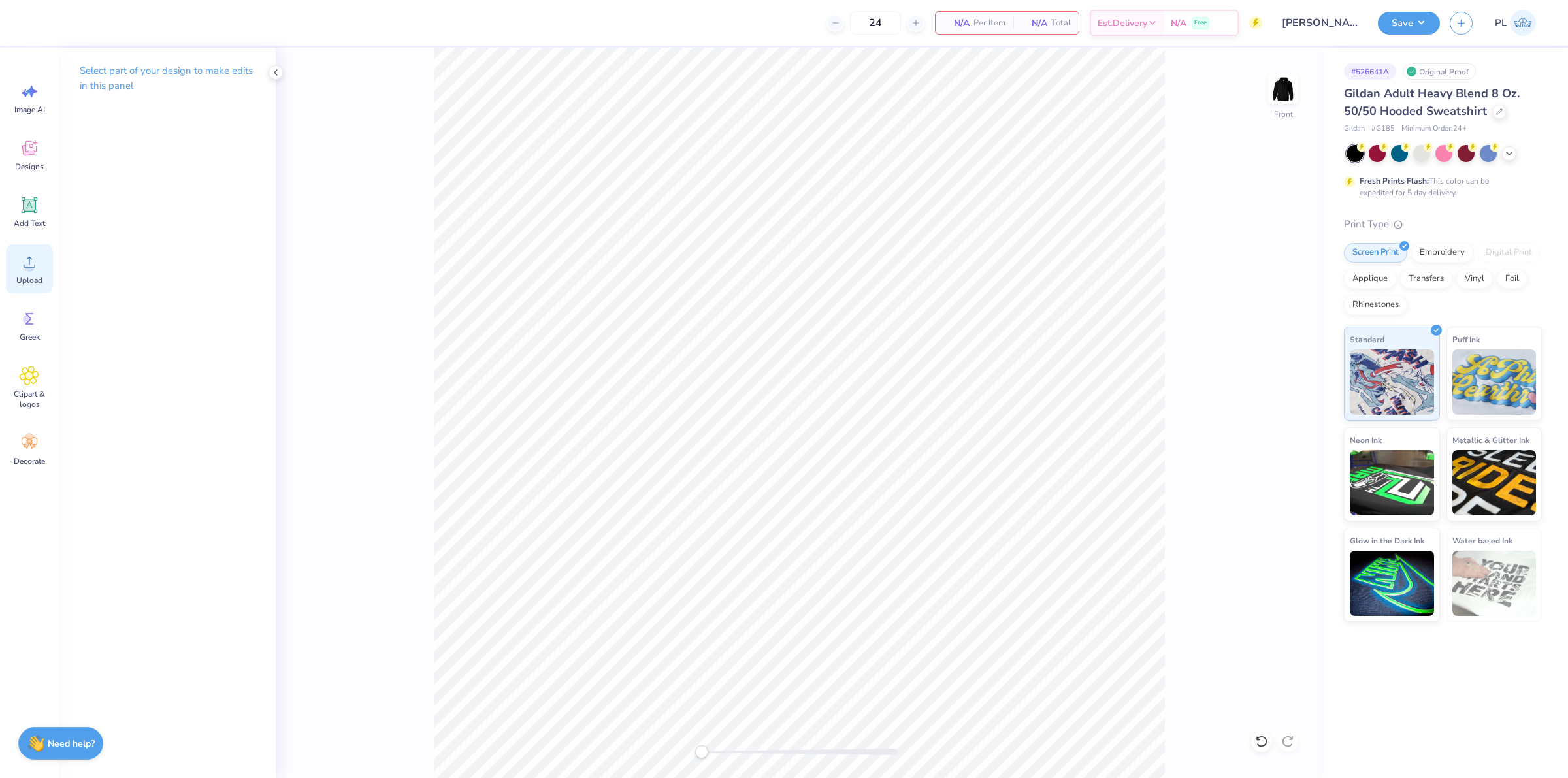
click at [33, 275] on span "Upload" at bounding box center [29, 280] width 26 height 11
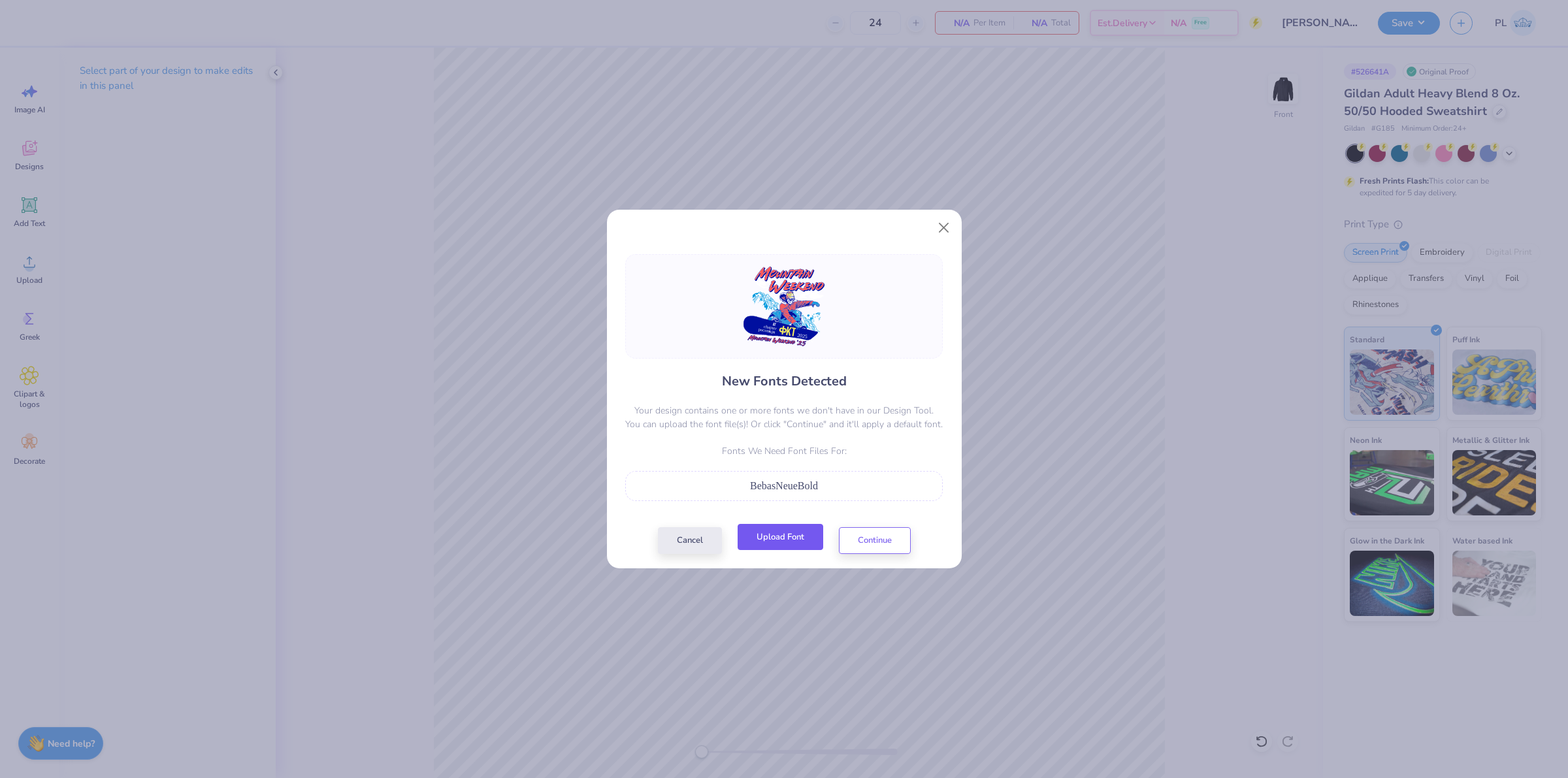
click at [758, 537] on button "Upload Font" at bounding box center [780, 538] width 86 height 27
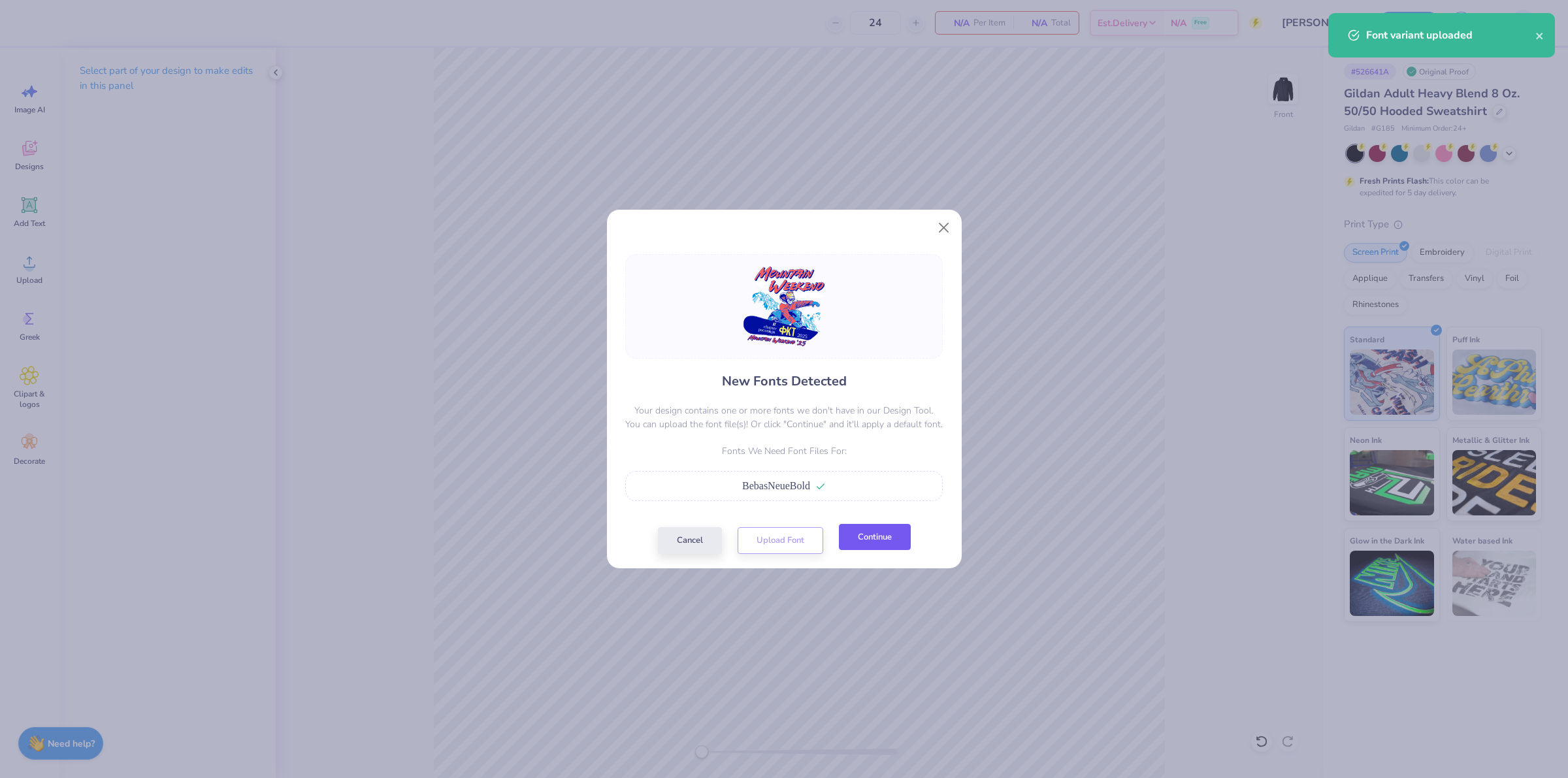
click at [885, 537] on button "Continue" at bounding box center [875, 538] width 72 height 27
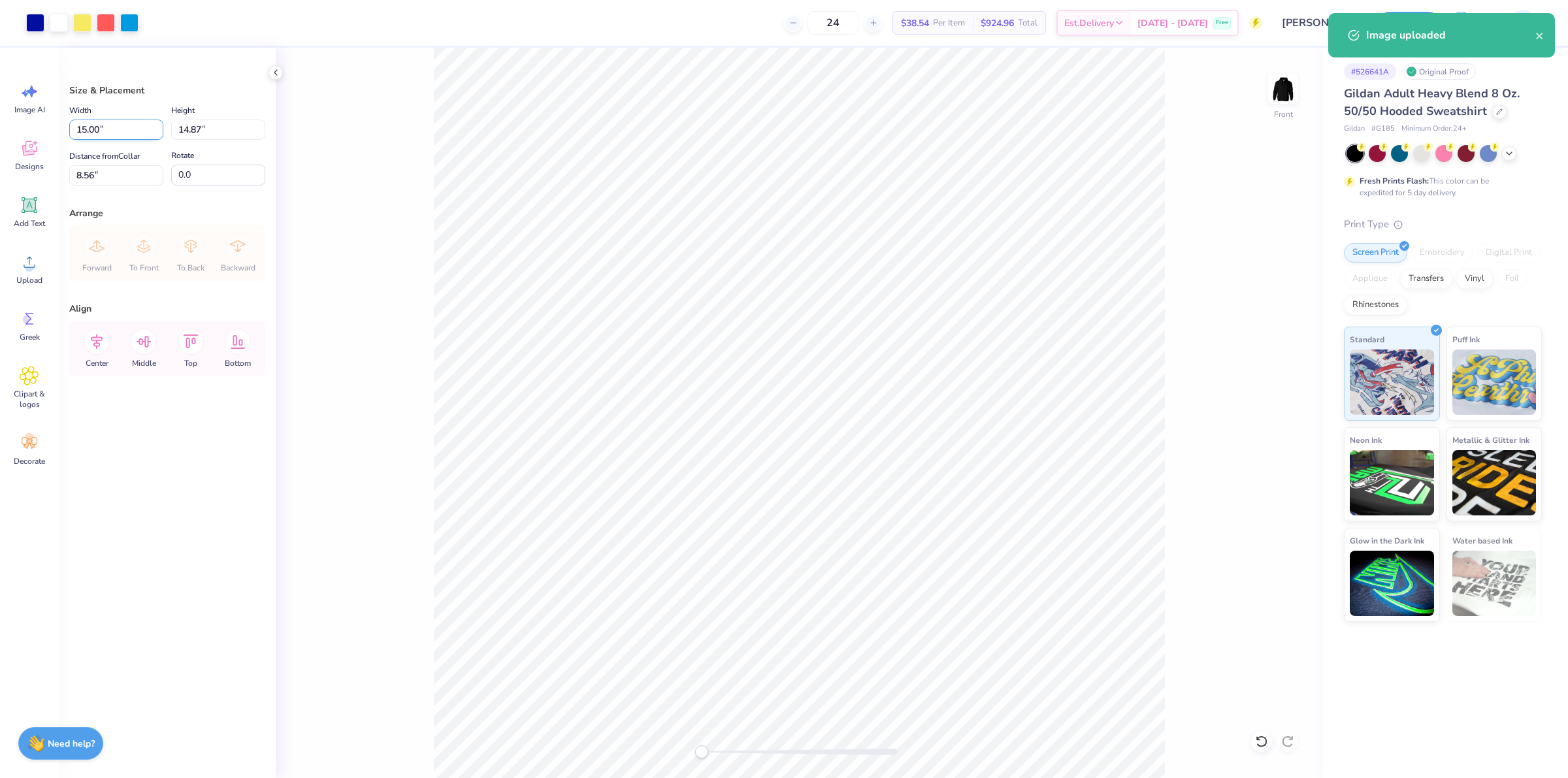
drag, startPoint x: 119, startPoint y: 136, endPoint x: 73, endPoint y: 138, distance: 46.0
click at [73, 138] on input "15.00" at bounding box center [116, 129] width 94 height 20
type input "12.50"
type input "12.40"
type input "9.80"
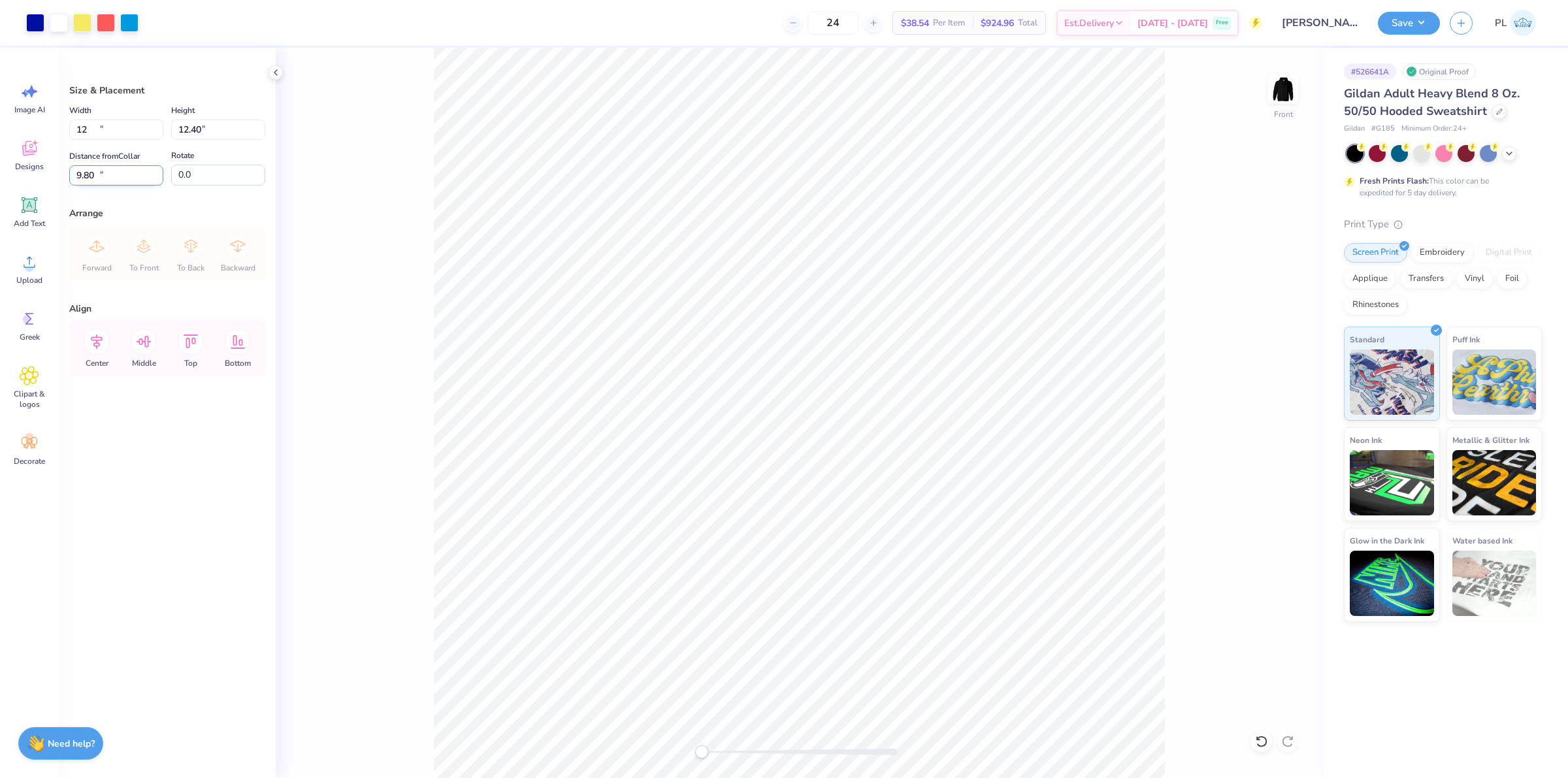
type input "12.00"
type input "11.90"
drag, startPoint x: 115, startPoint y: 168, endPoint x: 70, endPoint y: 164, distance: 45.2
click at [70, 164] on div "Distance from Collar 10.05 10.05 "" at bounding box center [116, 166] width 94 height 37
type input "6.00"
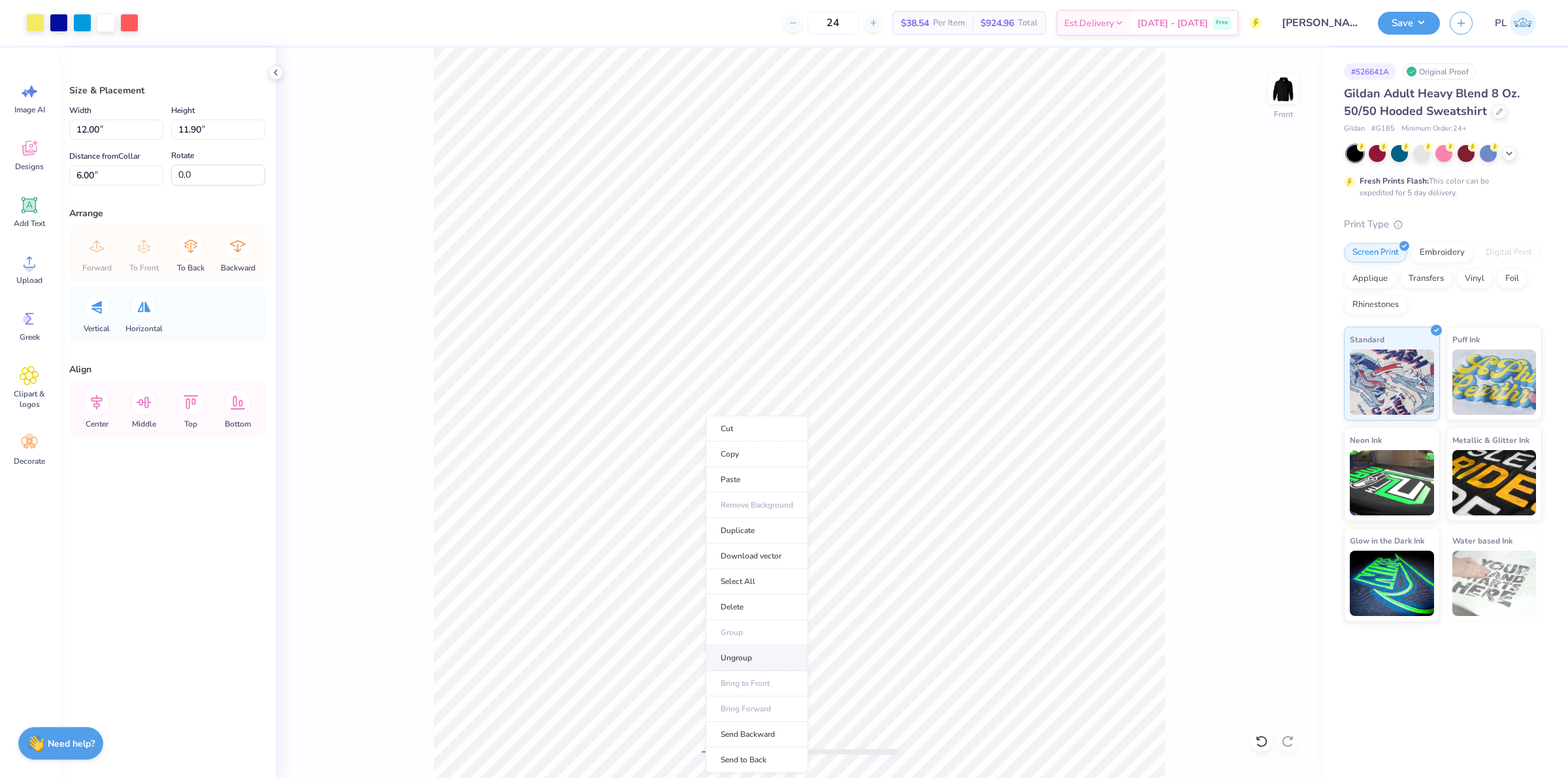
click at [754, 663] on li "Ungroup" at bounding box center [757, 658] width 102 height 25
click at [748, 657] on li "Ungroup" at bounding box center [759, 658] width 102 height 25
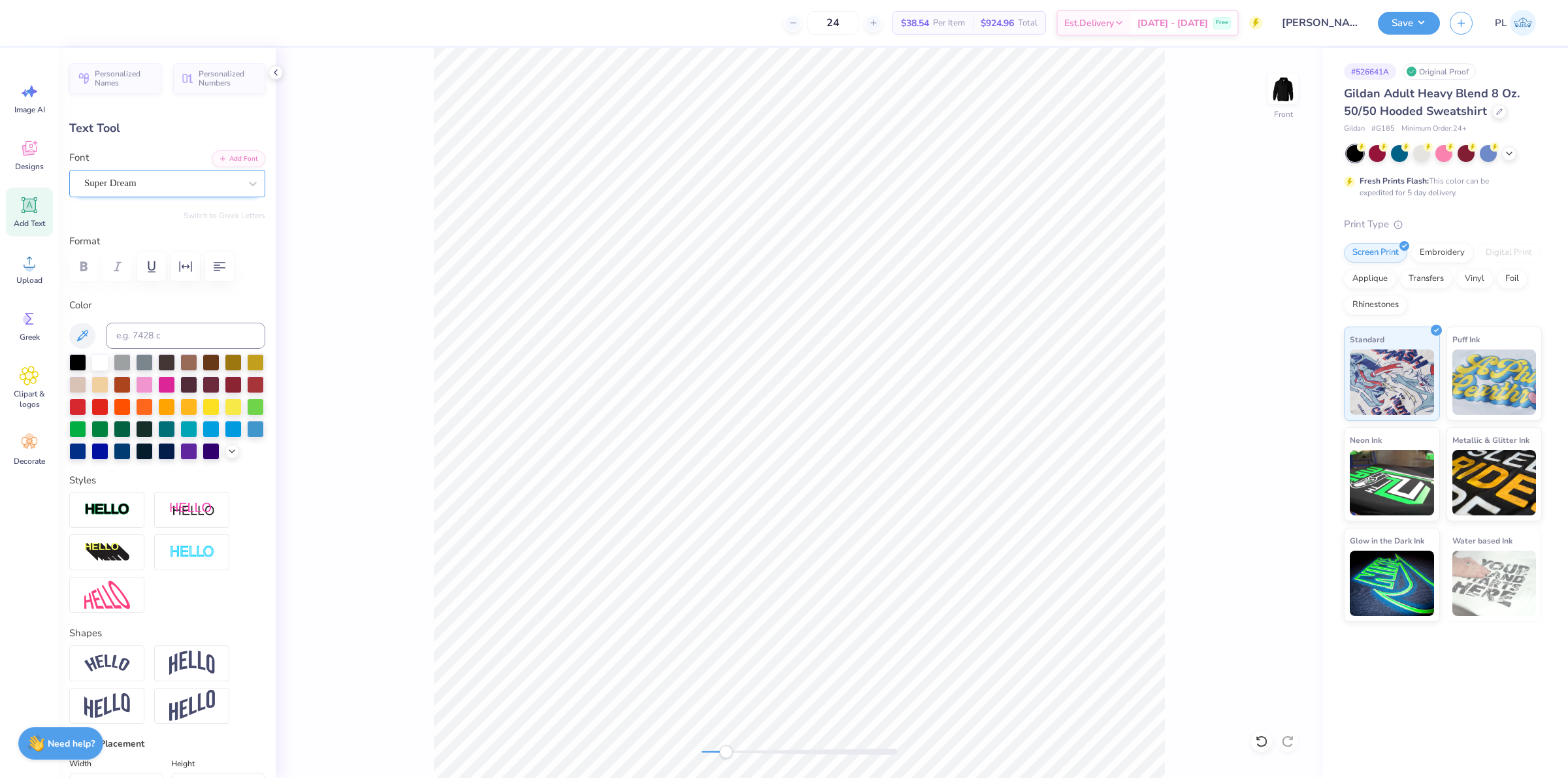
click at [148, 191] on div at bounding box center [162, 183] width 156 height 18
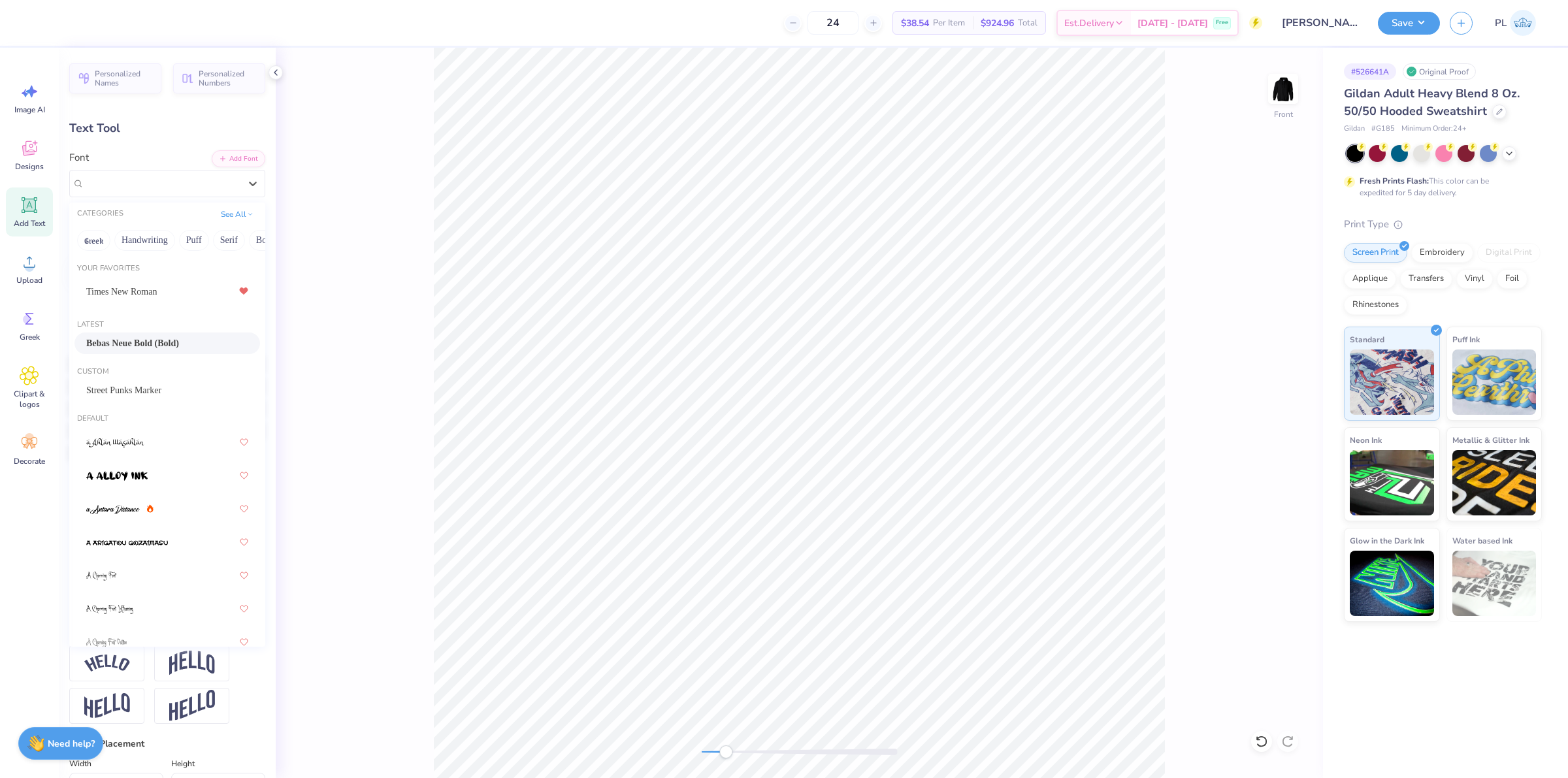
click at [132, 349] on span "Bebas Neue Bold (Bold)" at bounding box center [132, 343] width 92 height 14
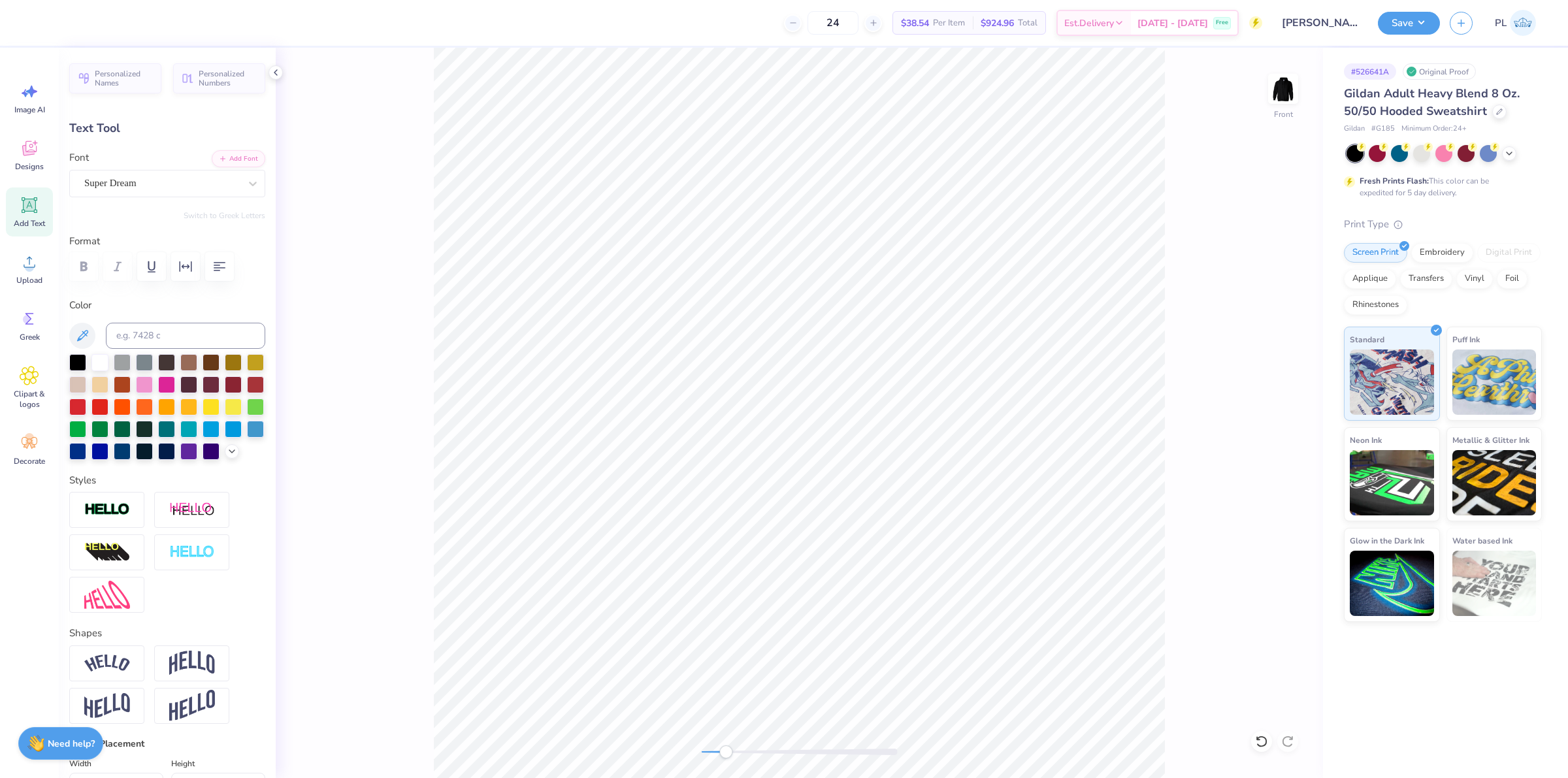
type input "2.36"
type input "0.75"
type input "14.76"
click at [144, 176] on div "Super Dream" at bounding box center [161, 183] width 159 height 20
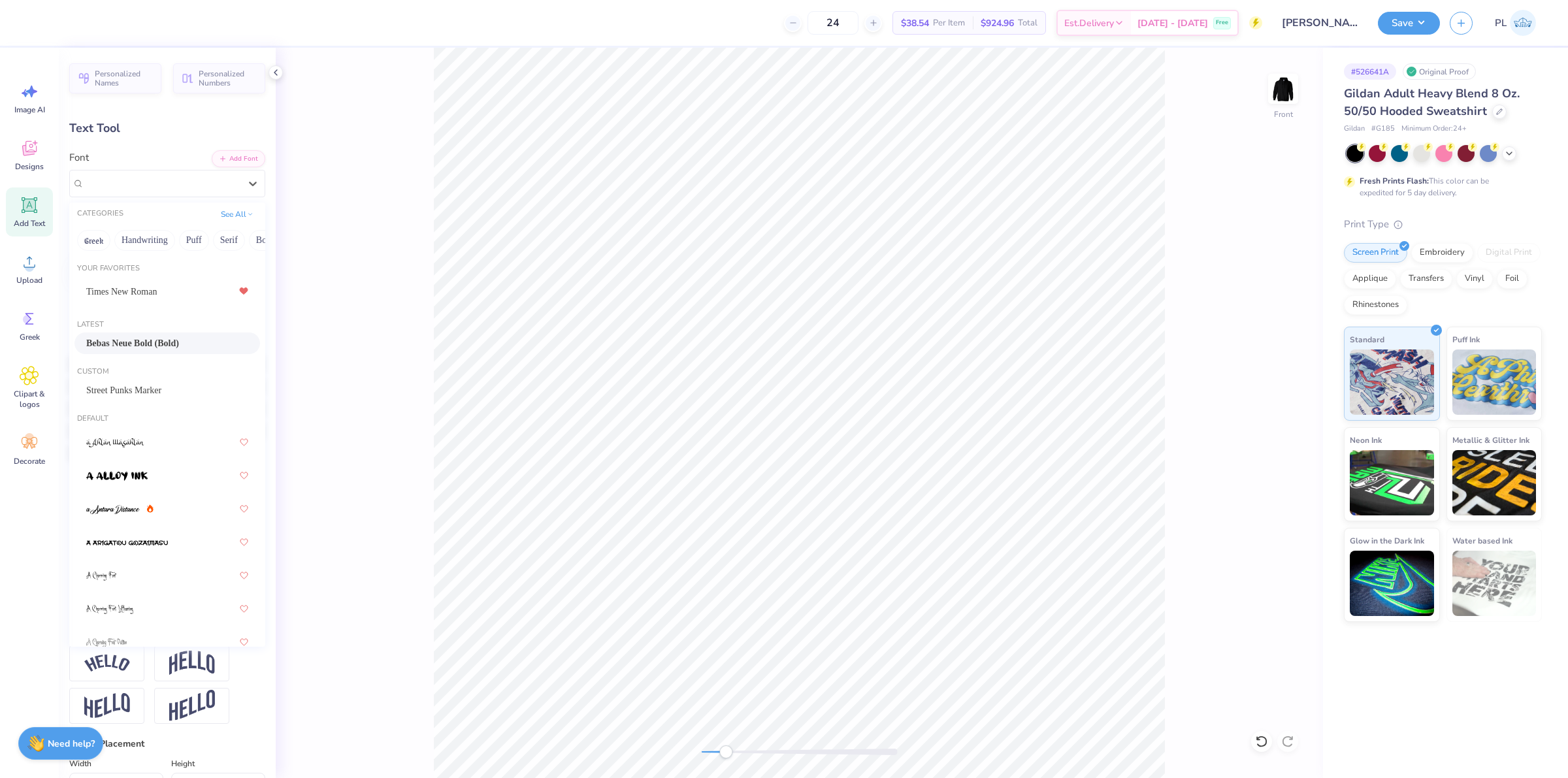
click at [192, 340] on div "Bebas Neue Bold (Bold)" at bounding box center [167, 343] width 162 height 14
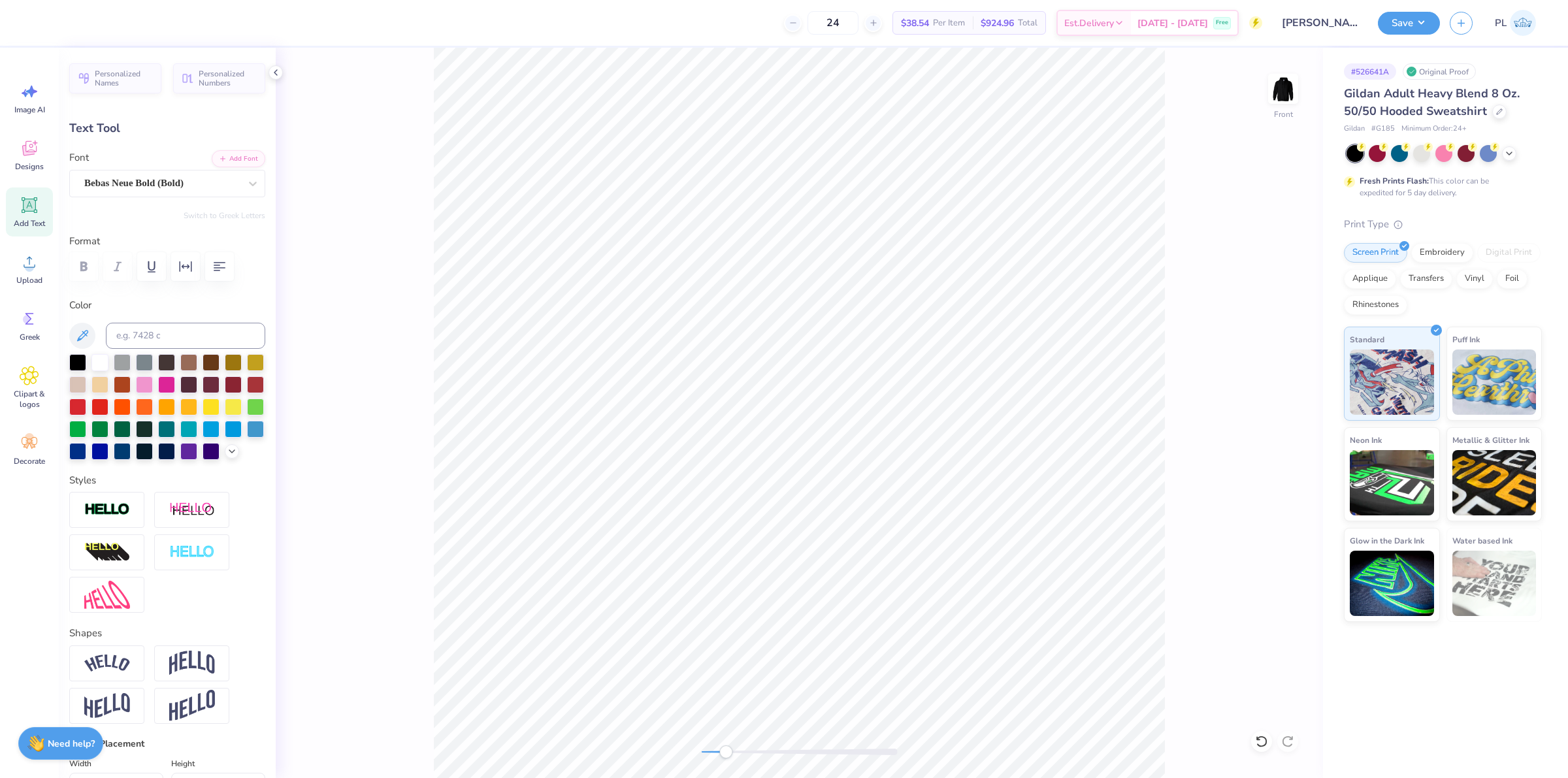
type input "1.82"
type input "0.79"
type input "15.97"
click at [163, 177] on div "Super Dream" at bounding box center [161, 183] width 159 height 20
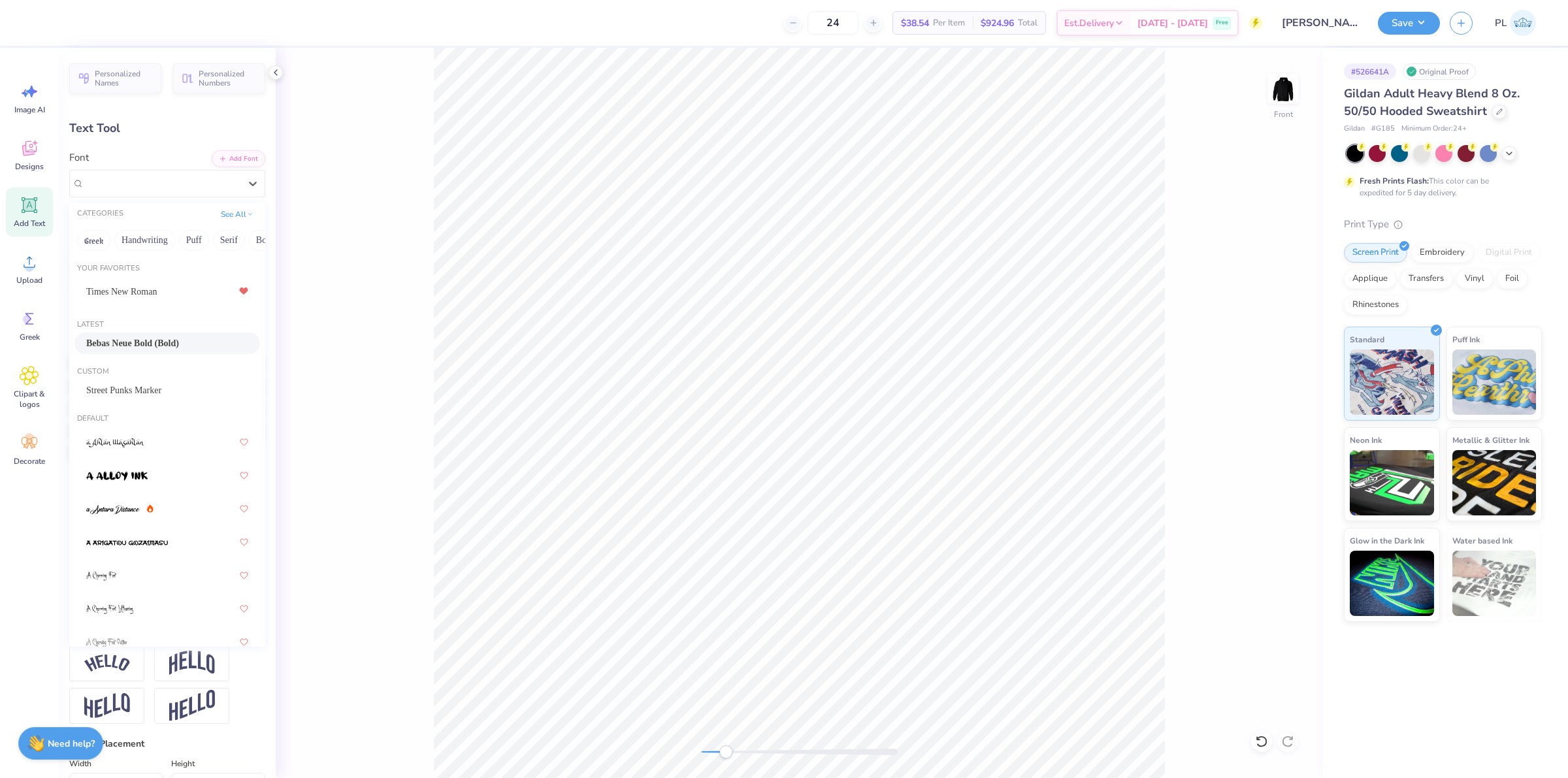
click at [139, 345] on span "Bebas Neue Bold (Bold)" at bounding box center [132, 343] width 92 height 14
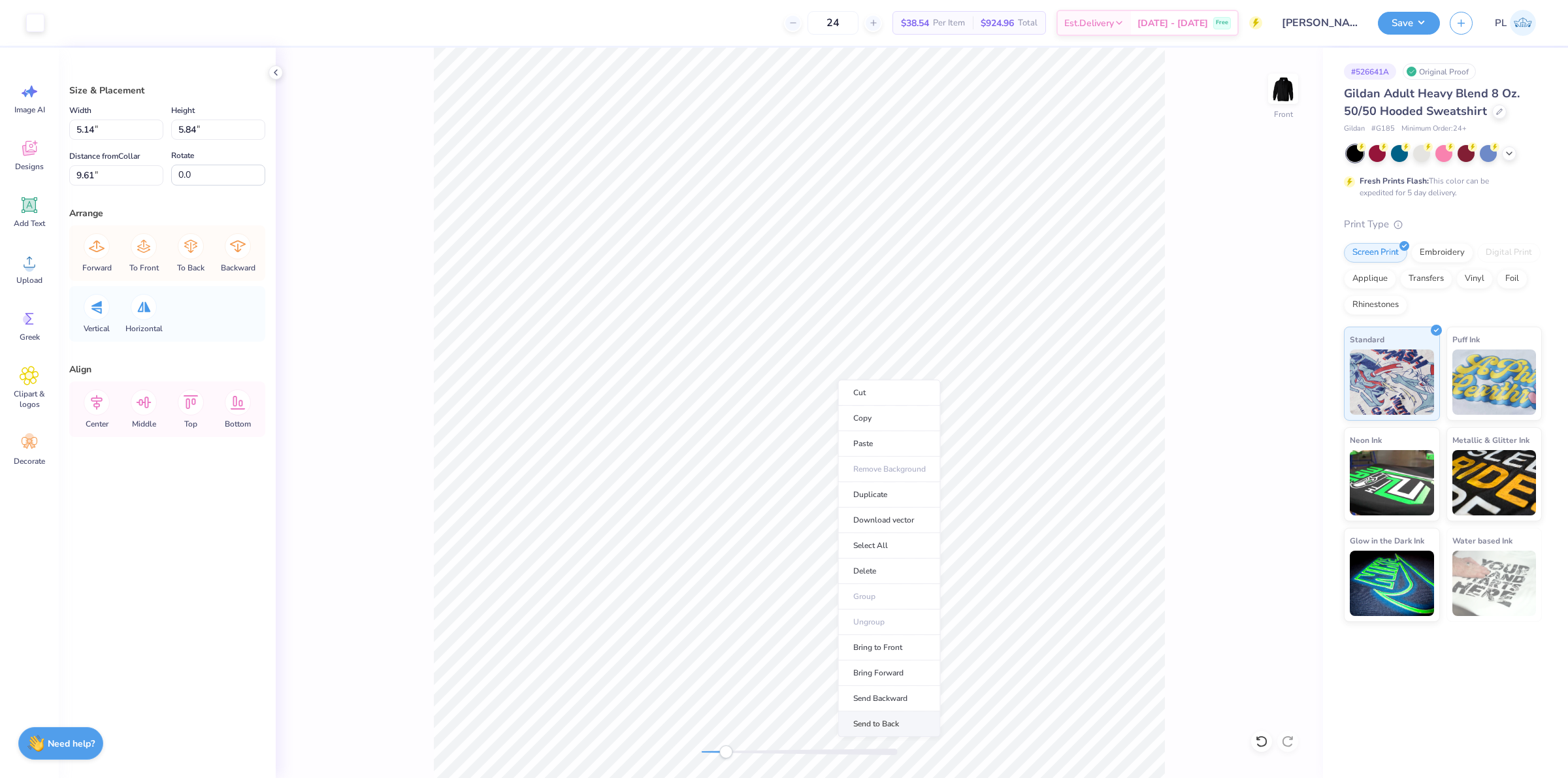
click at [909, 724] on li "Send to Back" at bounding box center [889, 725] width 102 height 25
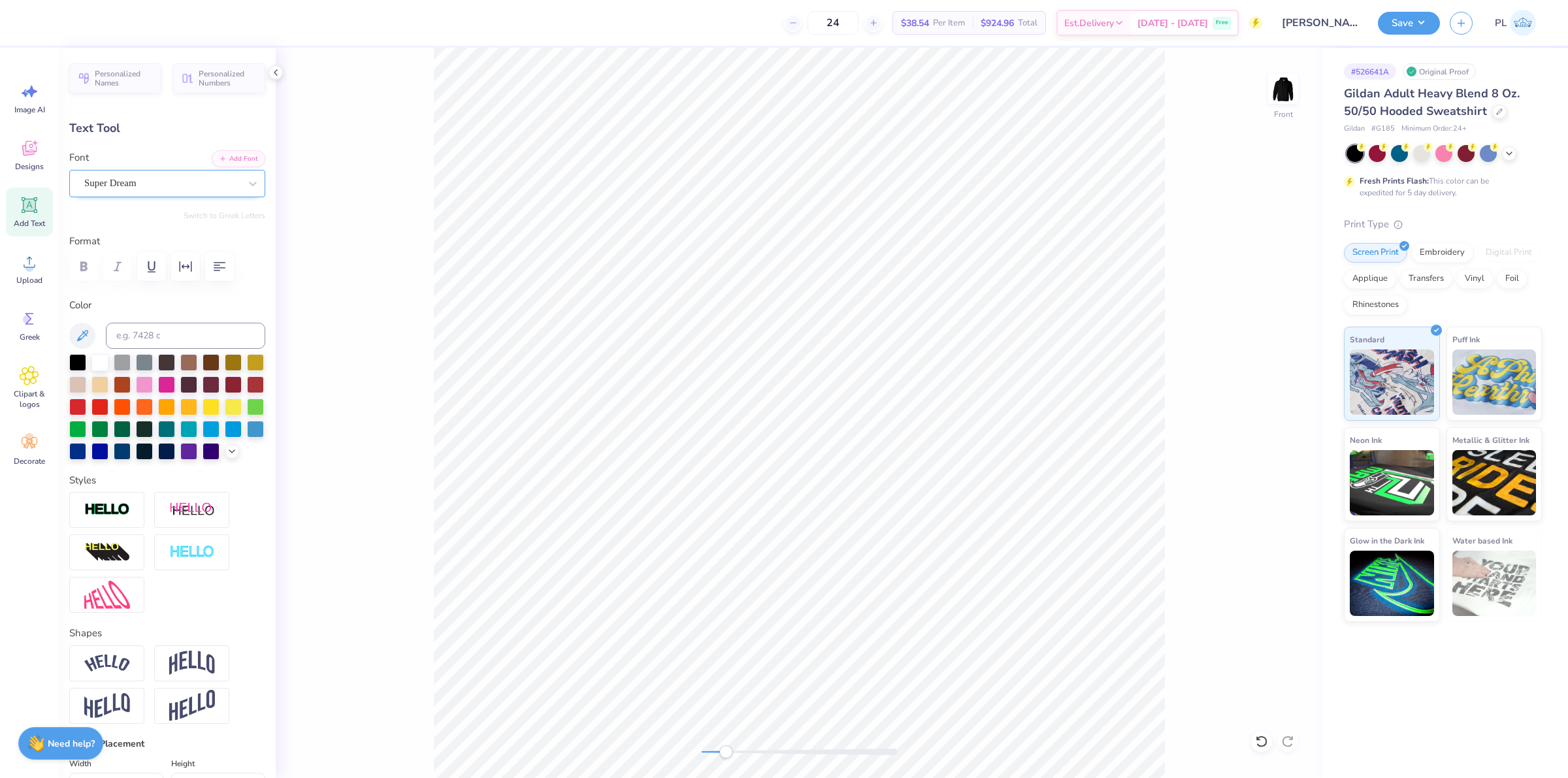
click at [119, 184] on div "Super Dream" at bounding box center [161, 183] width 159 height 20
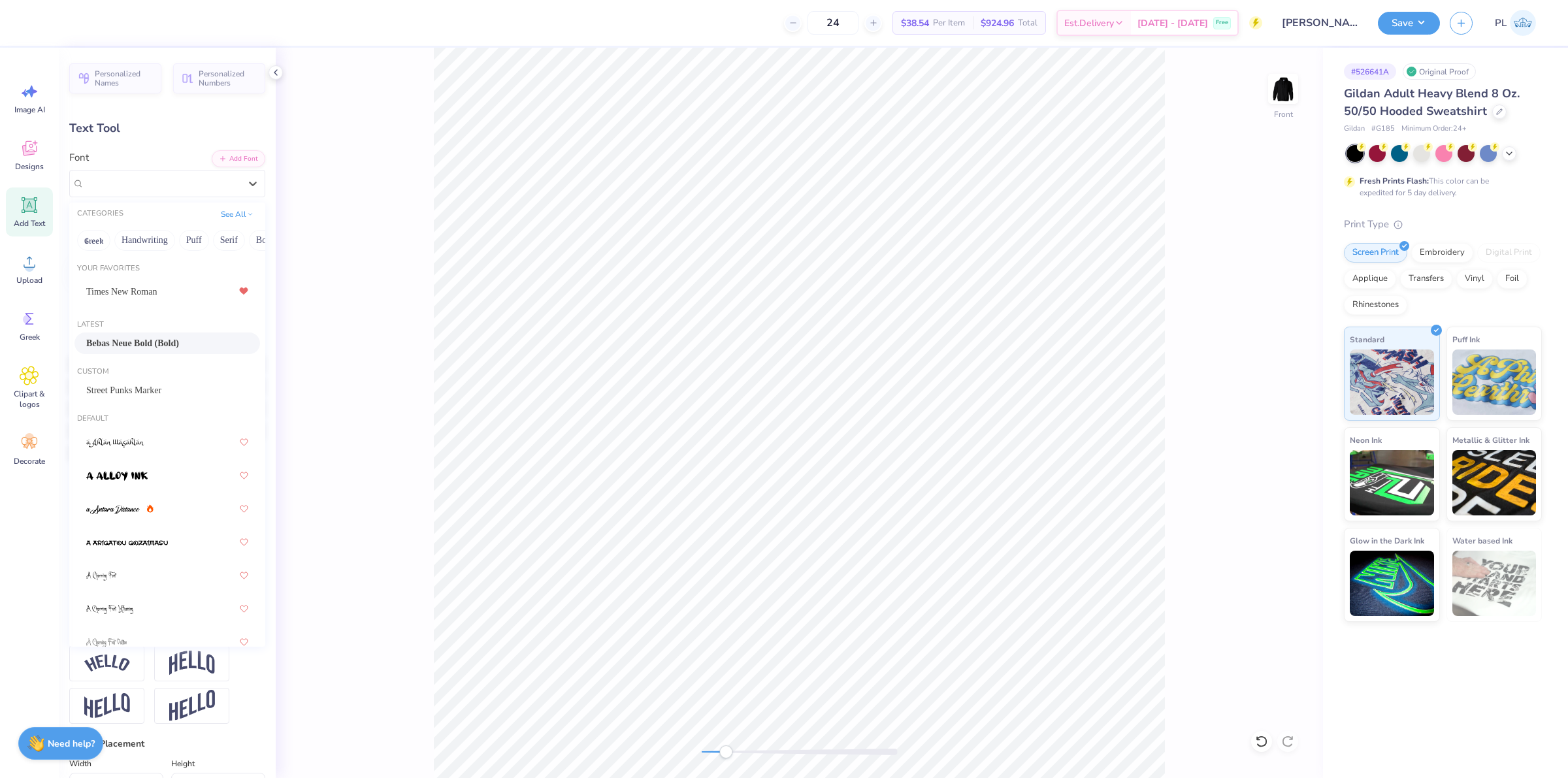
click at [159, 341] on div "Bebas Neue Bold (Bold)" at bounding box center [167, 343] width 162 height 14
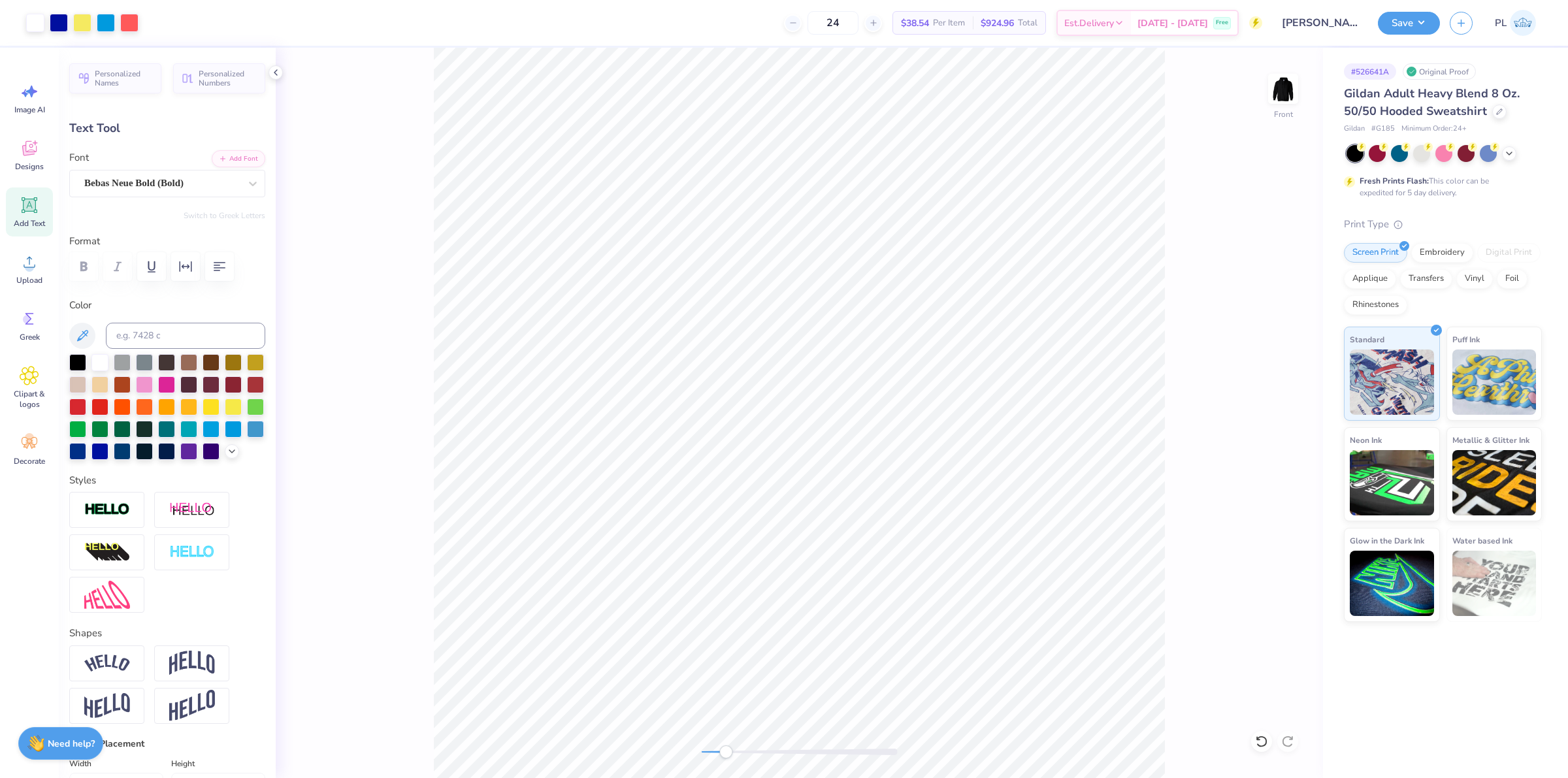
type input "0.0"
type input "0.54"
type input "0.45"
type input "11.09"
type input "0.0"
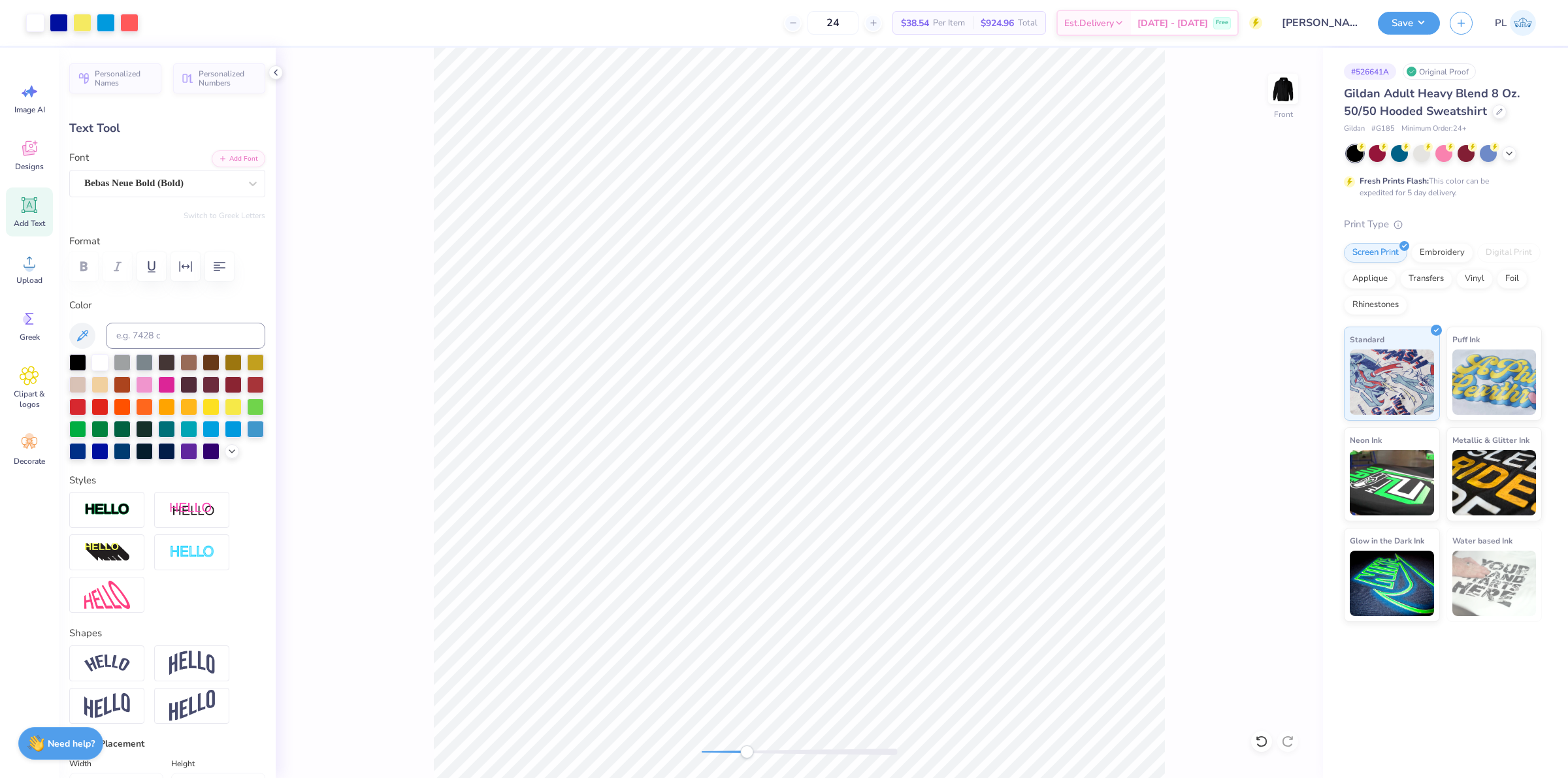
type input "2.42"
type input "0.85"
type input "15.23"
type input "9.5"
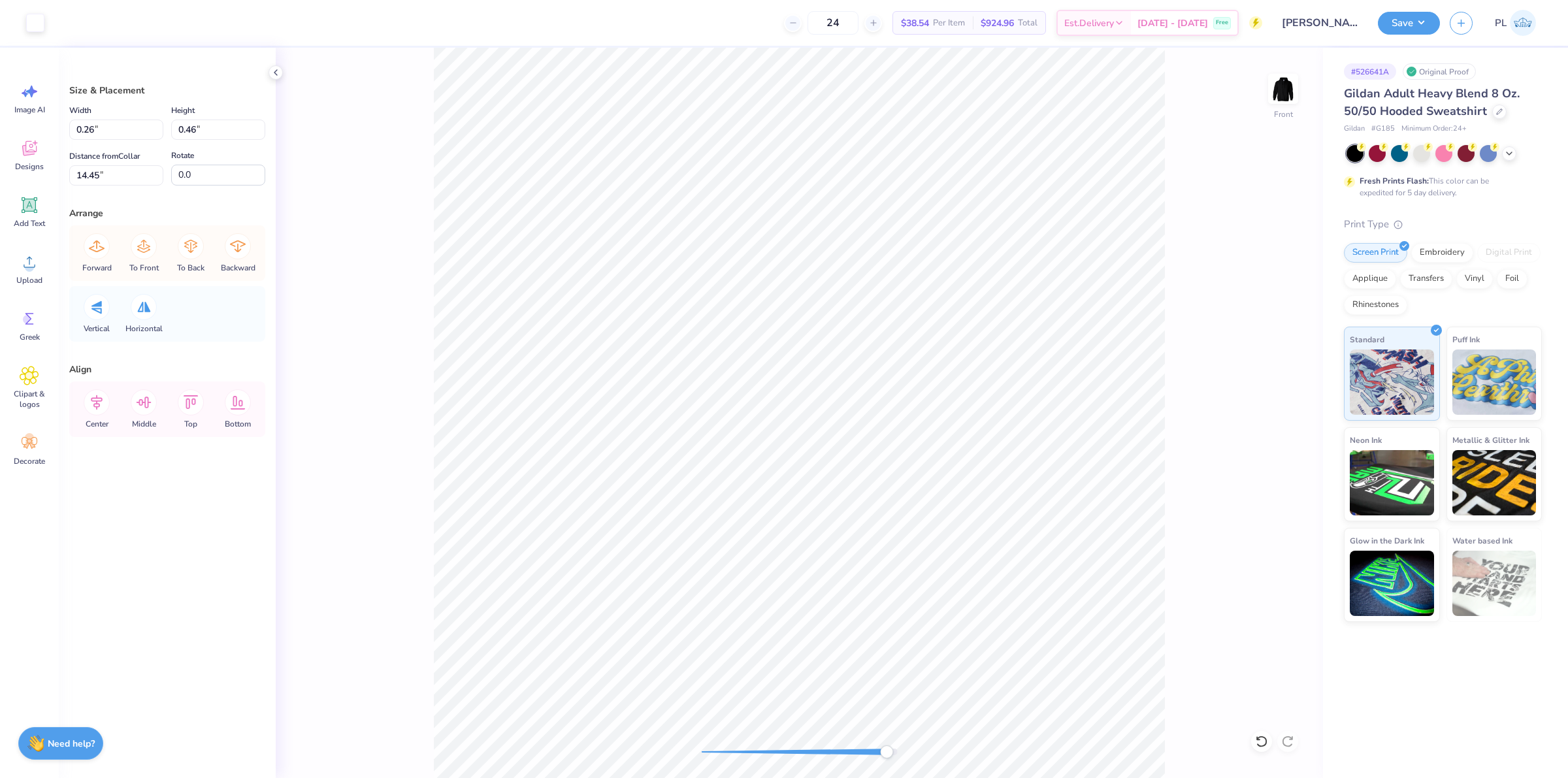
type input "10.99"
type input "3.56"
type input "13.40"
type input "0.25"
type input "0.48"
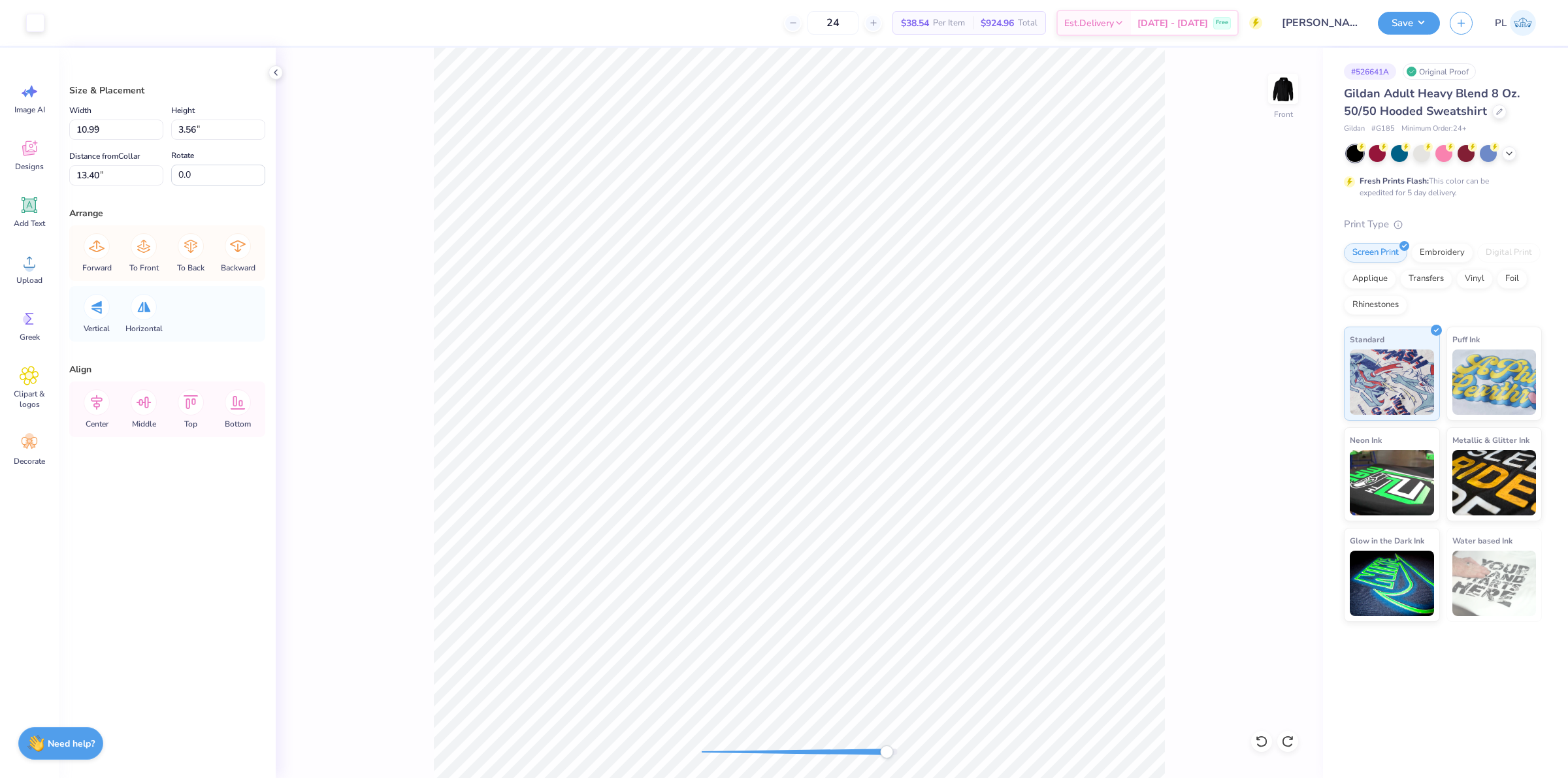
type input "14.38"
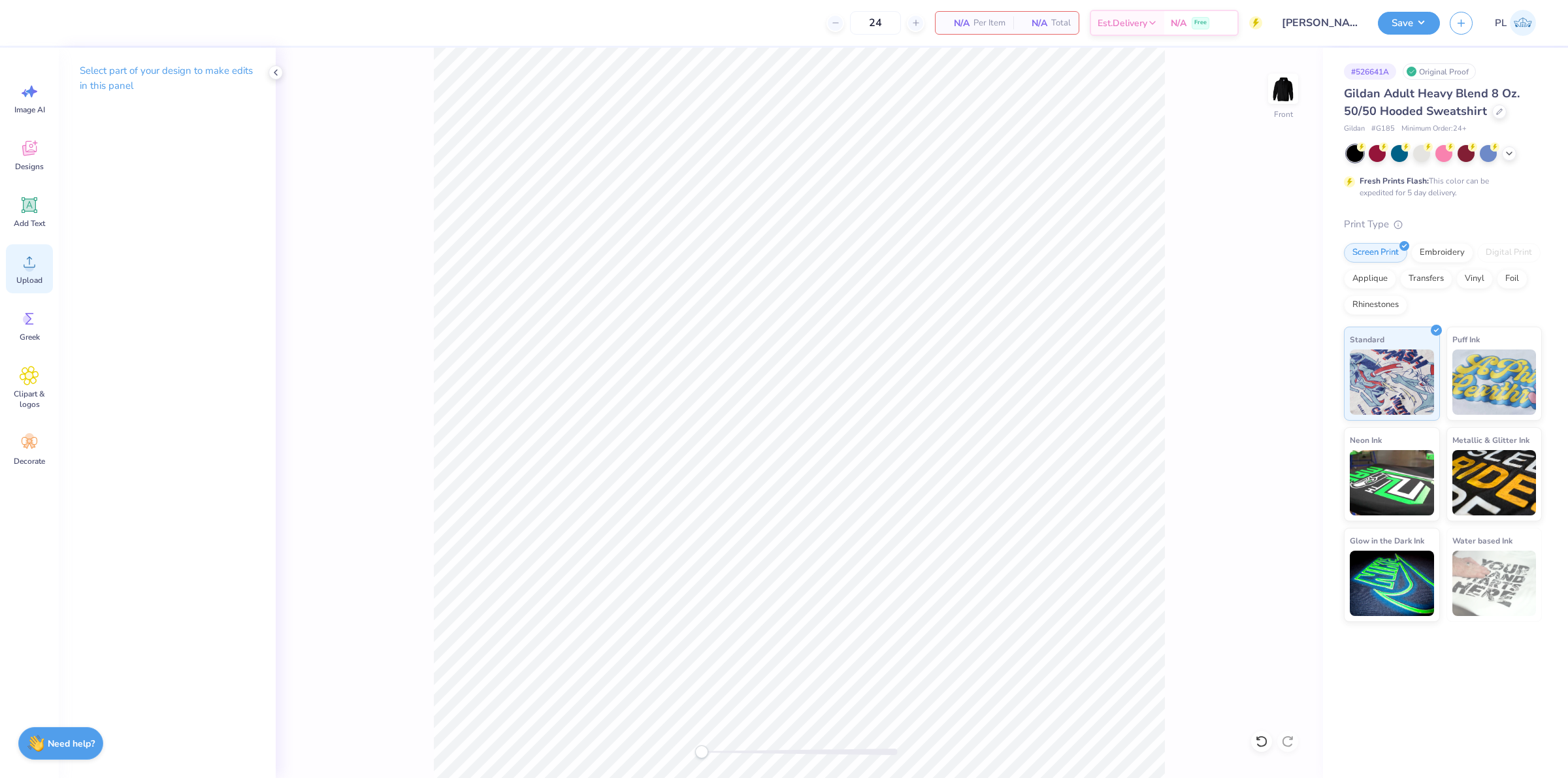
click at [28, 268] on circle at bounding box center [29, 266] width 9 height 9
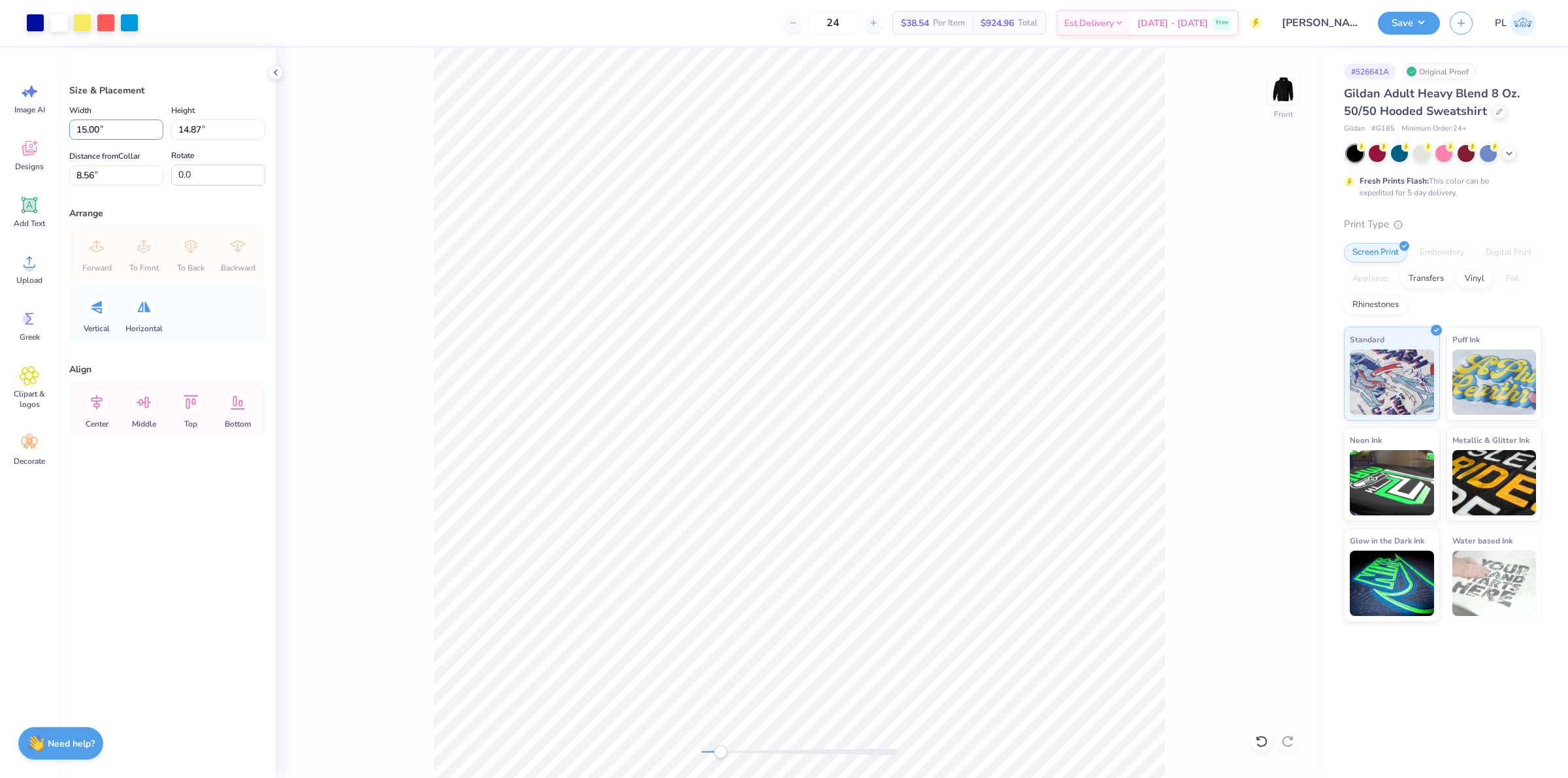
drag, startPoint x: 116, startPoint y: 132, endPoint x: 54, endPoint y: 134, distance: 62.0
click at [54, 134] on div "Art colors 24 $38.54 Per Item $924.96 Total Est. Delivery [DATE] - [DATE] Free …" at bounding box center [784, 389] width 1568 height 778
type input "12.50"
type input "12.40"
drag, startPoint x: 108, startPoint y: 176, endPoint x: 62, endPoint y: 164, distance: 47.5
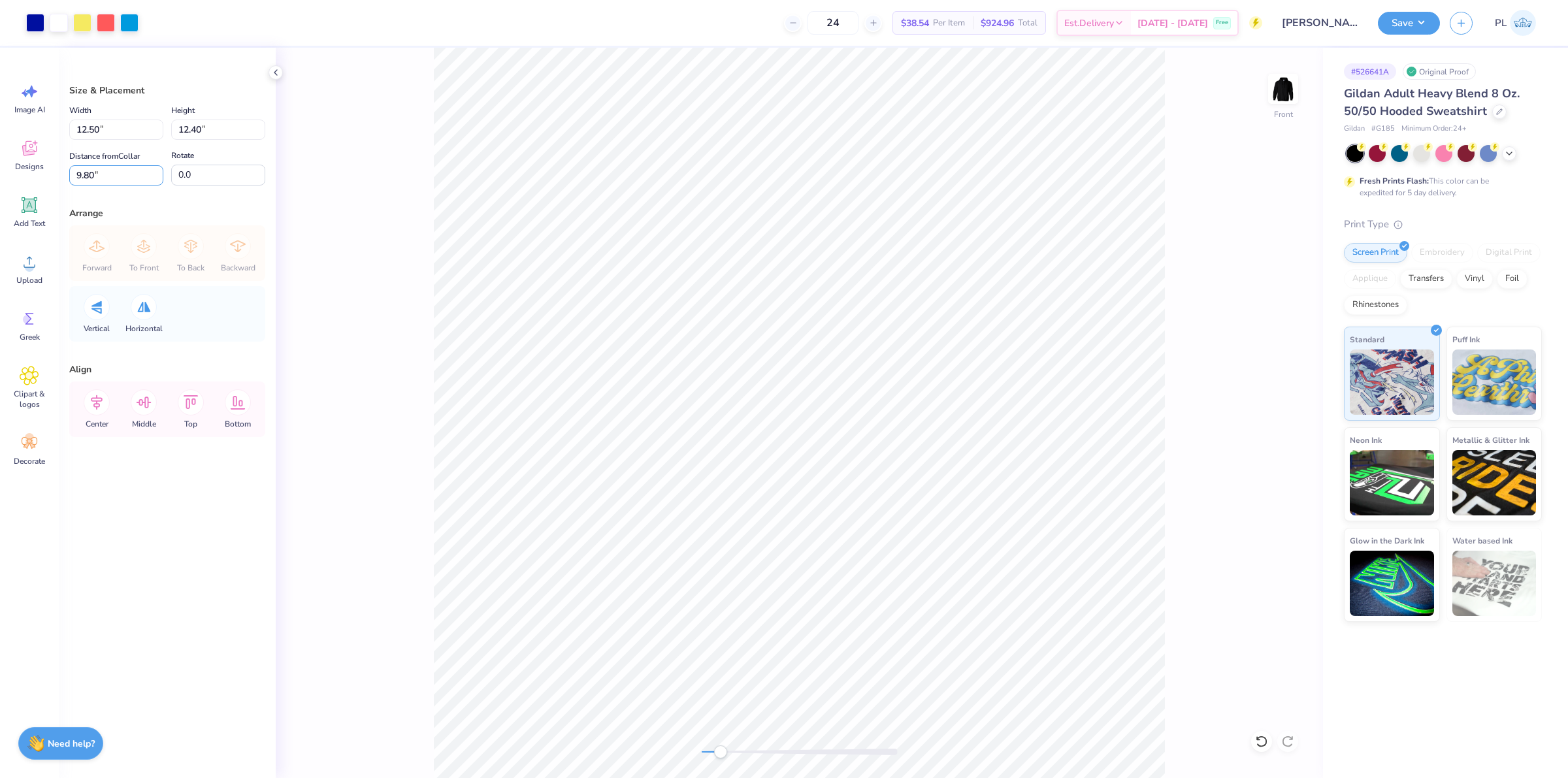
click at [62, 164] on div "Size & Placement Width 12.50 12.50 " Height 12.40 12.40 " Distance from Collar …" at bounding box center [166, 412] width 217 height 730
type input "6"
click at [1414, 23] on button "Save" at bounding box center [1409, 21] width 62 height 23
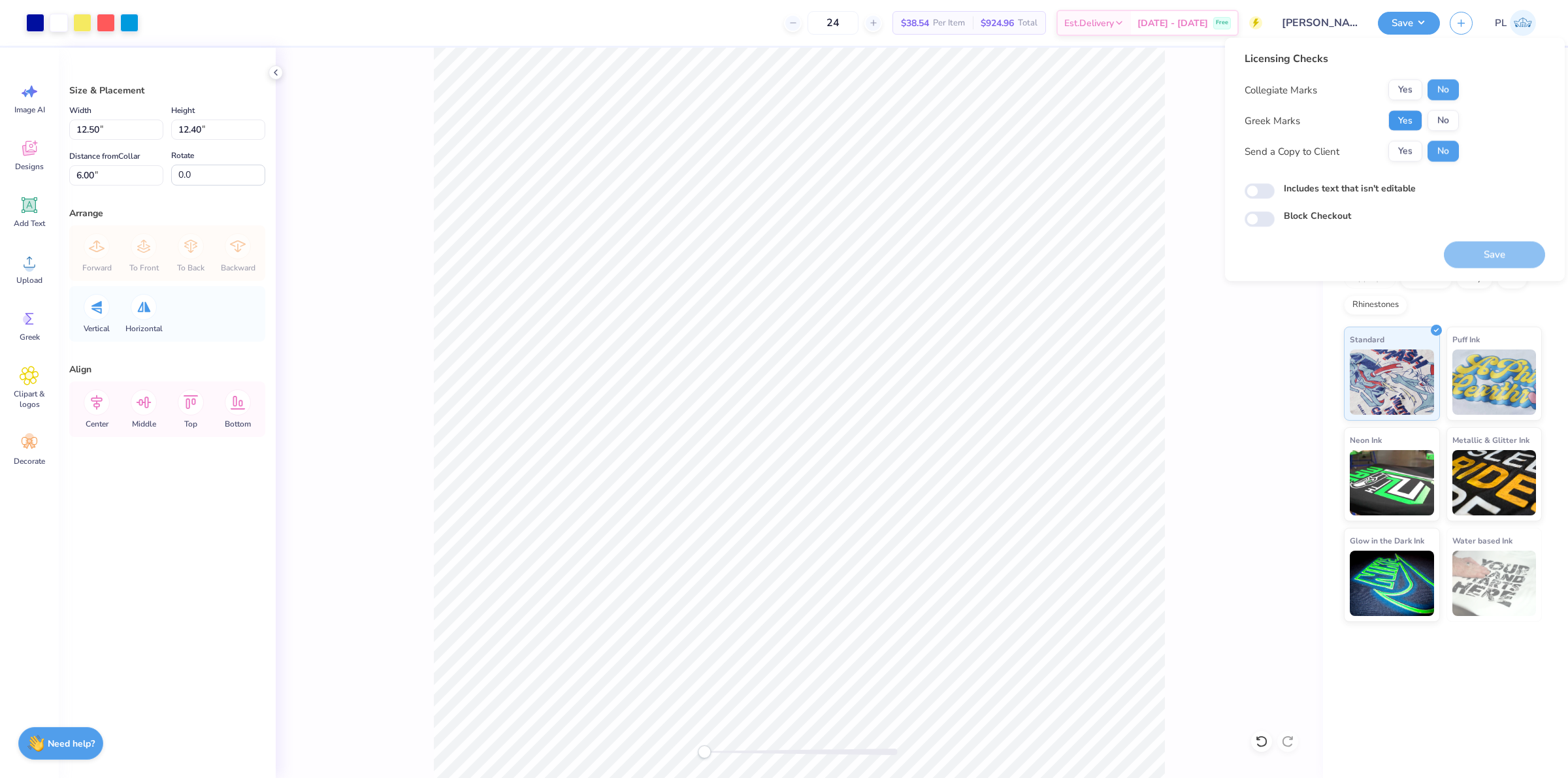
click at [1409, 118] on button "Yes" at bounding box center [1406, 121] width 34 height 20
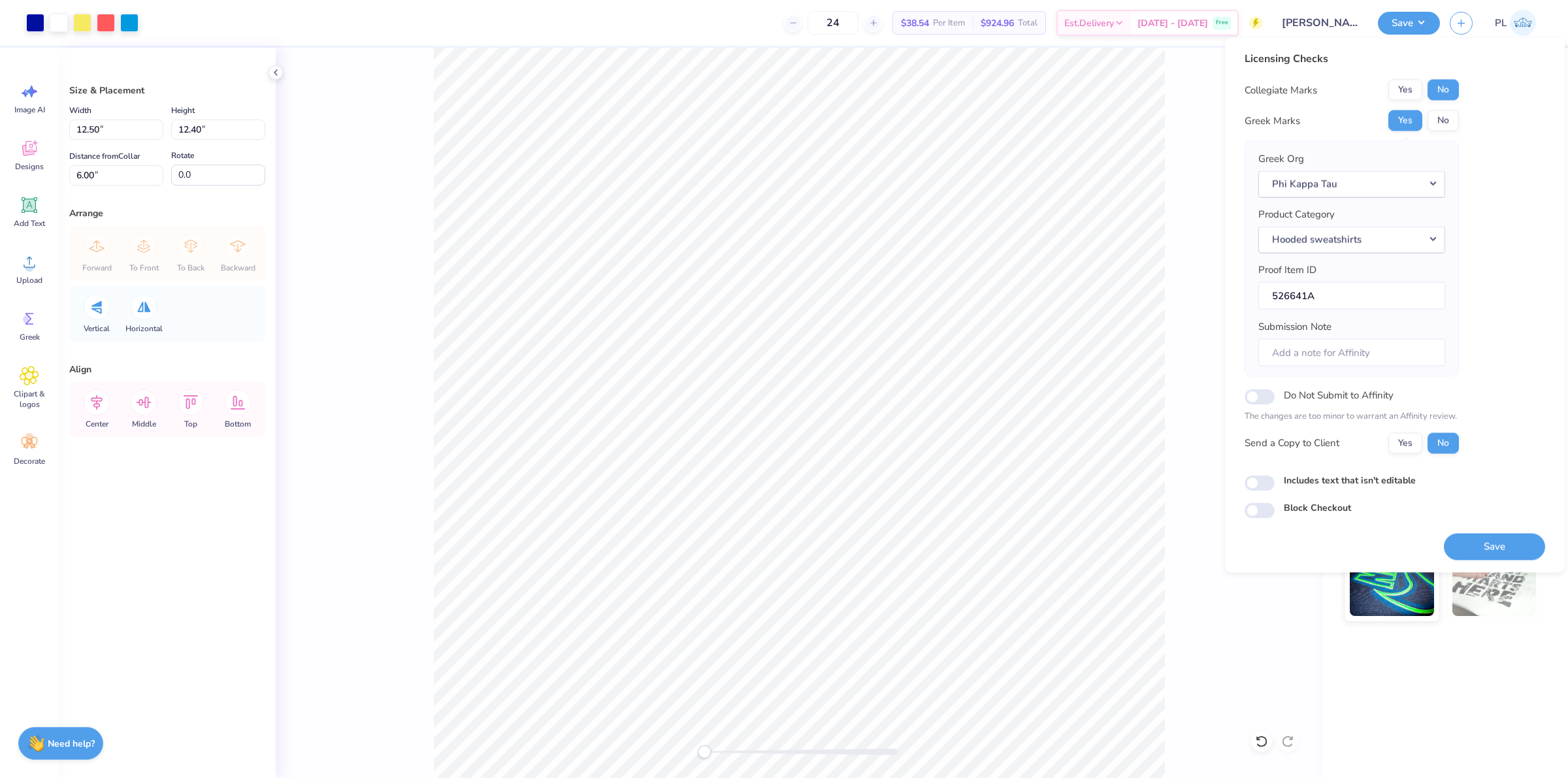
click at [1371, 481] on label "Includes text that isn't editable" at bounding box center [1350, 479] width 132 height 14
click at [1275, 481] on input "Includes text that isn't editable" at bounding box center [1260, 482] width 30 height 16
checkbox input "true"
click at [1508, 549] on button "Save" at bounding box center [1495, 547] width 101 height 27
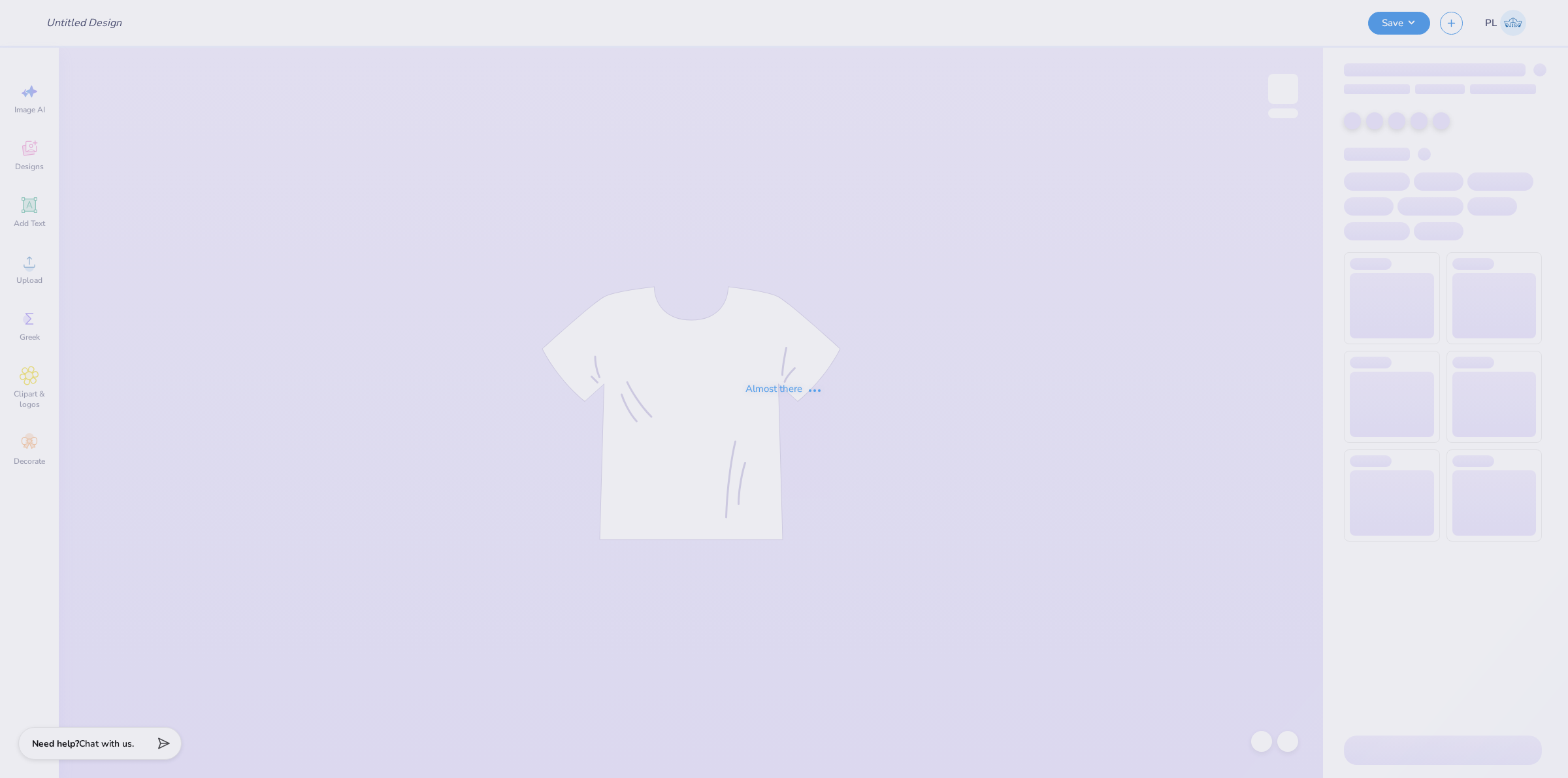
type input "[PERSON_NAME] [PERSON_NAME] : [GEOGRAPHIC_DATA][US_STATE]"
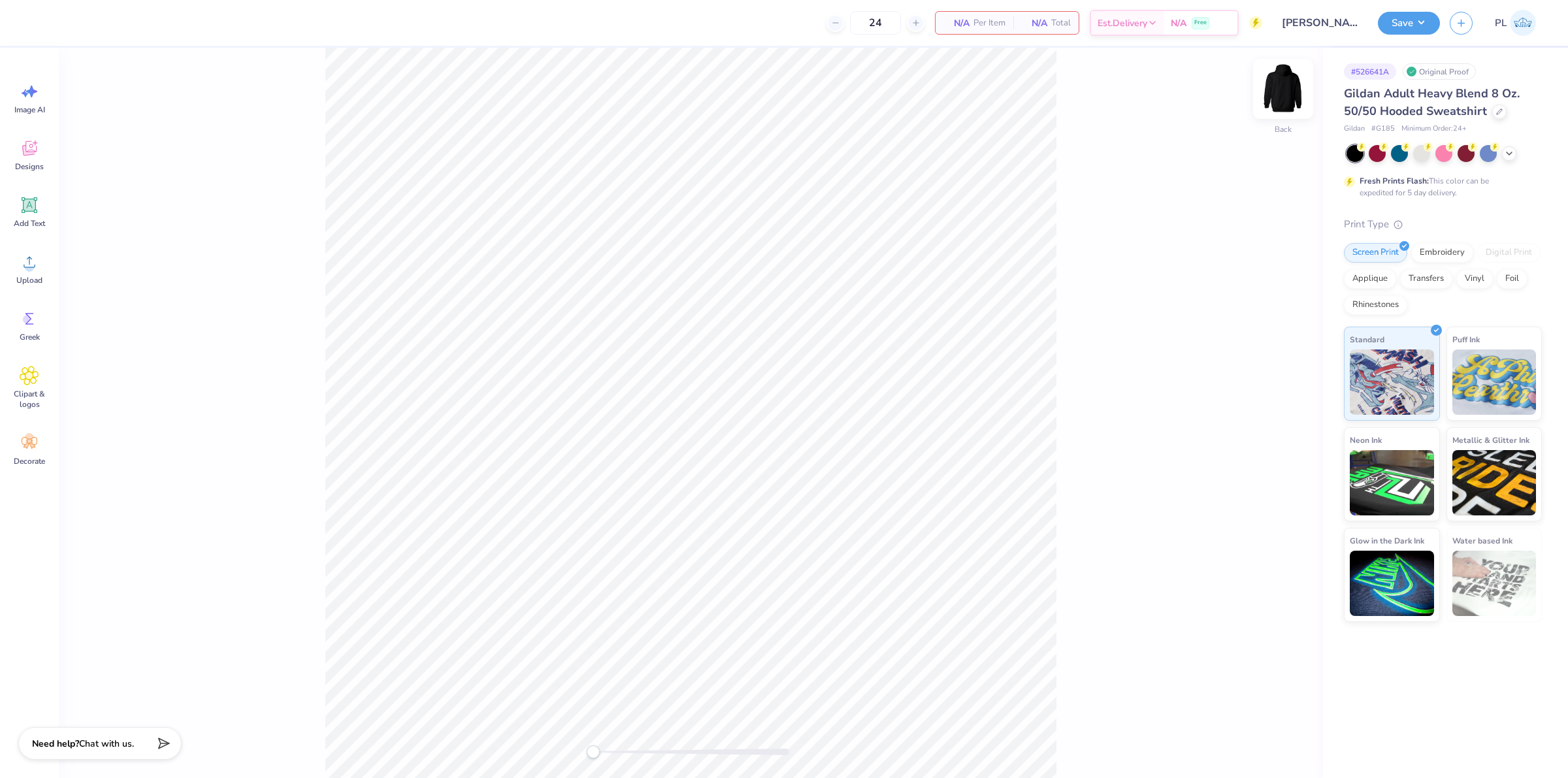
click at [1295, 94] on img at bounding box center [1284, 88] width 53 height 53
click at [31, 262] on icon at bounding box center [29, 262] width 19 height 19
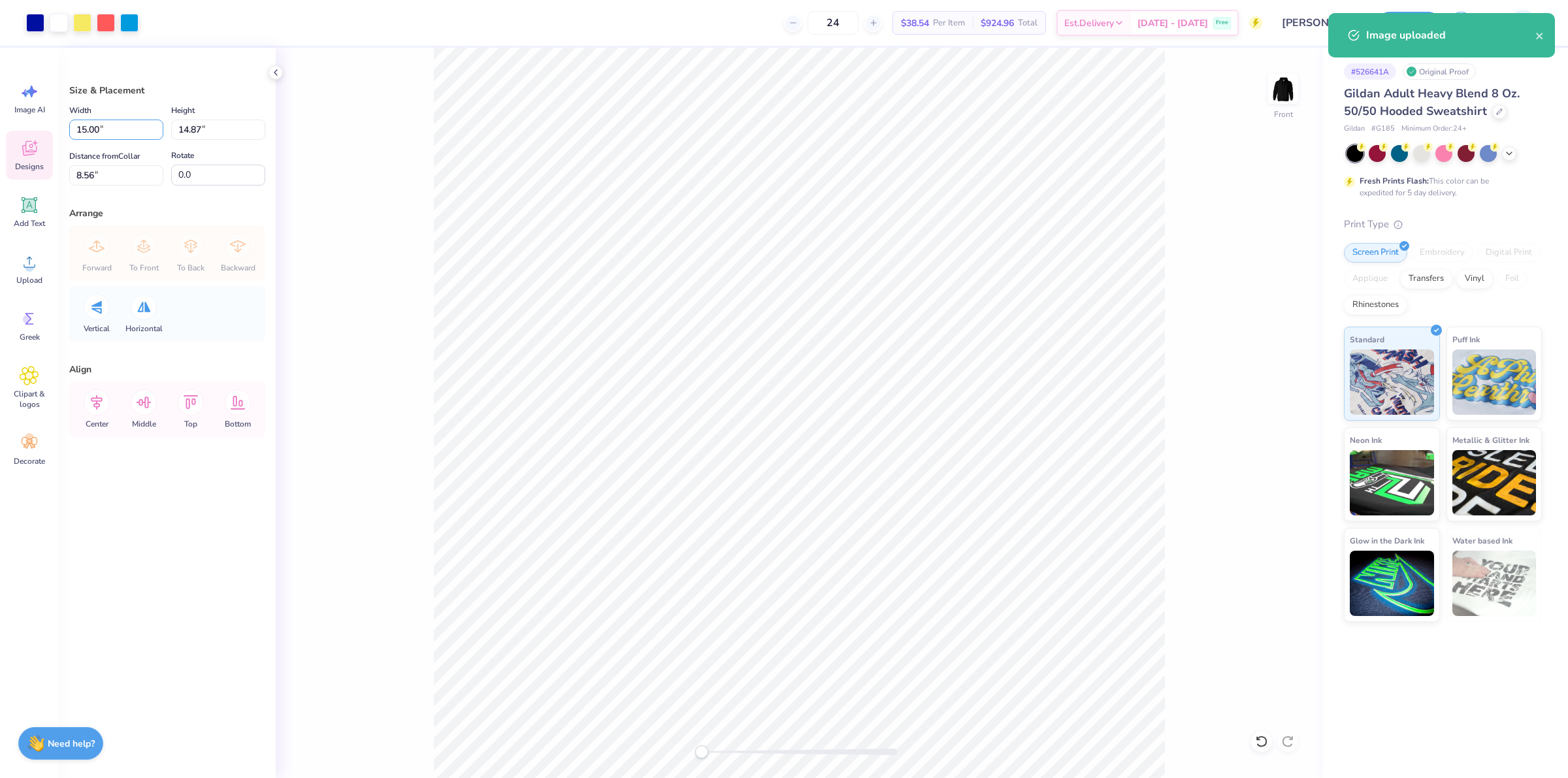
drag, startPoint x: 112, startPoint y: 125, endPoint x: 46, endPoint y: 132, distance: 66.4
click at [46, 132] on div "Art colors 24 $38.54 Per Item $924.96 Total Est. Delivery [DATE] - [DATE] Free …" at bounding box center [784, 389] width 1568 height 778
type input "12.00"
type input "11.90"
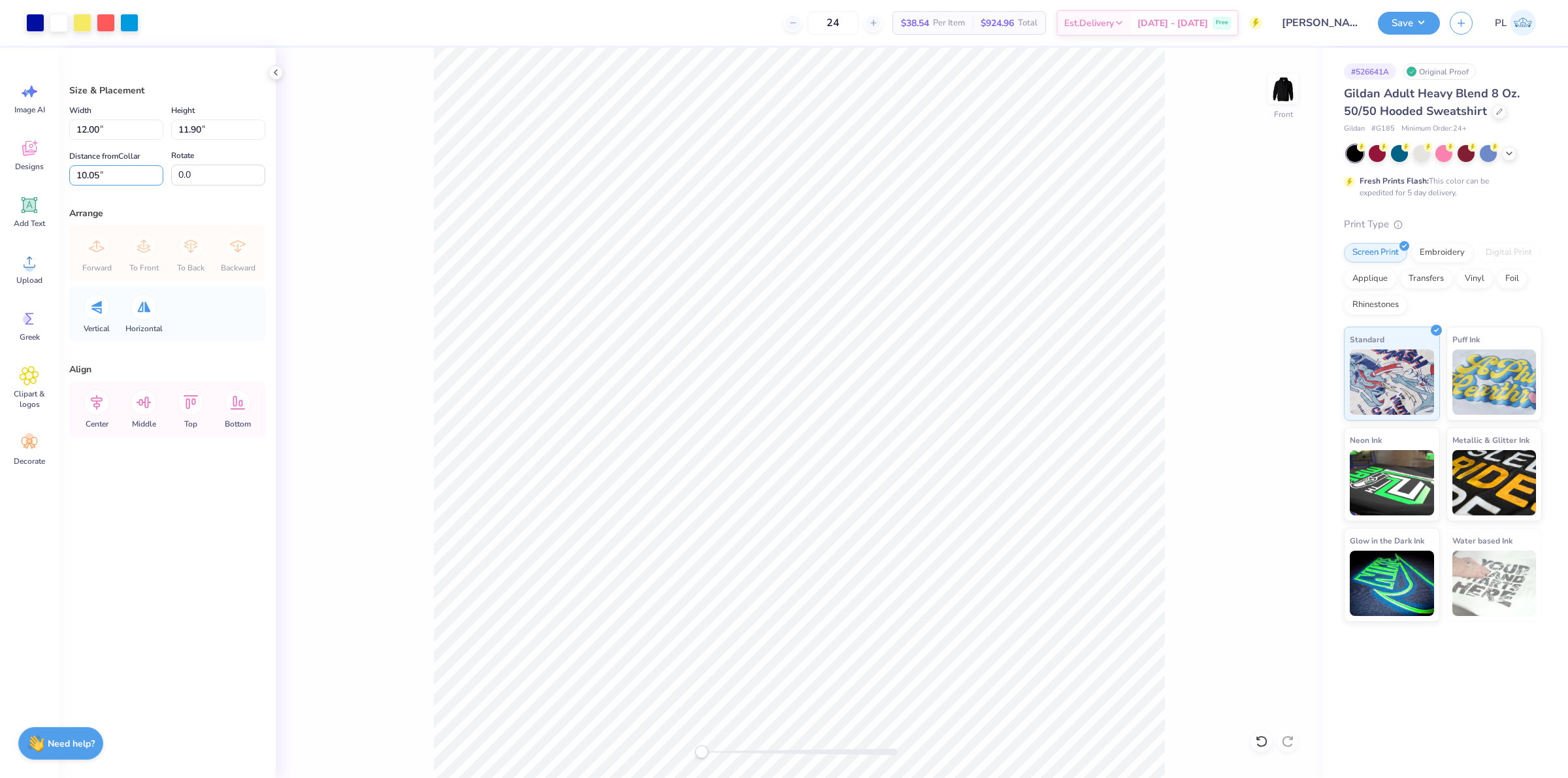
drag, startPoint x: 63, startPoint y: 178, endPoint x: 44, endPoint y: 180, distance: 19.1
click at [44, 180] on div "Art colors 24 $38.54 Per Item $924.96 Total Est. Delivery [DATE] - [DATE] Free …" at bounding box center [784, 389] width 1568 height 778
type input "6"
click at [1424, 18] on button "Save" at bounding box center [1409, 21] width 62 height 23
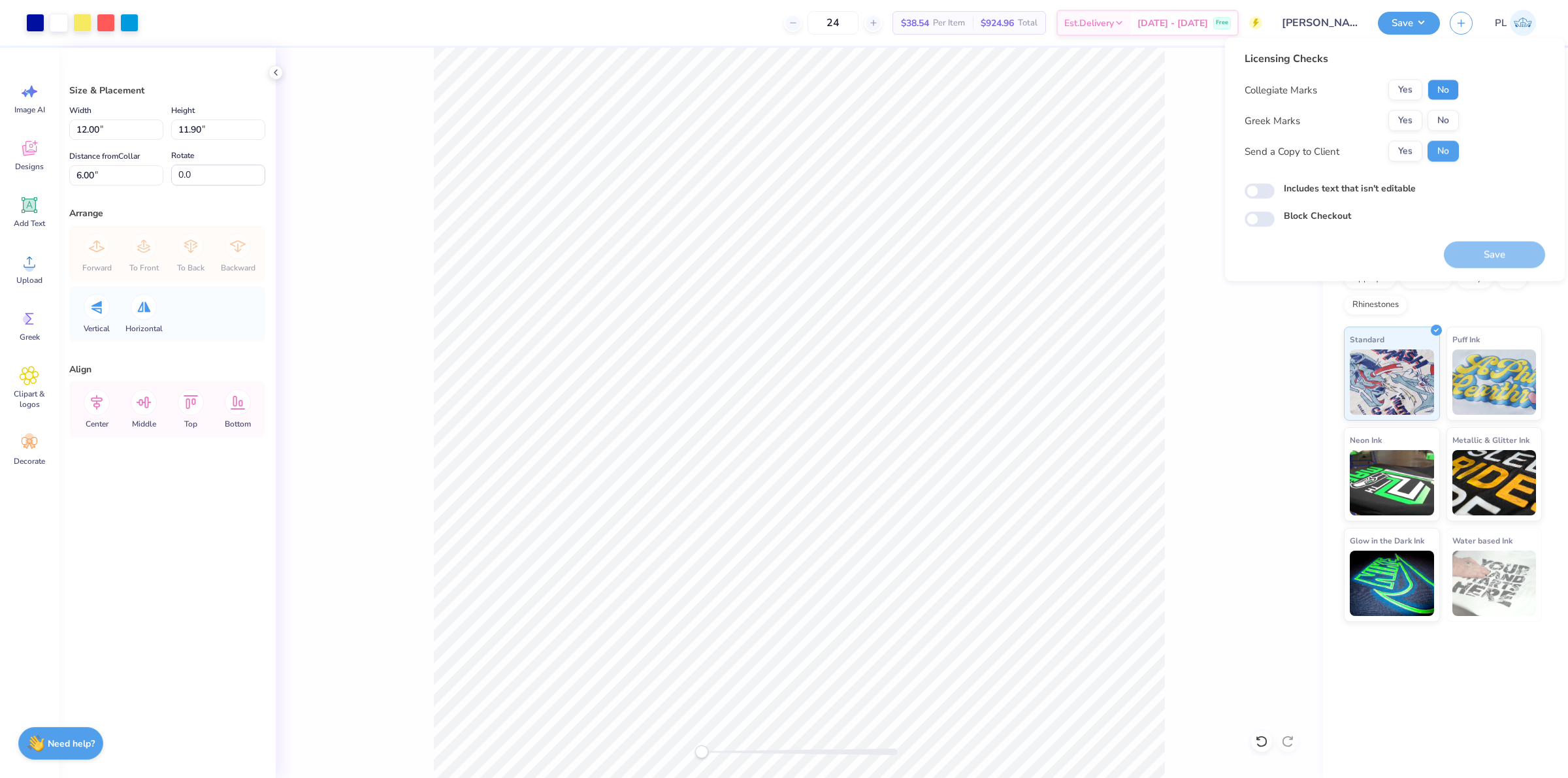
click at [1448, 93] on button "No" at bounding box center [1443, 89] width 31 height 20
click at [1409, 113] on button "Yes" at bounding box center [1406, 121] width 34 height 20
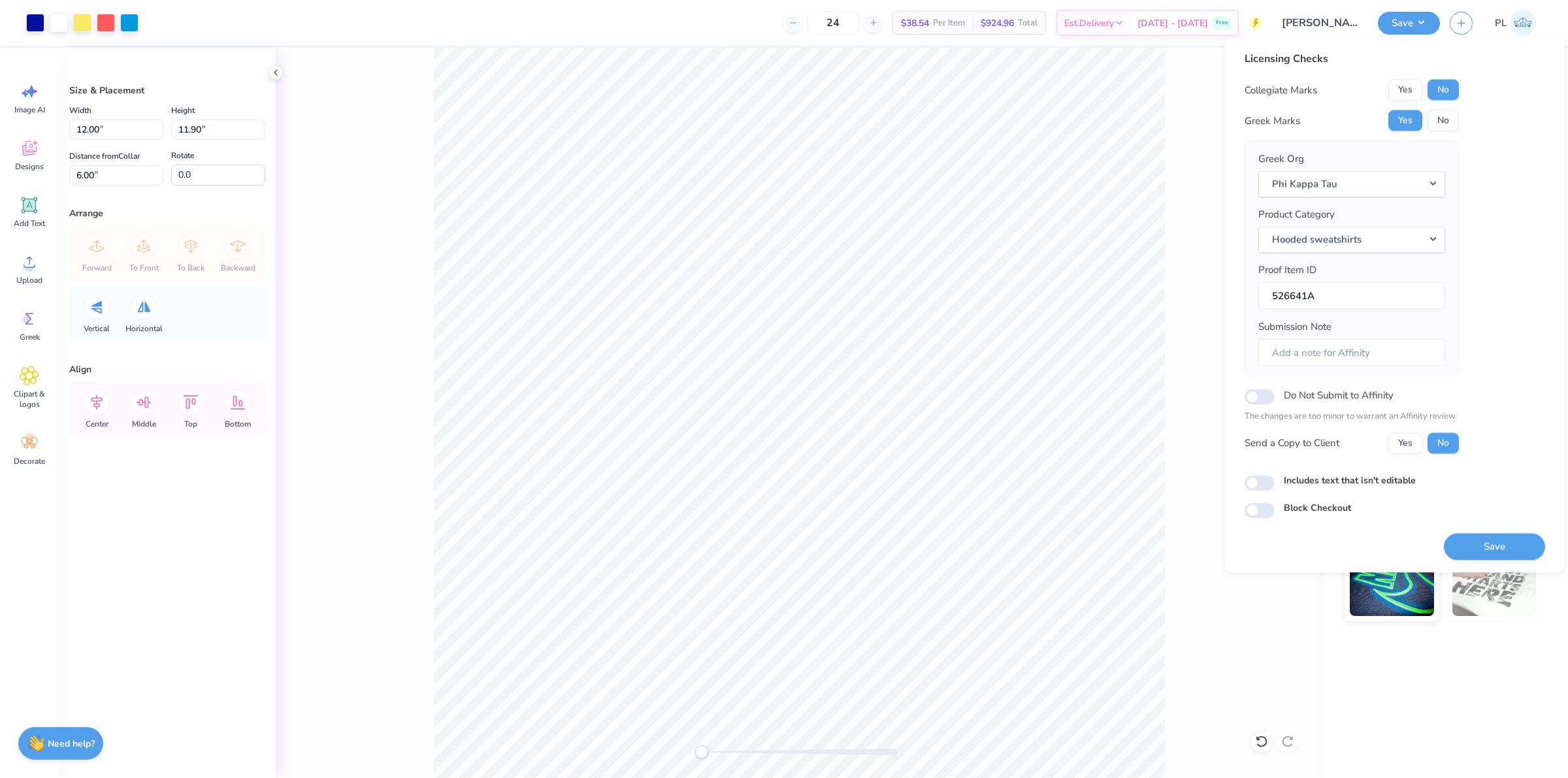
click at [1313, 480] on label "Includes text that isn't editable" at bounding box center [1350, 479] width 132 height 14
click at [1275, 480] on input "Includes text that isn't editable" at bounding box center [1260, 482] width 30 height 16
checkbox input "true"
click at [1493, 547] on button "Save" at bounding box center [1495, 547] width 101 height 27
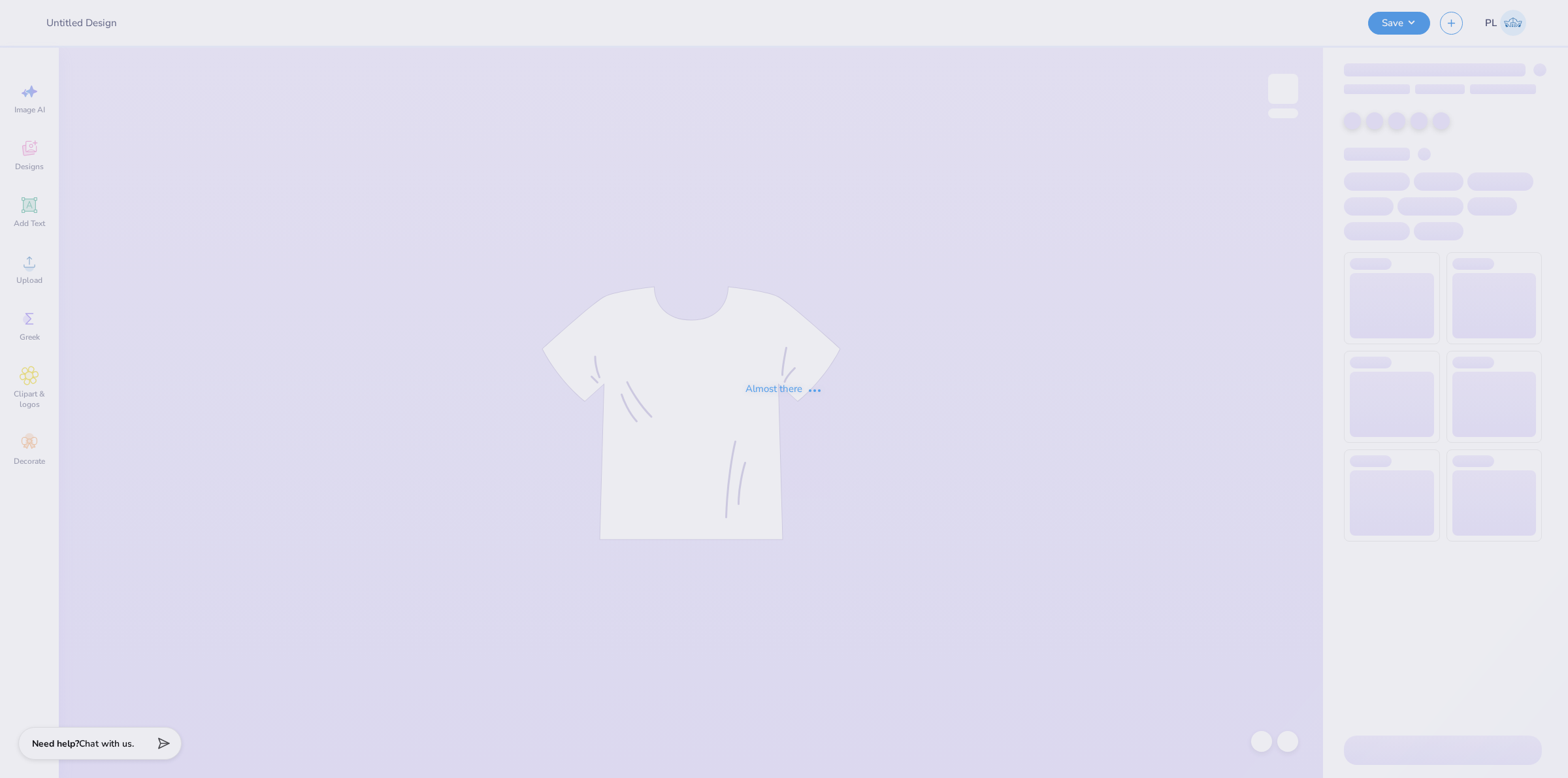
type input "[PERSON_NAME] [PERSON_NAME] : [GEOGRAPHIC_DATA][US_STATE]"
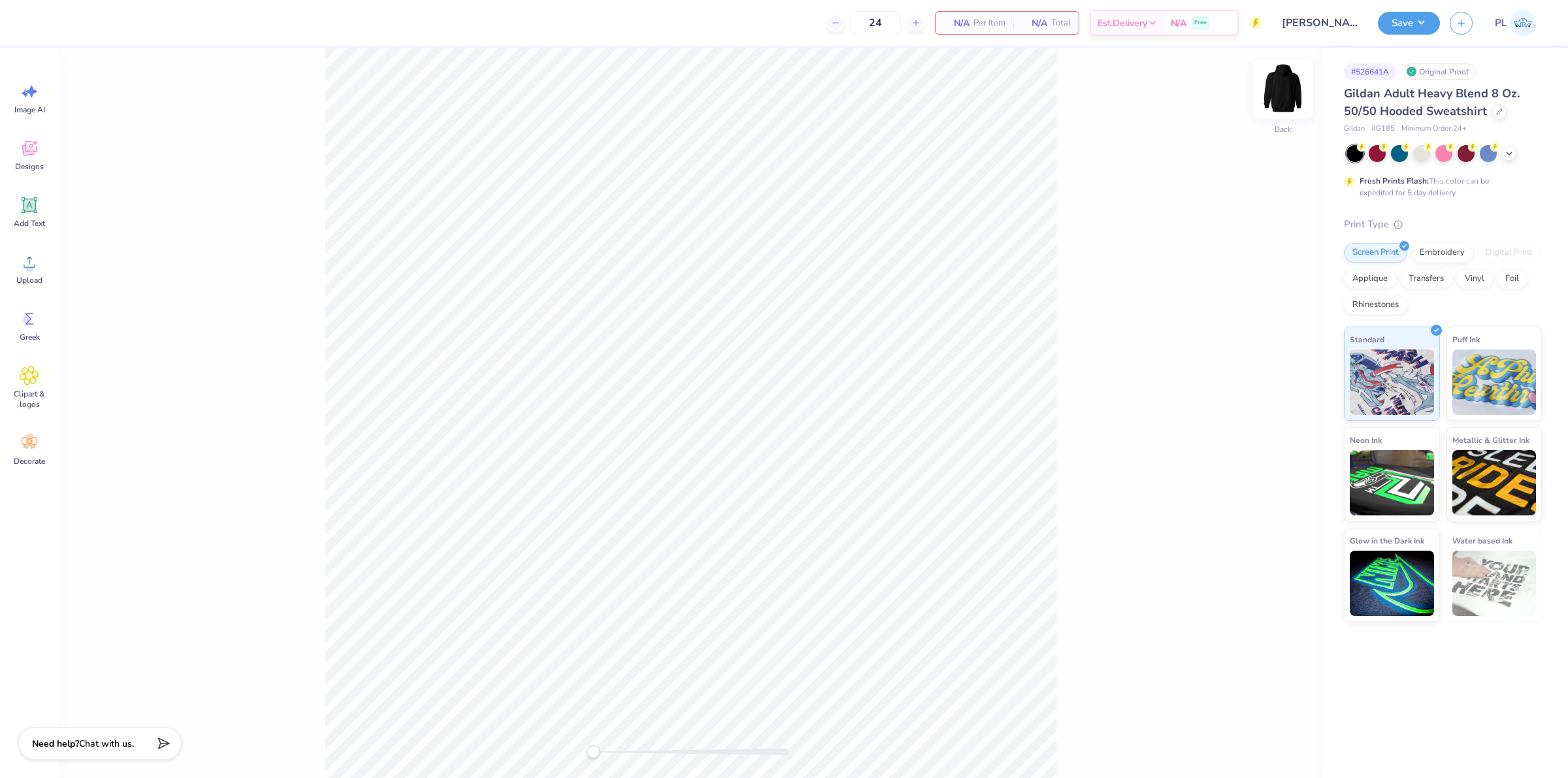
click at [1278, 99] on img at bounding box center [1284, 88] width 53 height 53
click at [37, 257] on icon at bounding box center [29, 262] width 19 height 19
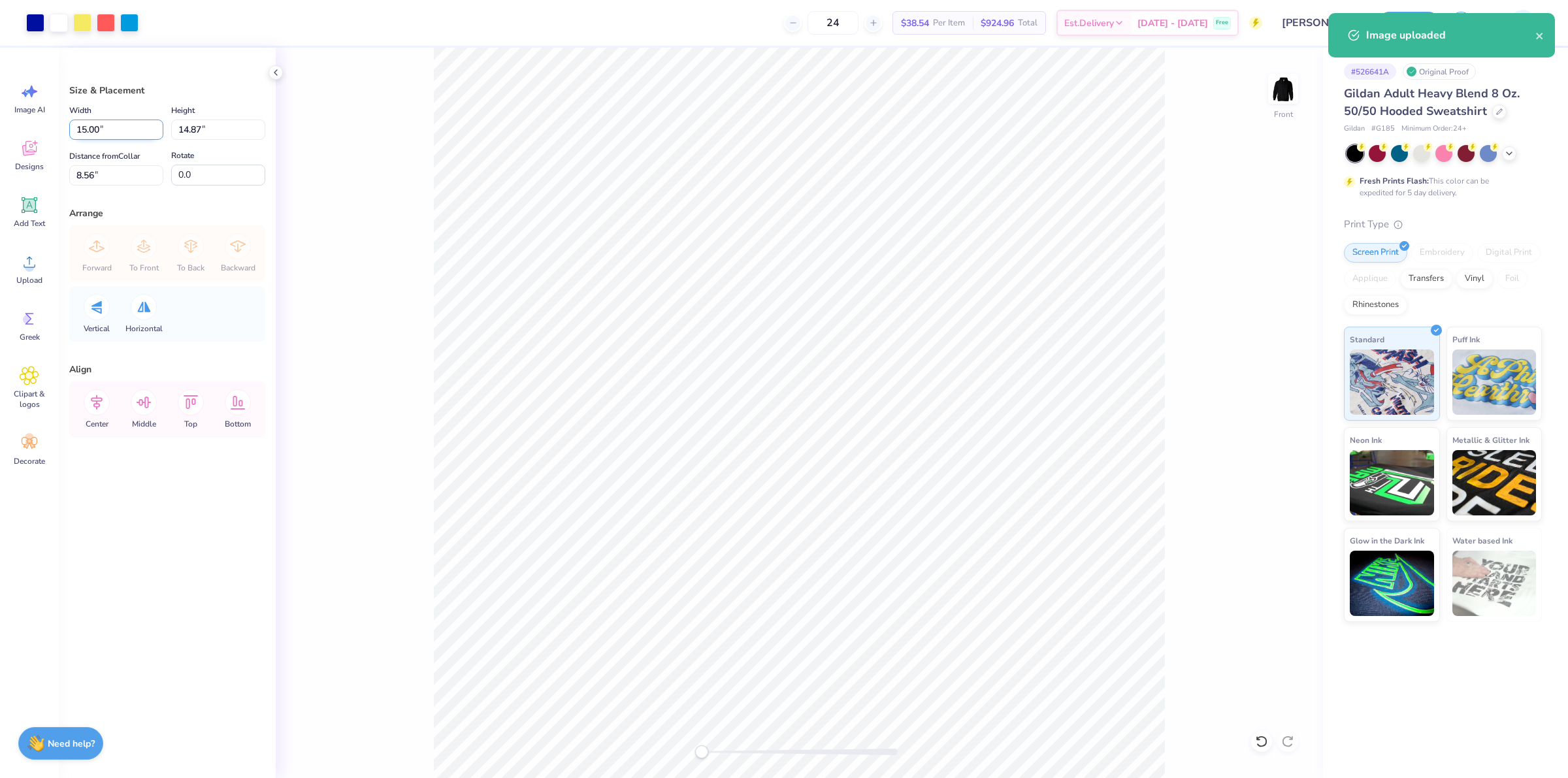
drag, startPoint x: 117, startPoint y: 132, endPoint x: 69, endPoint y: 124, distance: 48.7
click at [69, 124] on input "15.00" at bounding box center [116, 129] width 94 height 20
type input "12.00"
type input "11.90"
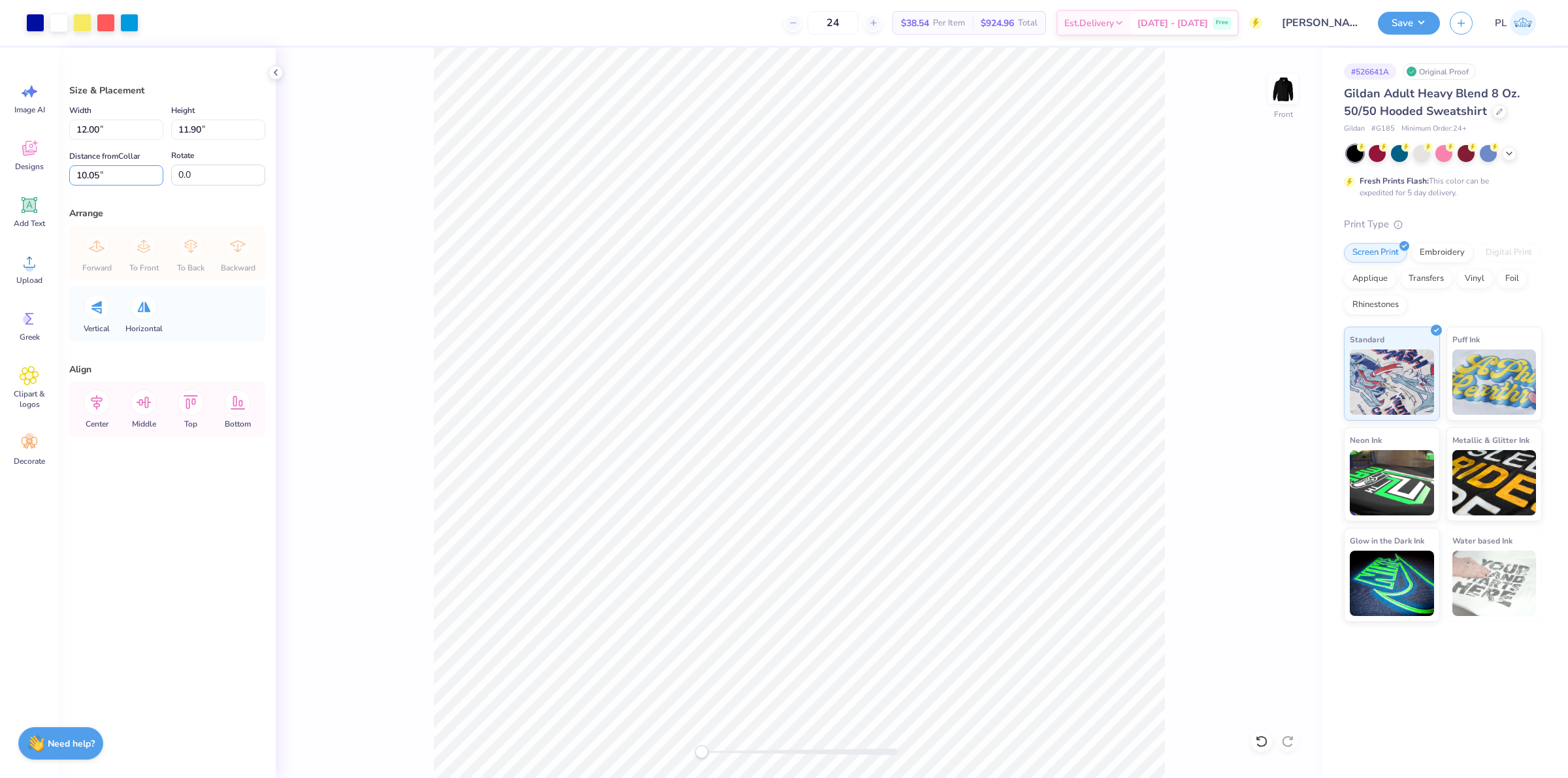
drag, startPoint x: 110, startPoint y: 177, endPoint x: 58, endPoint y: 171, distance: 52.3
click at [58, 171] on div "Size & Placement Width 12.00 12.00 " Height 11.90 11.90 " Distance from Collar …" at bounding box center [166, 412] width 217 height 730
type input "6"
click at [1391, 23] on button "Save" at bounding box center [1409, 21] width 62 height 23
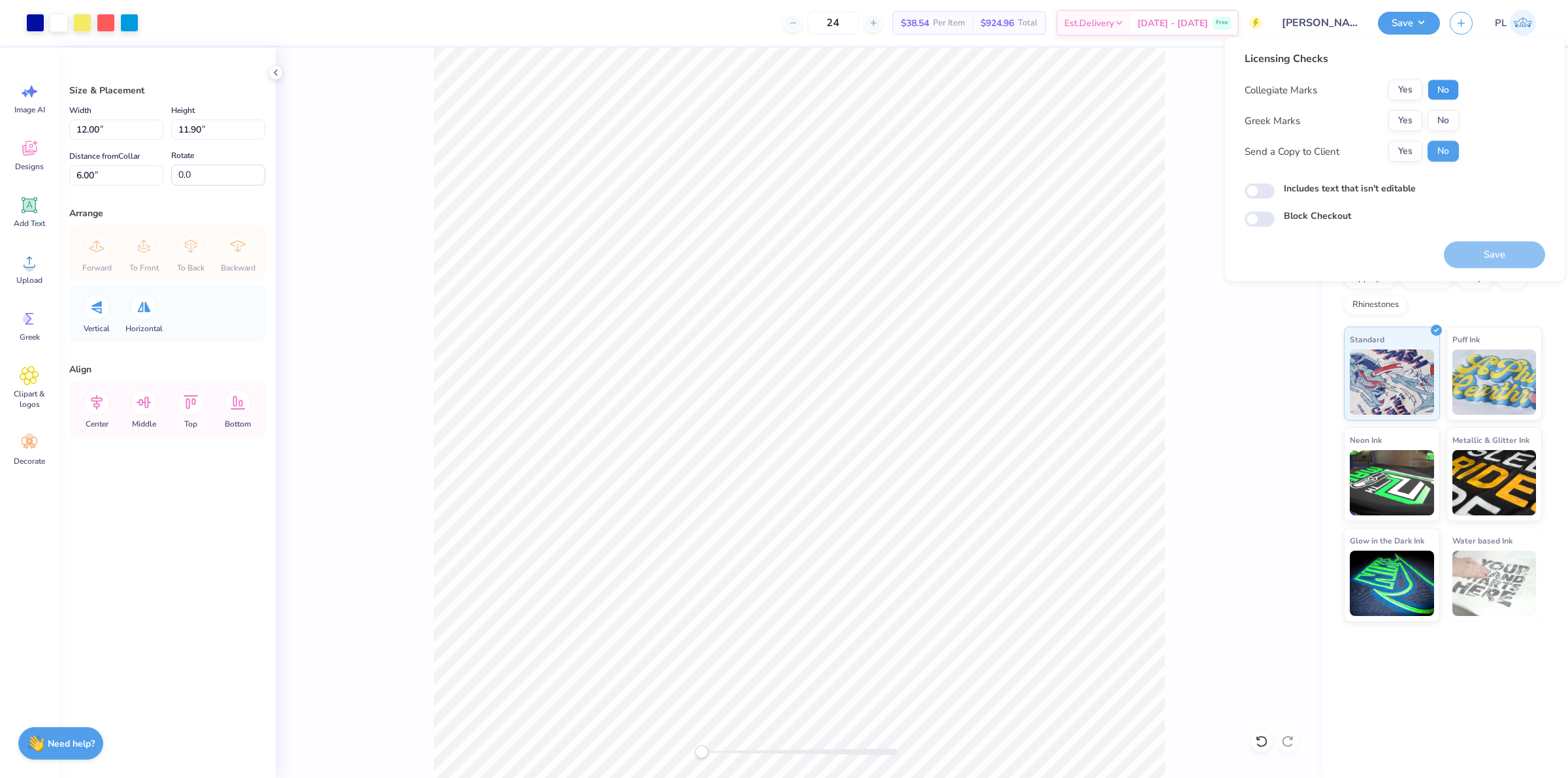
click at [1448, 83] on button "No" at bounding box center [1443, 89] width 31 height 20
click at [1408, 130] on button "Yes" at bounding box center [1406, 121] width 34 height 20
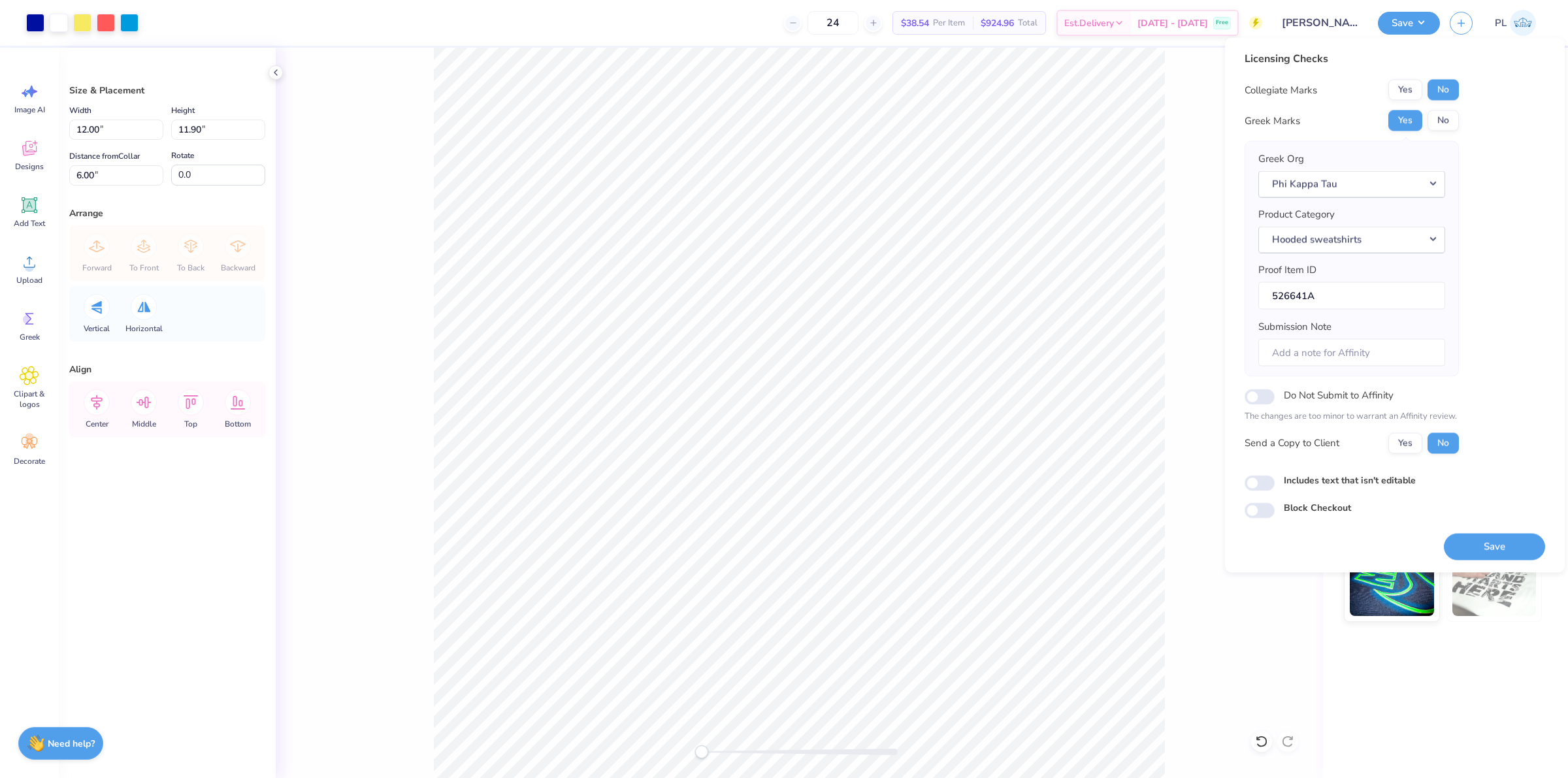
click at [1376, 475] on label "Includes text that isn't editable" at bounding box center [1350, 479] width 132 height 14
click at [1275, 475] on input "Includes text that isn't editable" at bounding box center [1260, 482] width 30 height 16
checkbox input "true"
click at [1483, 544] on button "Save" at bounding box center [1495, 547] width 101 height 27
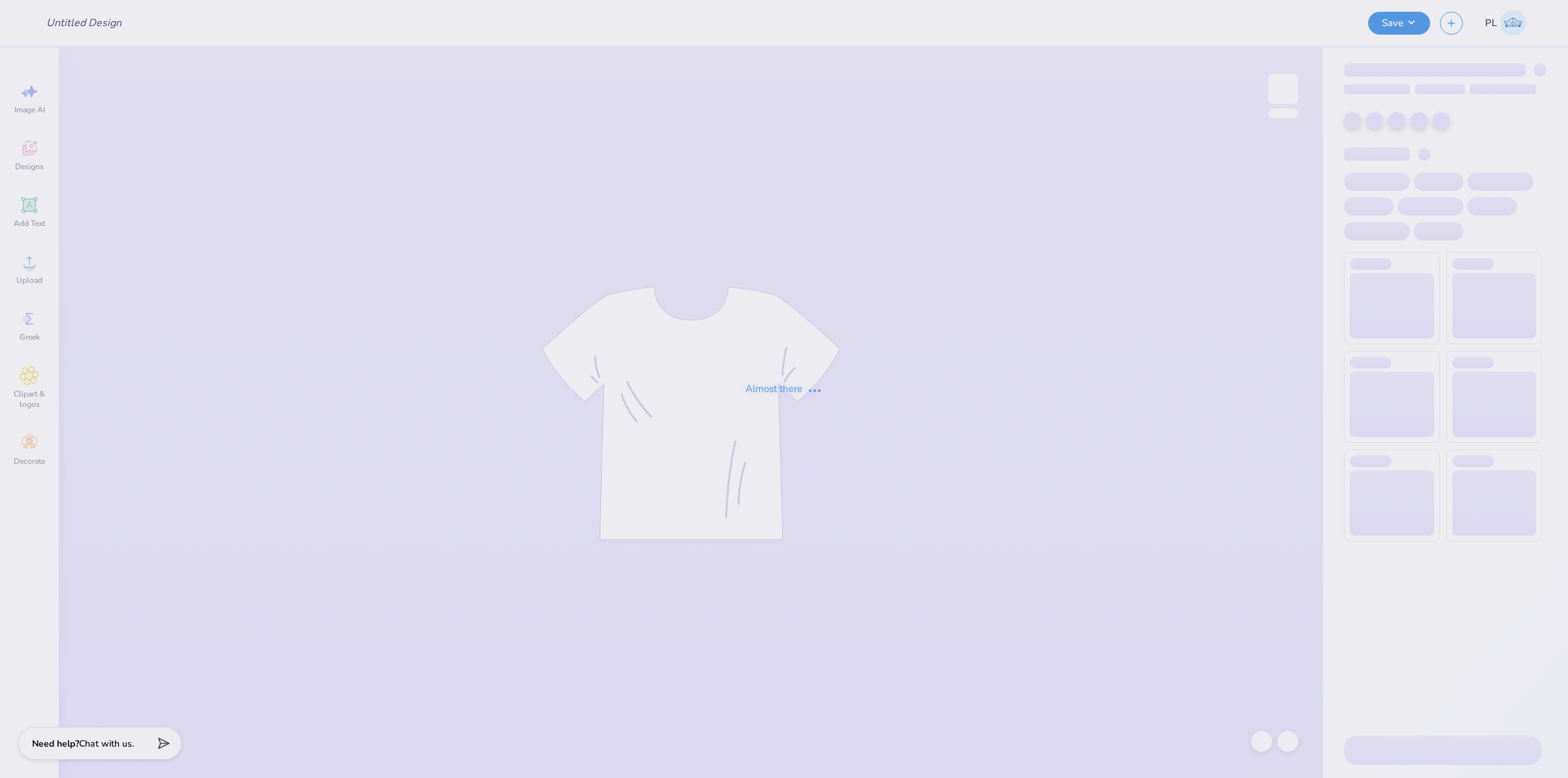
type input "[PERSON_NAME] [PERSON_NAME] : [GEOGRAPHIC_DATA][US_STATE]"
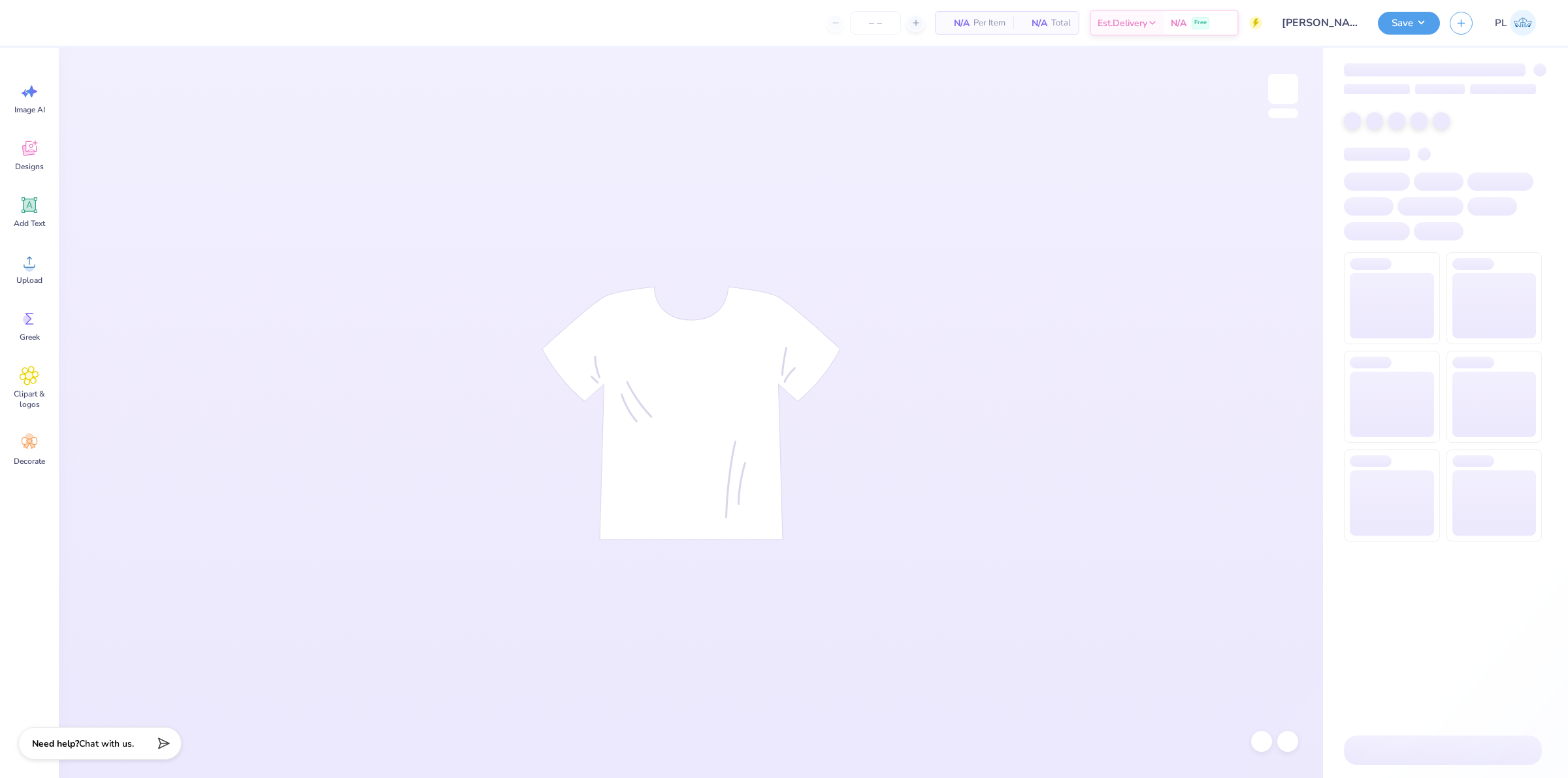
type input "24"
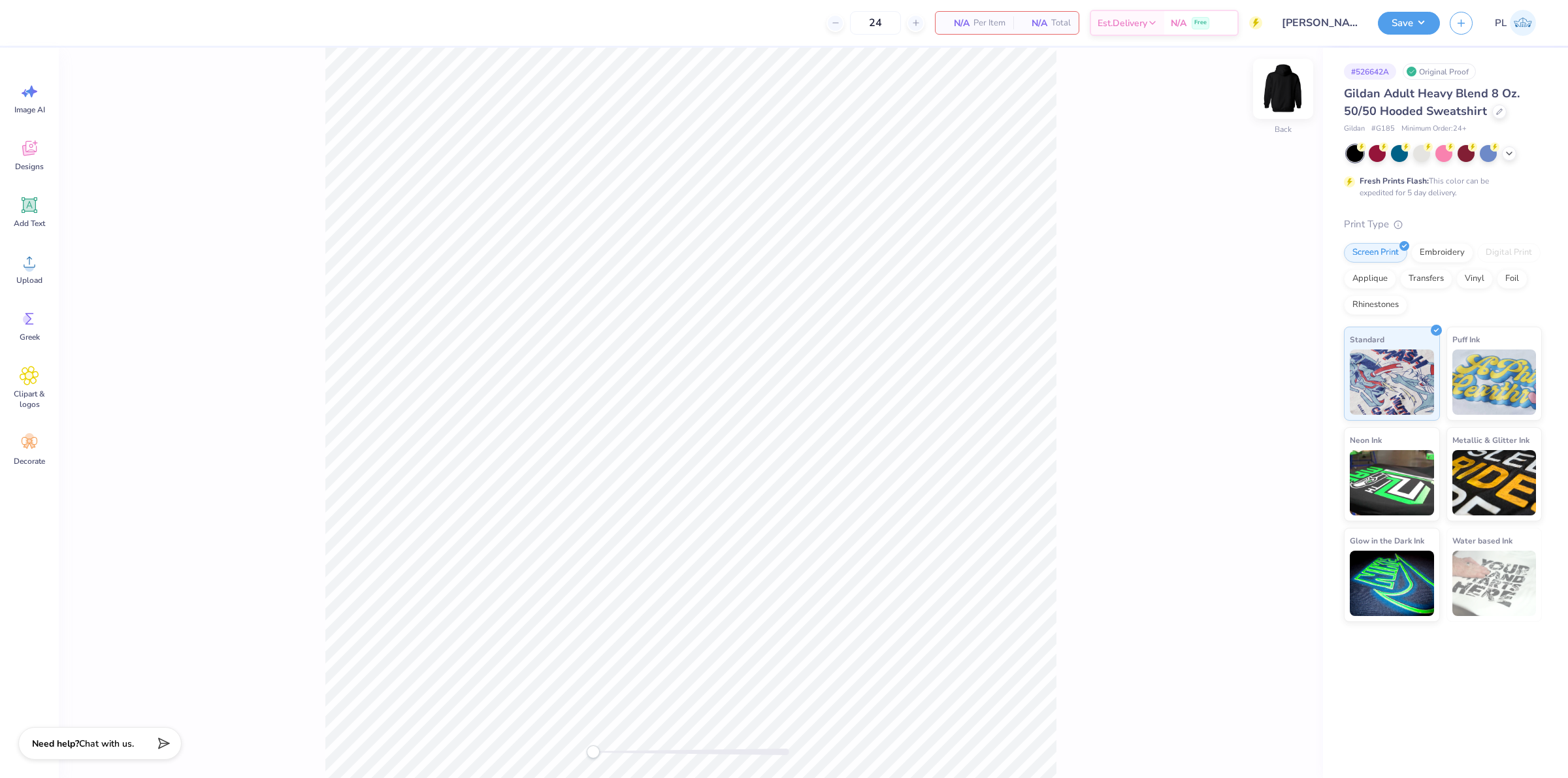
click at [1292, 103] on img at bounding box center [1284, 88] width 53 height 53
click at [45, 275] on div "Upload" at bounding box center [29, 268] width 47 height 49
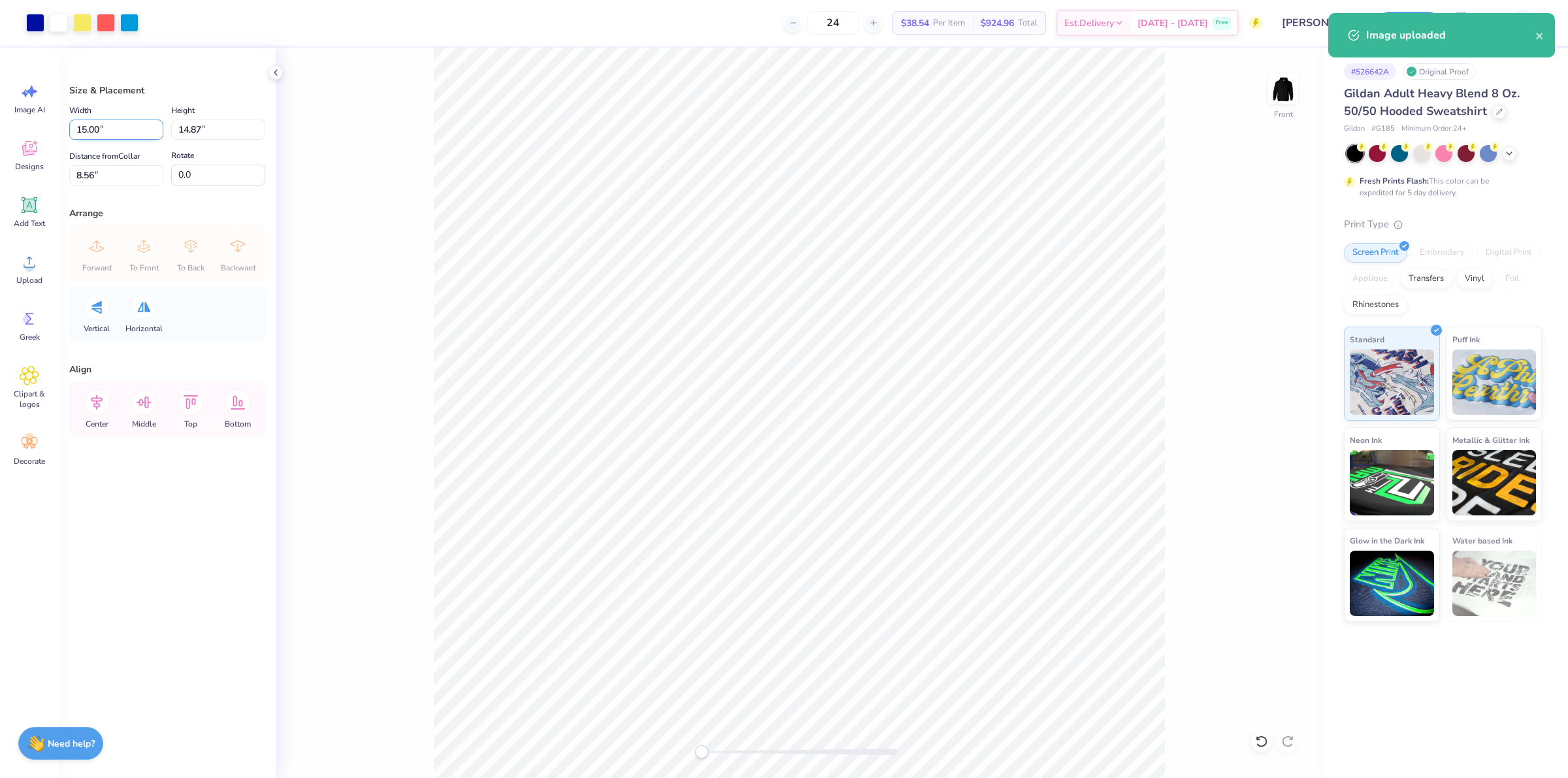
drag, startPoint x: 109, startPoint y: 132, endPoint x: 72, endPoint y: 129, distance: 37.1
click at [72, 129] on input "15.00" at bounding box center [116, 129] width 94 height 20
click at [113, 180] on input "8.56" at bounding box center [116, 175] width 94 height 20
type input "12.00"
type input "11.90"
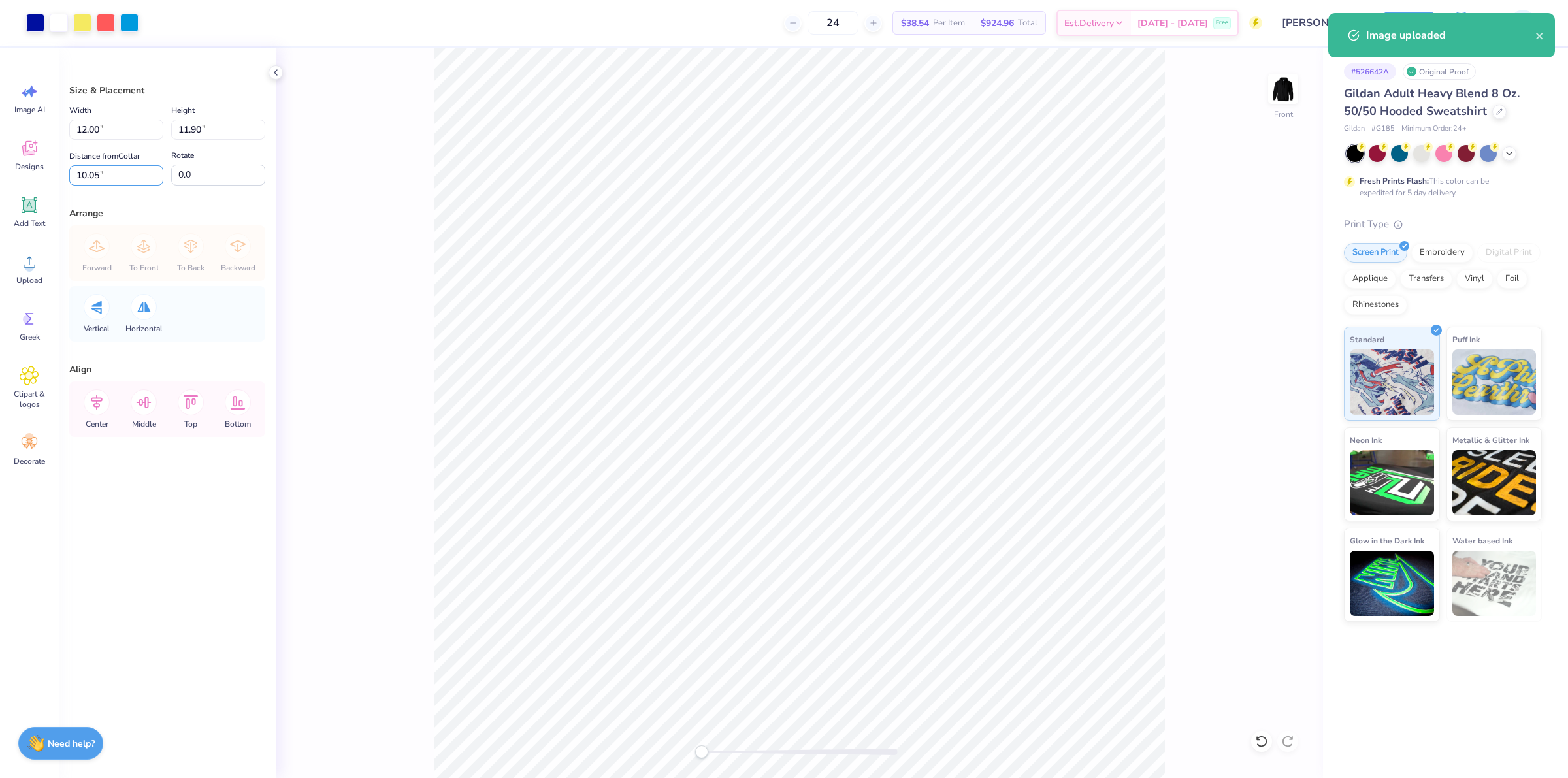
drag, startPoint x: 115, startPoint y: 173, endPoint x: 59, endPoint y: 171, distance: 56.0
click at [59, 171] on div "Size & Placement Width 12.00 12.00 " Height 11.90 11.90 " Distance from Collar …" at bounding box center [166, 412] width 217 height 730
type input "6"
click at [109, 123] on input "12.00" at bounding box center [116, 129] width 94 height 20
click at [1411, 21] on button "Save" at bounding box center [1409, 21] width 62 height 23
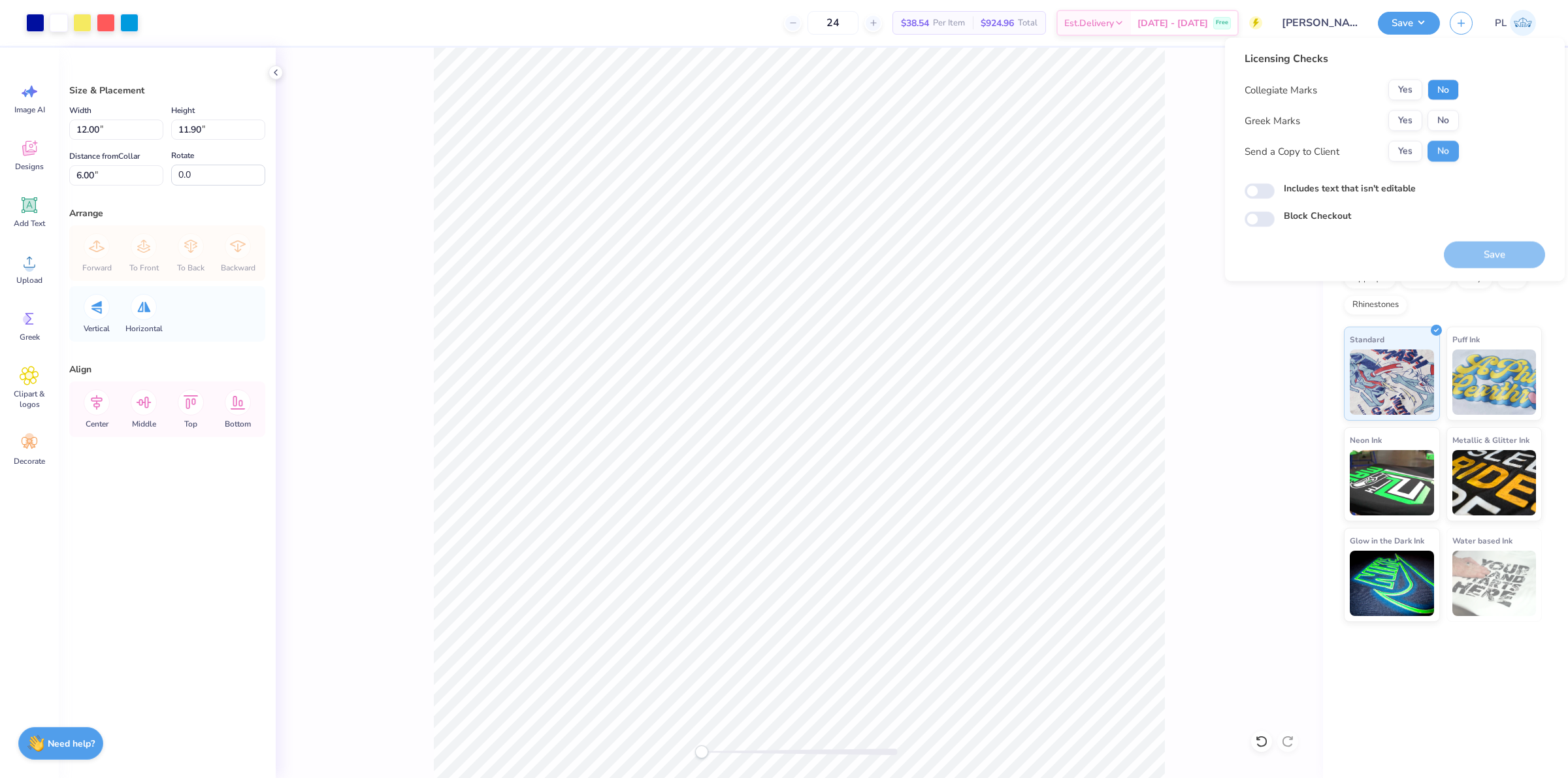
click at [1447, 89] on button "No" at bounding box center [1443, 89] width 31 height 20
click at [1414, 117] on button "Yes" at bounding box center [1406, 121] width 34 height 20
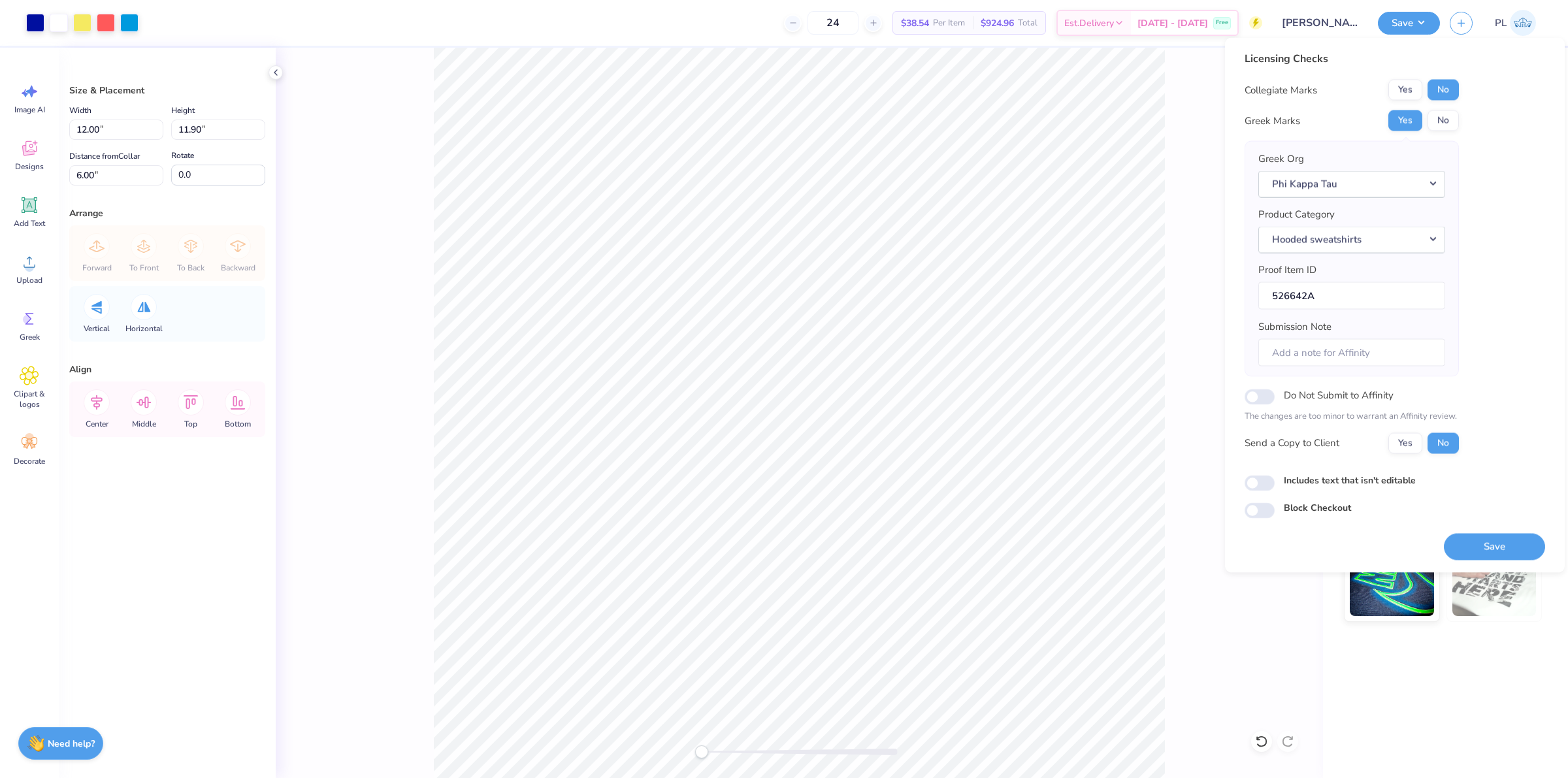
click at [1336, 483] on label "Includes text that isn't editable" at bounding box center [1350, 479] width 132 height 14
click at [1275, 483] on input "Includes text that isn't editable" at bounding box center [1260, 482] width 30 height 16
click at [1372, 480] on label "Includes text that isn't editable" at bounding box center [1350, 479] width 132 height 14
click at [1275, 480] on input "Includes text that isn't editable" at bounding box center [1260, 482] width 30 height 16
checkbox input "false"
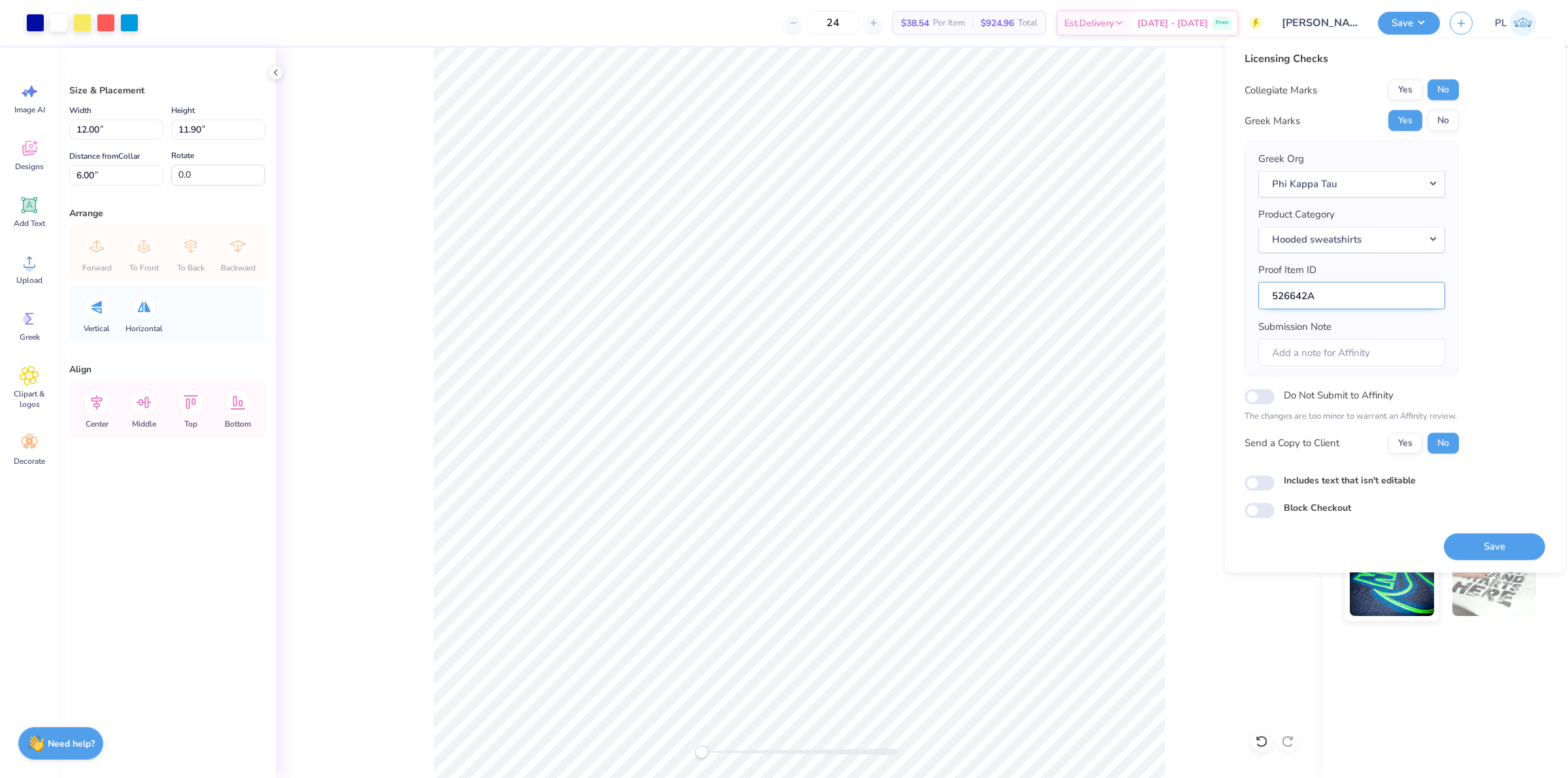
click at [1327, 308] on input "526642A" at bounding box center [1352, 296] width 187 height 28
click at [1305, 307] on input "526642A" at bounding box center [1352, 296] width 187 height 28
click at [1266, 402] on input "Do Not Submit to Affinity" at bounding box center [1260, 397] width 30 height 16
checkbox input "true"
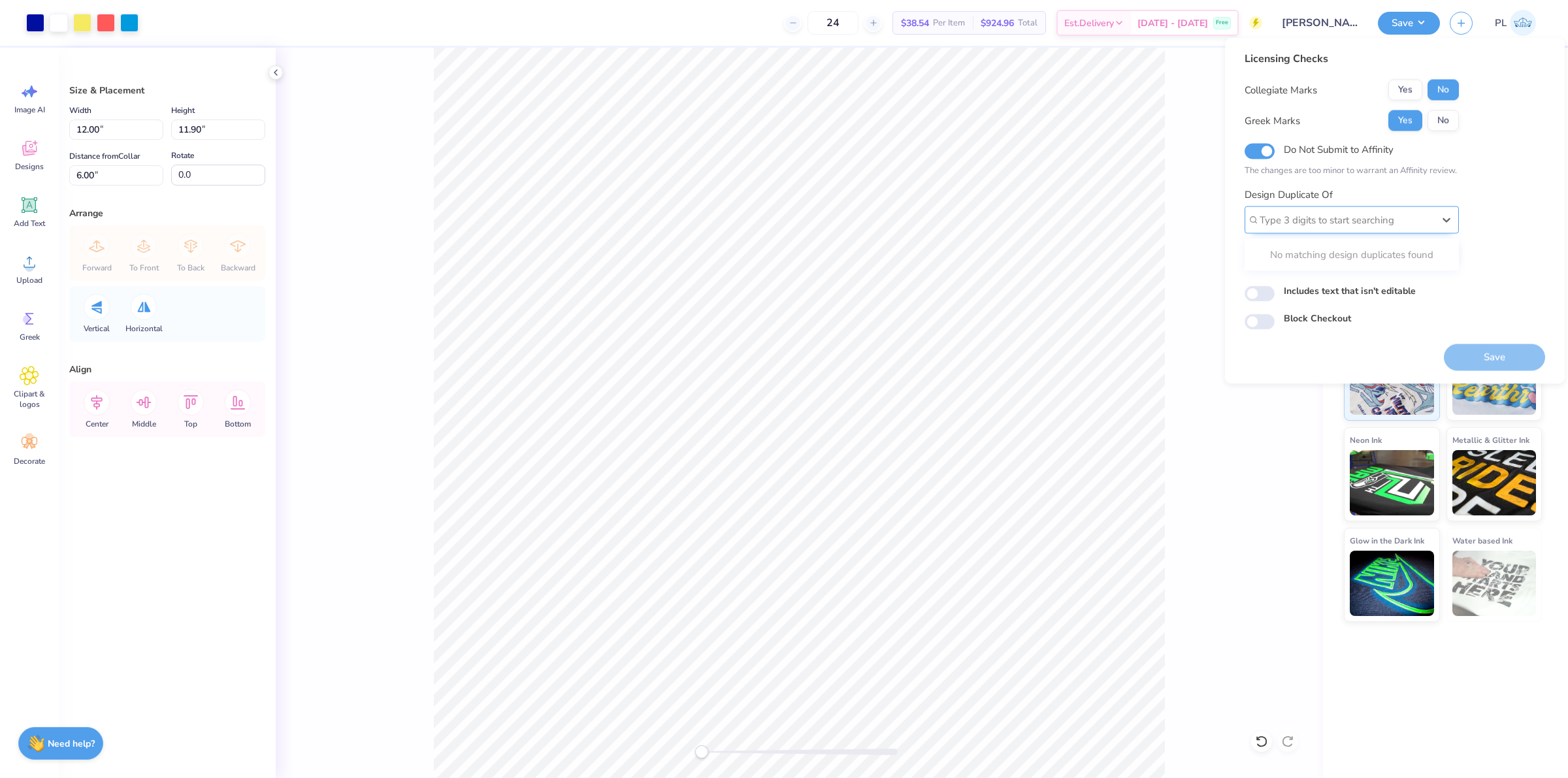
click at [1279, 216] on div at bounding box center [1346, 220] width 174 height 18
paste input "526641"
click at [1284, 256] on div "526641A" at bounding box center [1352, 255] width 204 height 21
type input "526641"
click at [1269, 292] on input "Includes text that isn't editable" at bounding box center [1260, 294] width 30 height 16
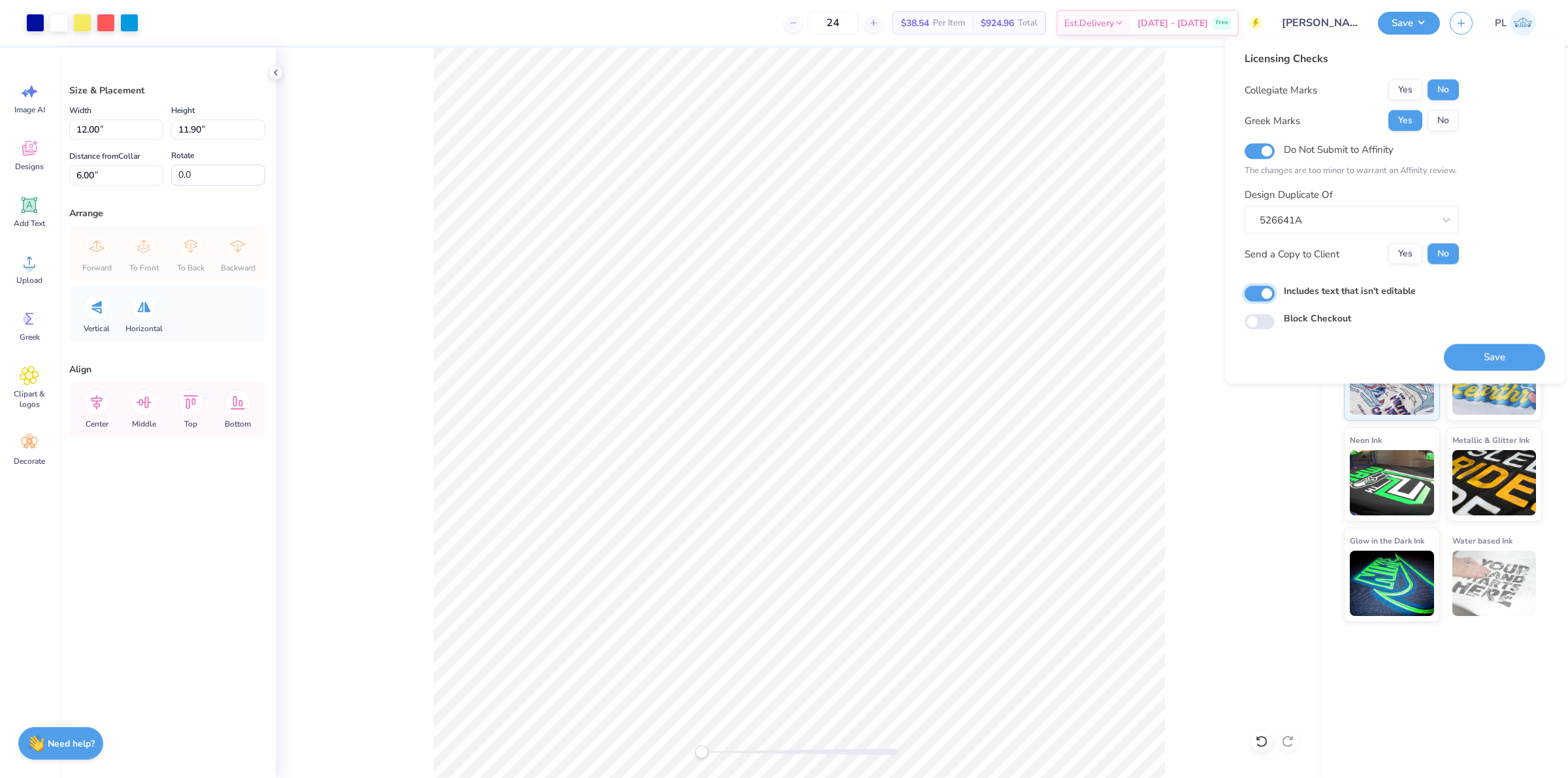
checkbox input "true"
click at [1510, 355] on button "Save" at bounding box center [1495, 358] width 101 height 27
